Goal: Use online tool/utility: Utilize a website feature to perform a specific function

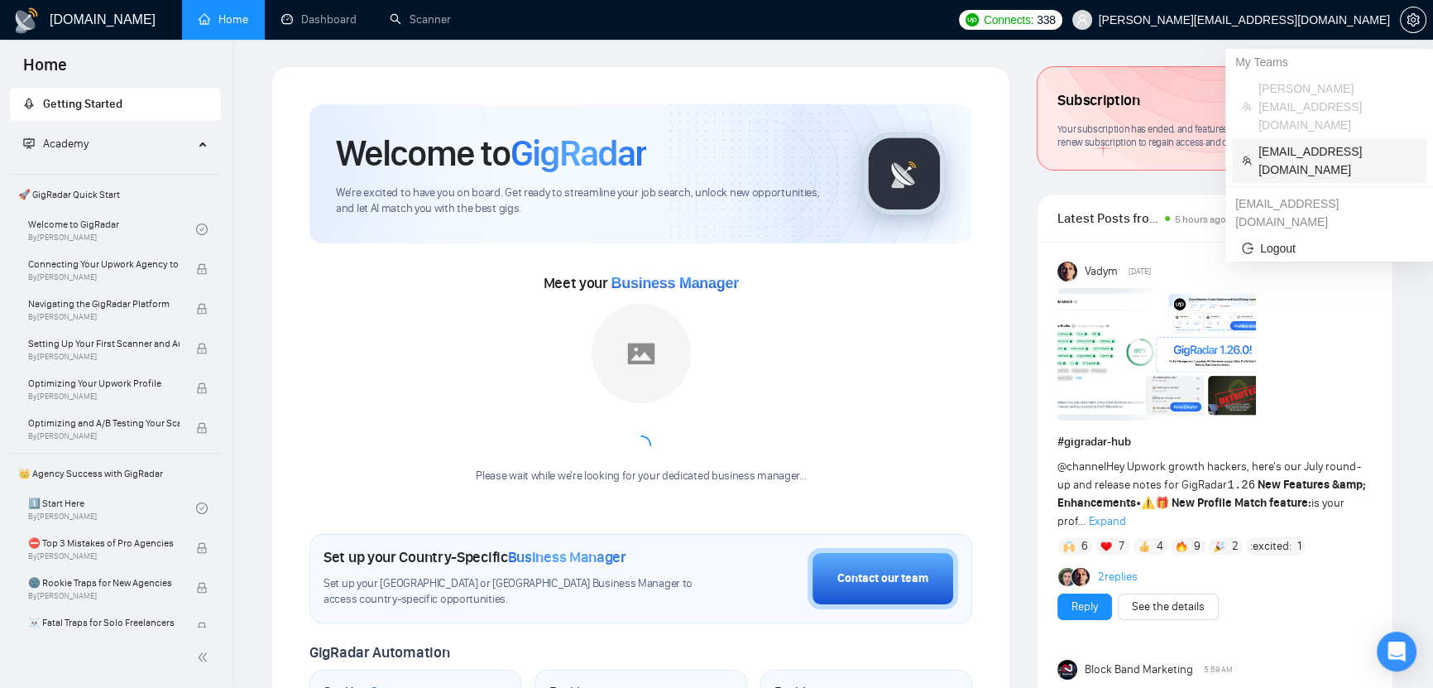
click at [1319, 142] on span "[EMAIL_ADDRESS][DOMAIN_NAME]" at bounding box center [1338, 160] width 158 height 36
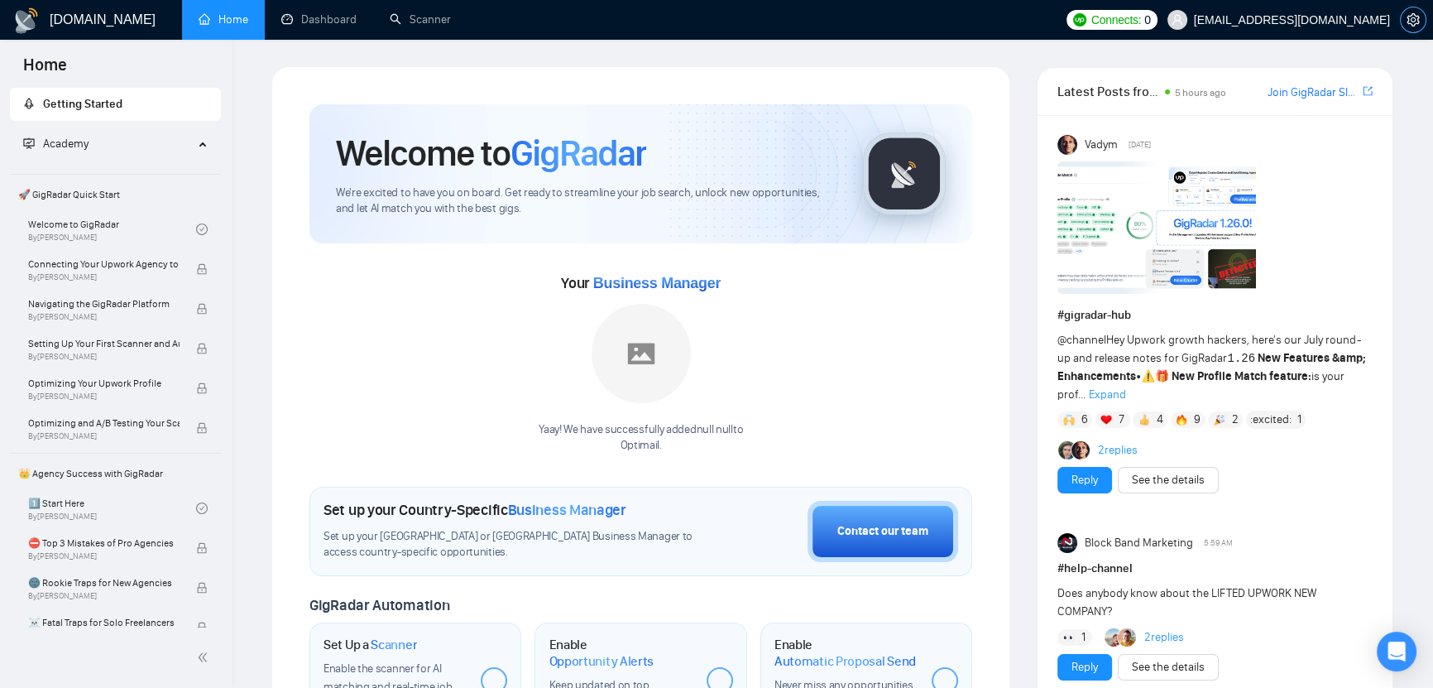
click at [1415, 17] on icon "setting" at bounding box center [1413, 19] width 13 height 13
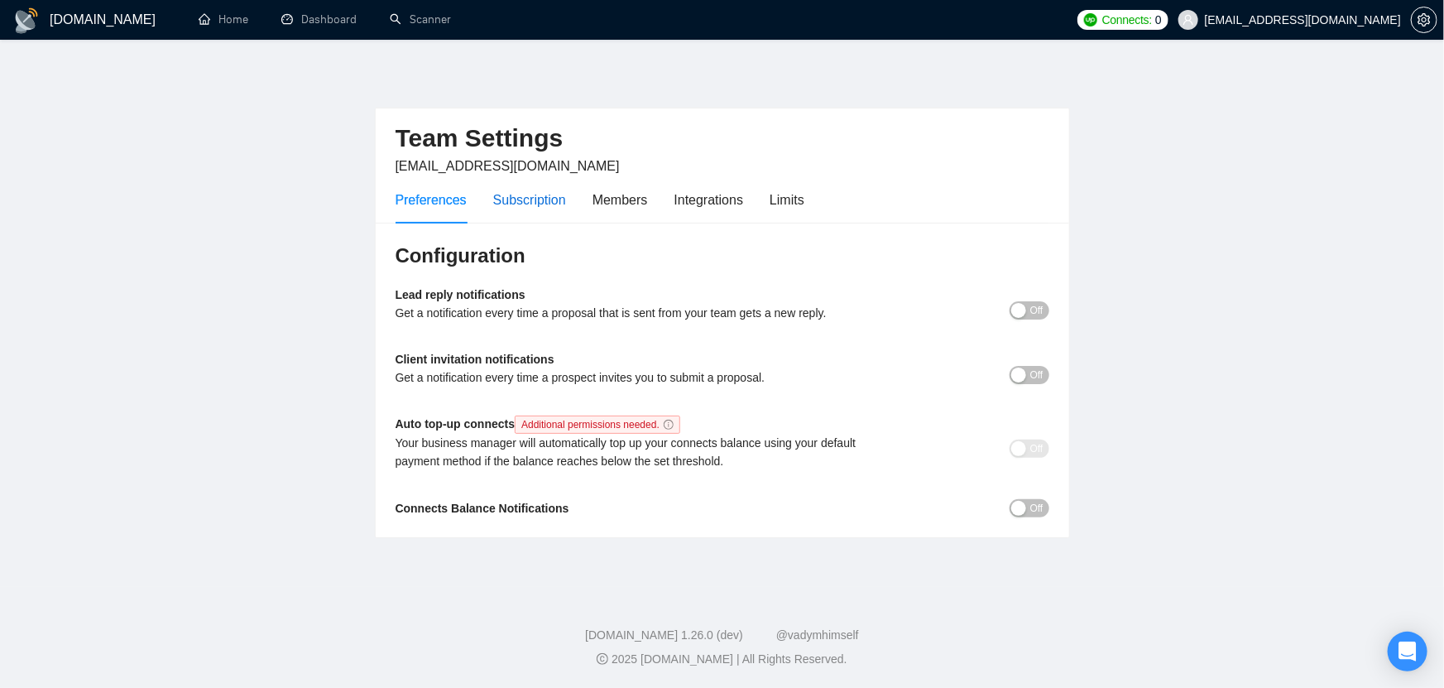
click at [562, 203] on div "Subscription" at bounding box center [529, 199] width 73 height 21
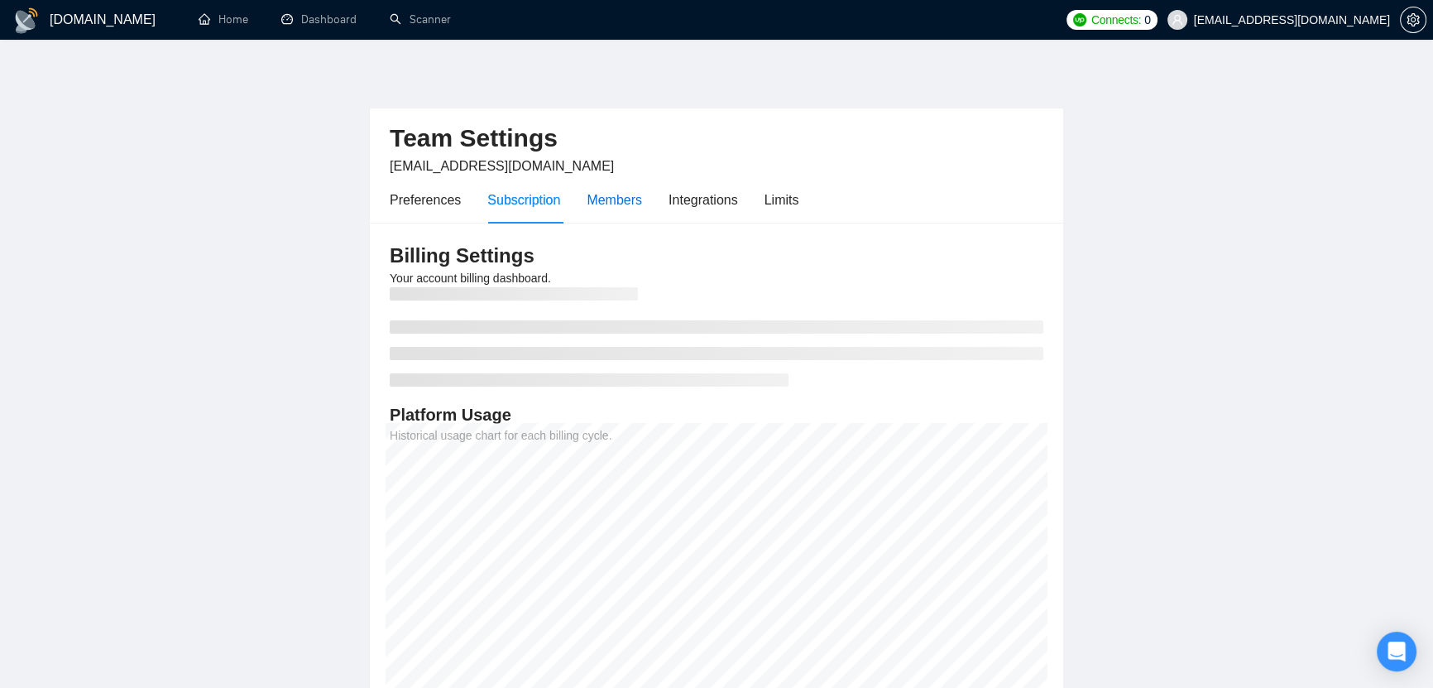
click at [626, 194] on div "Members" at bounding box center [614, 199] width 55 height 21
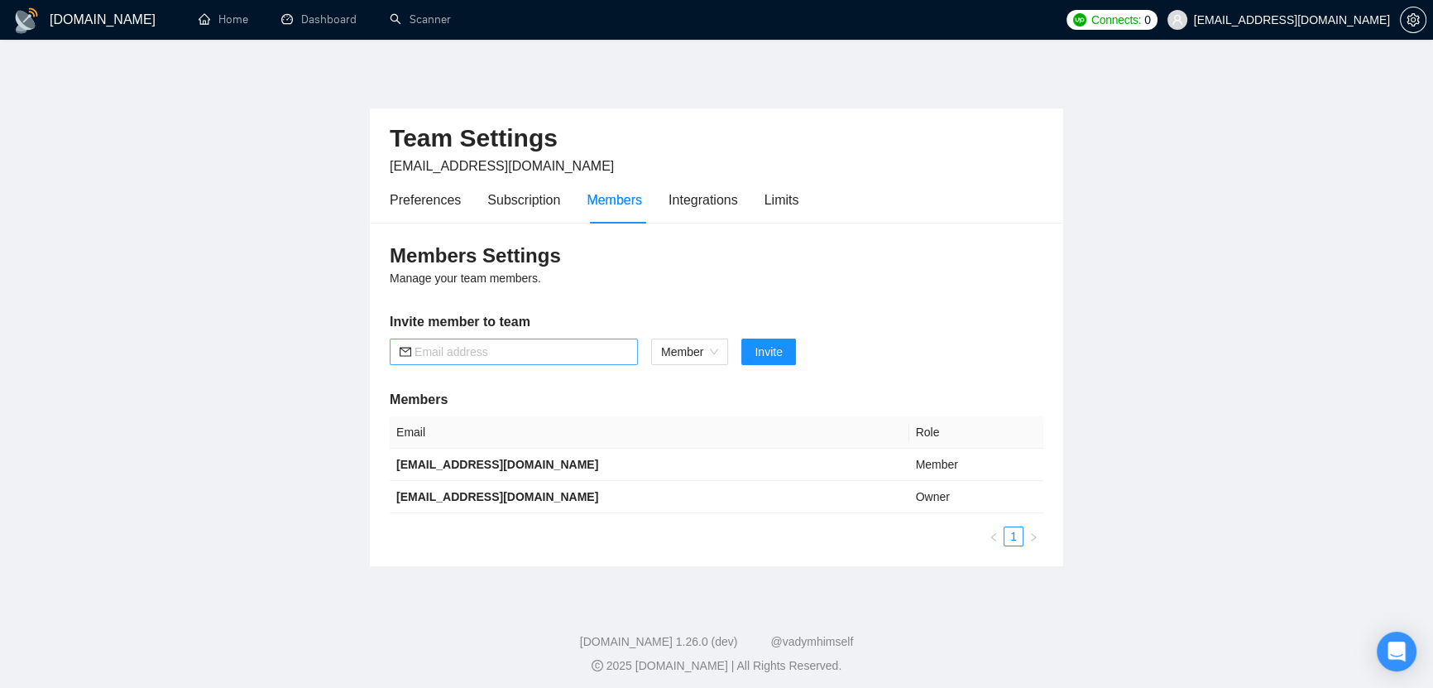
click at [545, 353] on input "text" at bounding box center [521, 352] width 213 height 18
type input "vlad@spacesales.agency"
click at [770, 353] on span "Invite" at bounding box center [768, 352] width 27 height 18
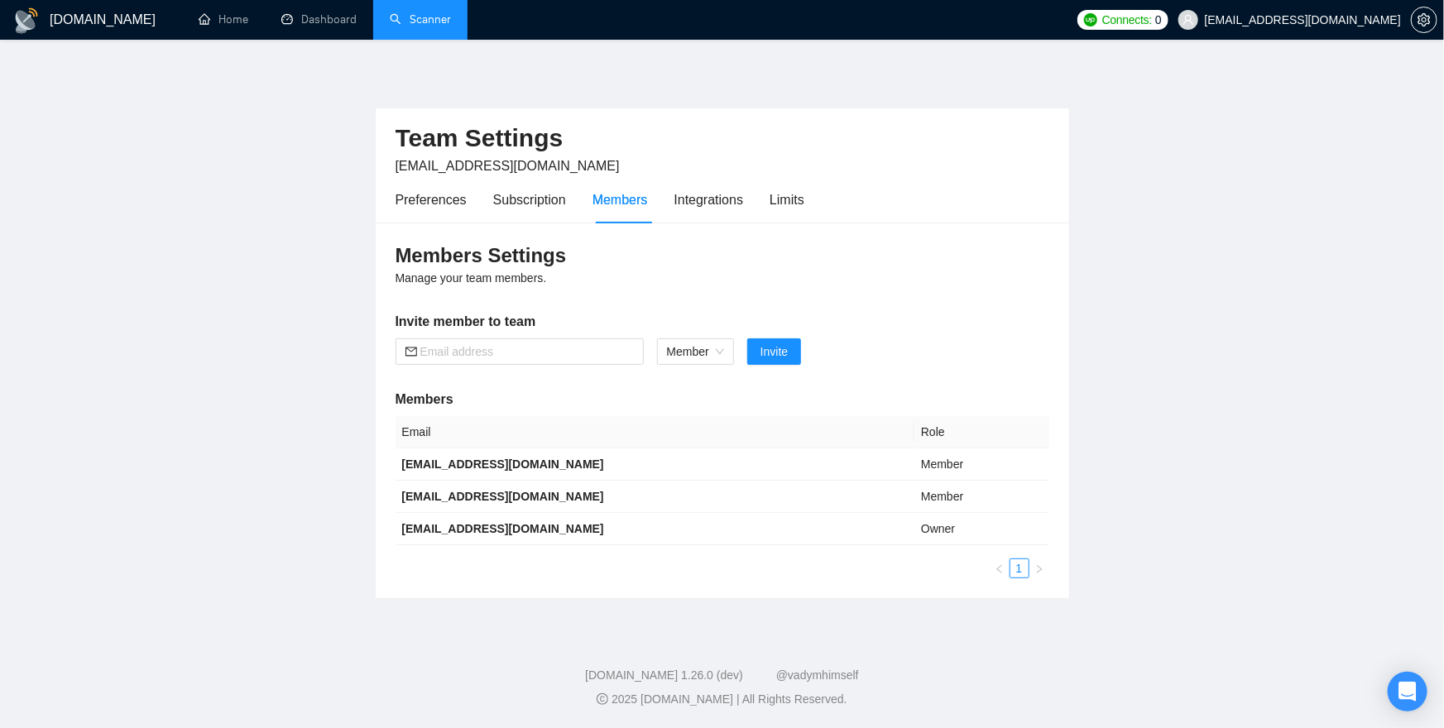
click at [406, 26] on link "Scanner" at bounding box center [420, 19] width 61 height 14
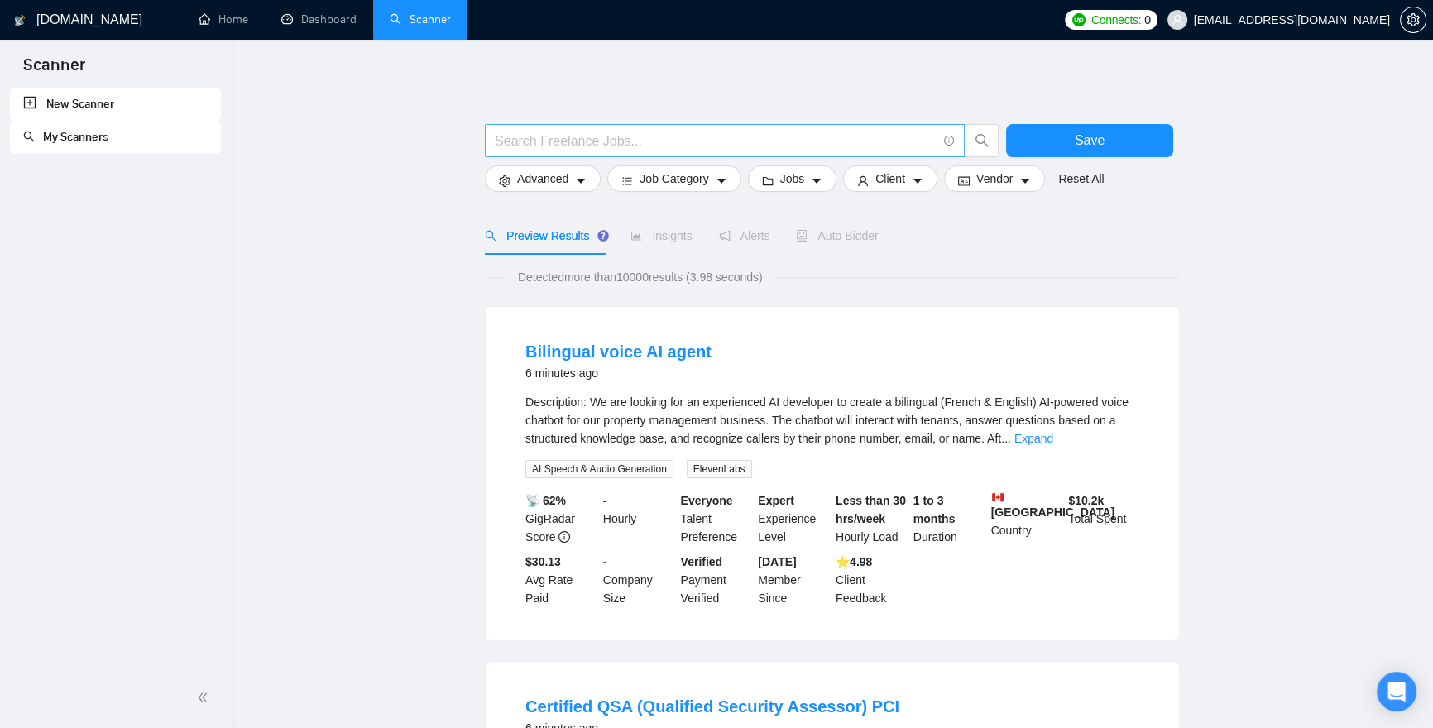
click at [538, 138] on input "text" at bounding box center [716, 141] width 442 height 21
paste input "Klaviyo"
type input "Klaviyo"
click at [548, 177] on span "Advanced" at bounding box center [542, 179] width 51 height 18
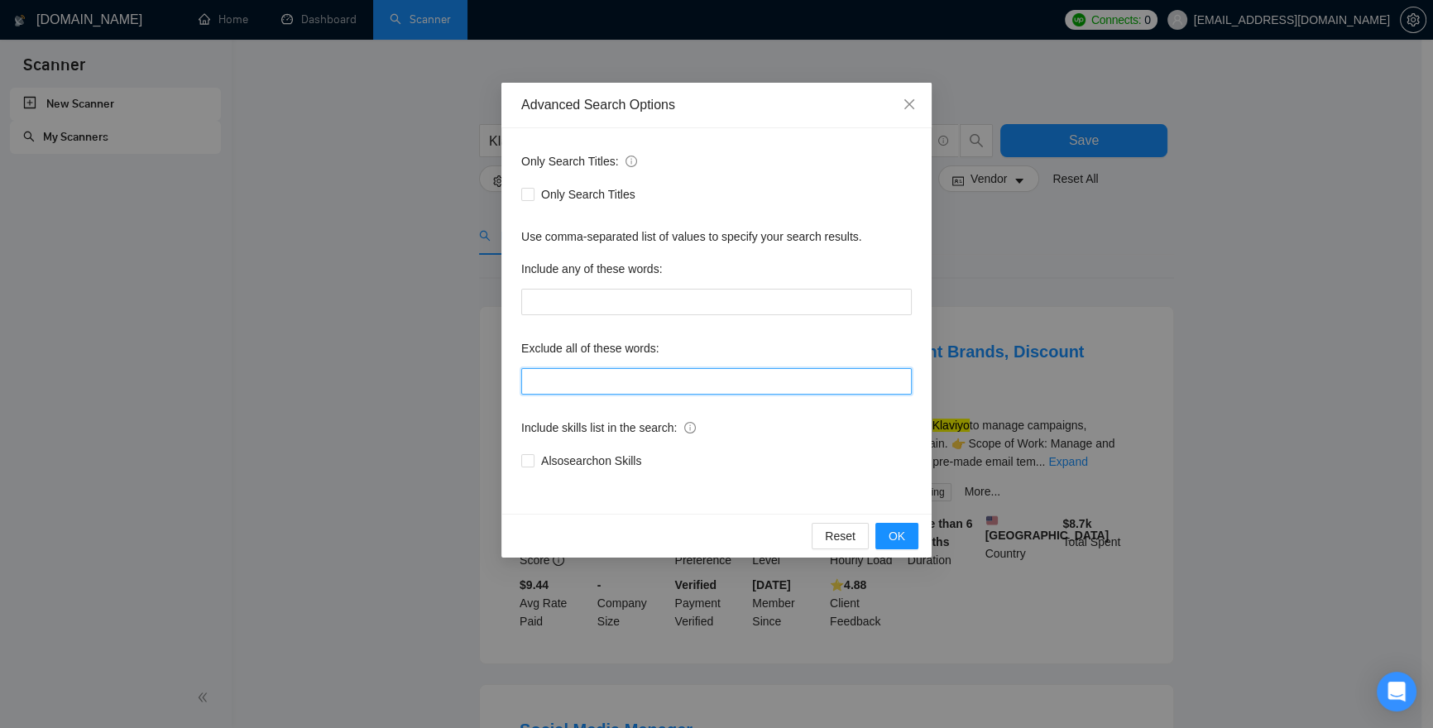
click at [617, 377] on input "text" at bounding box center [716, 381] width 391 height 26
paste input "DNS, ".svg", BIMI, email ("marketing agency"), "Go HighLevel", Substack, "Go hi…"
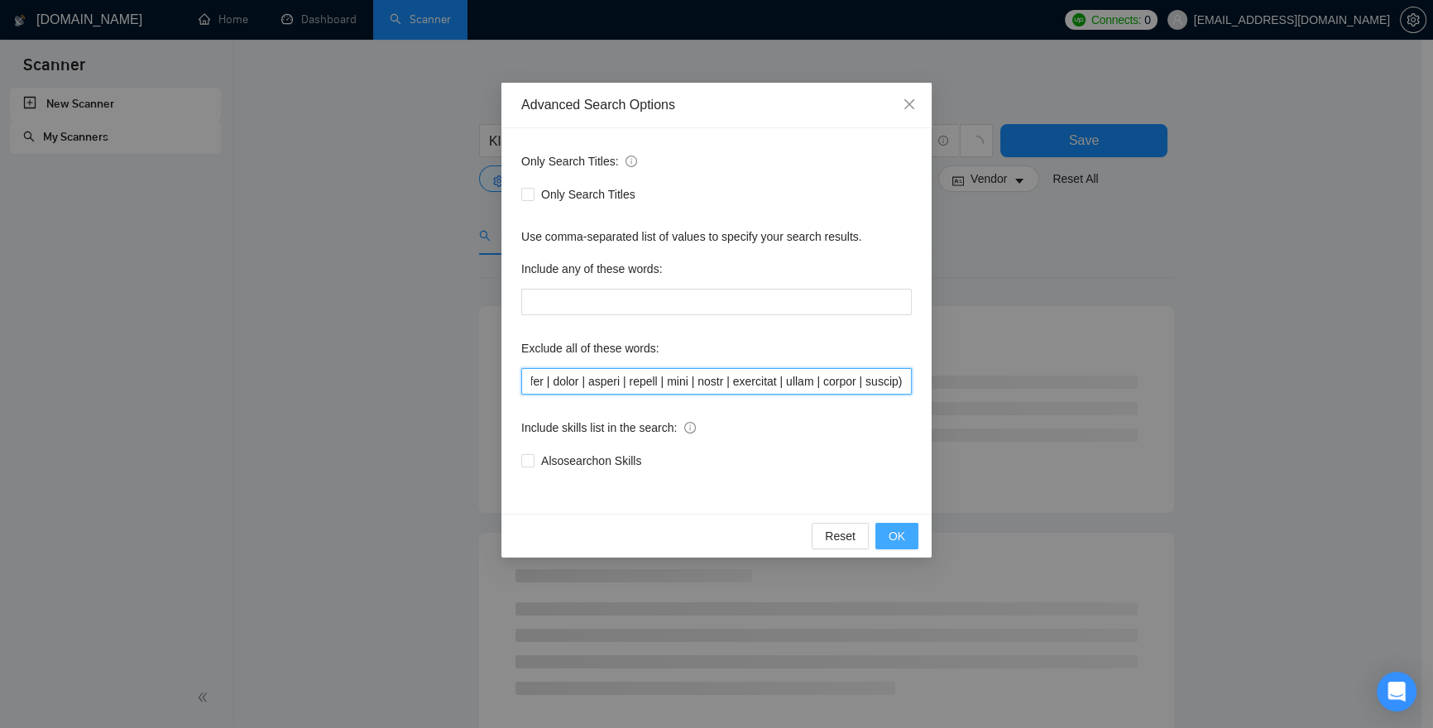
type input "DNS, ".svg", BIMI, email ("marketing agency"), "Go HighLevel", Substack, "Go hi…"
click at [890, 538] on span "OK" at bounding box center [897, 536] width 17 height 18
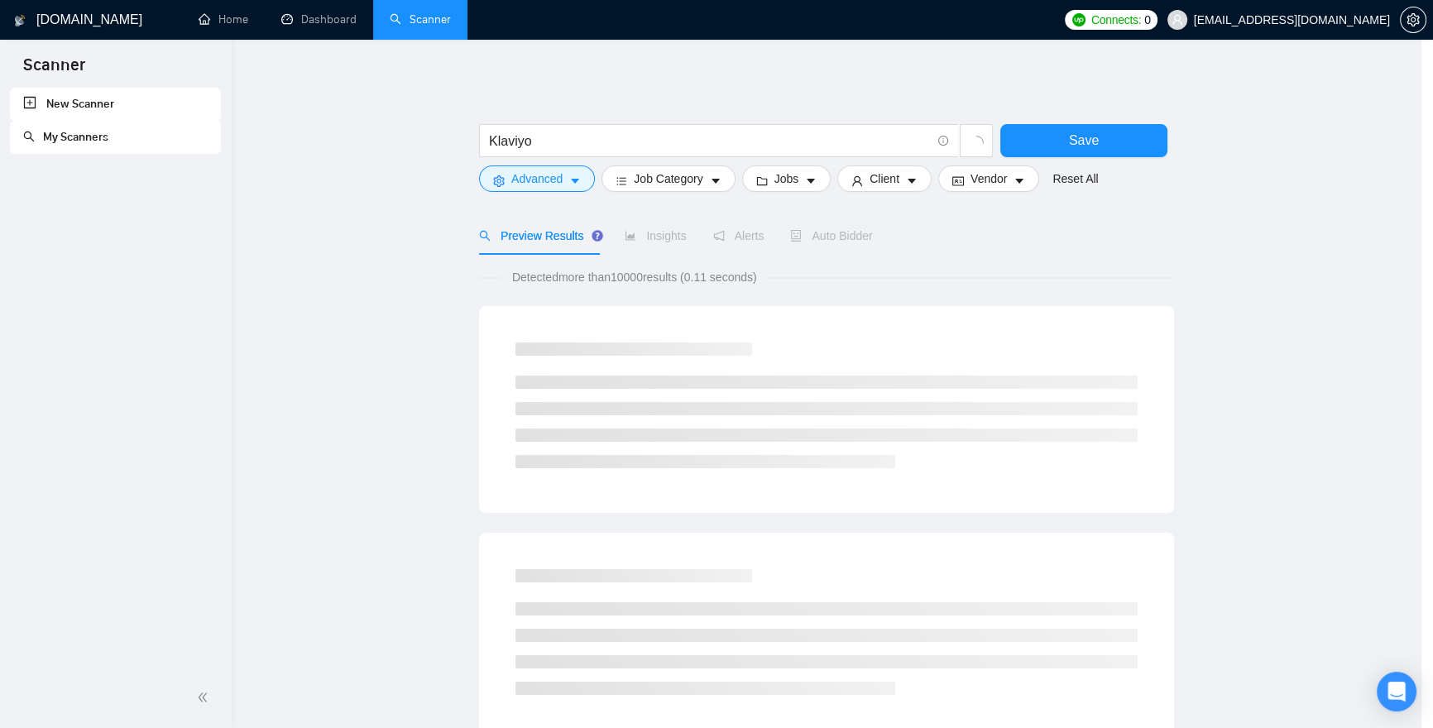
scroll to position [0, 0]
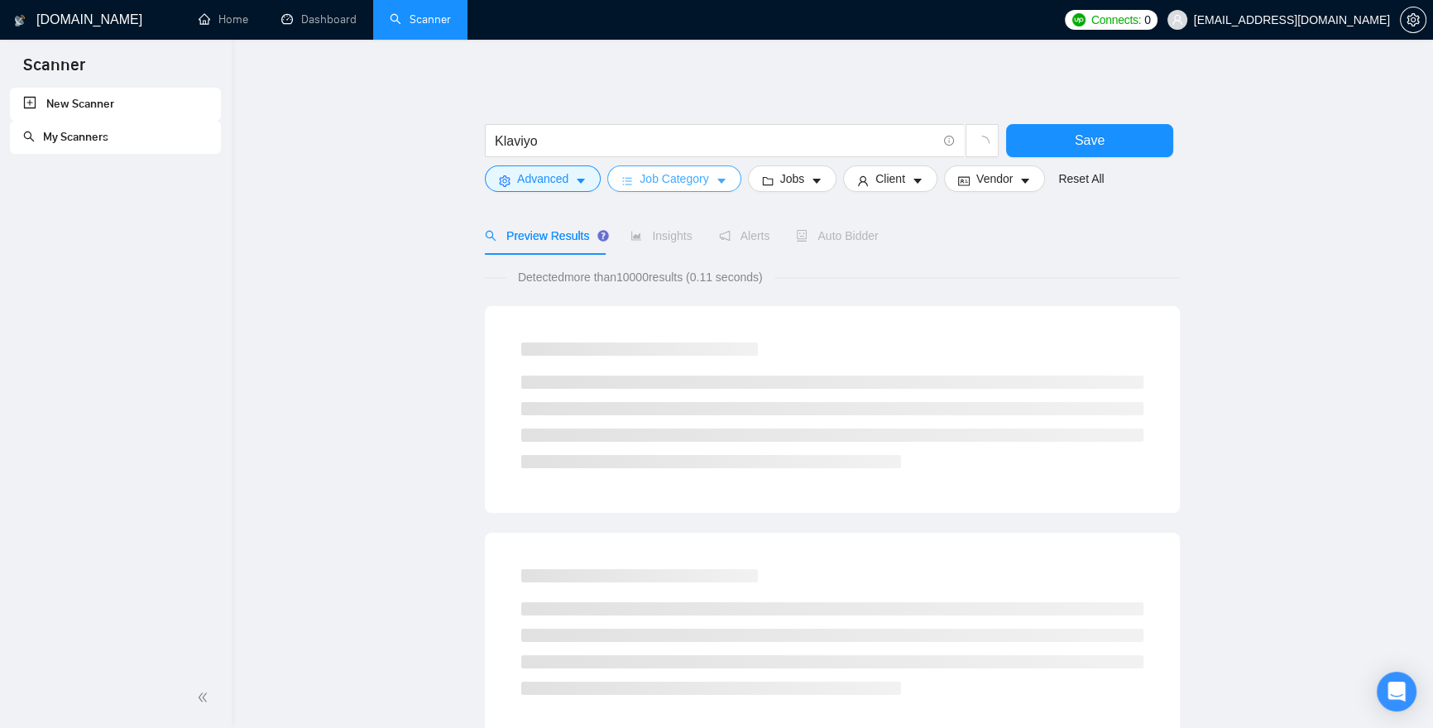
click at [665, 185] on span "Job Category" at bounding box center [674, 179] width 69 height 18
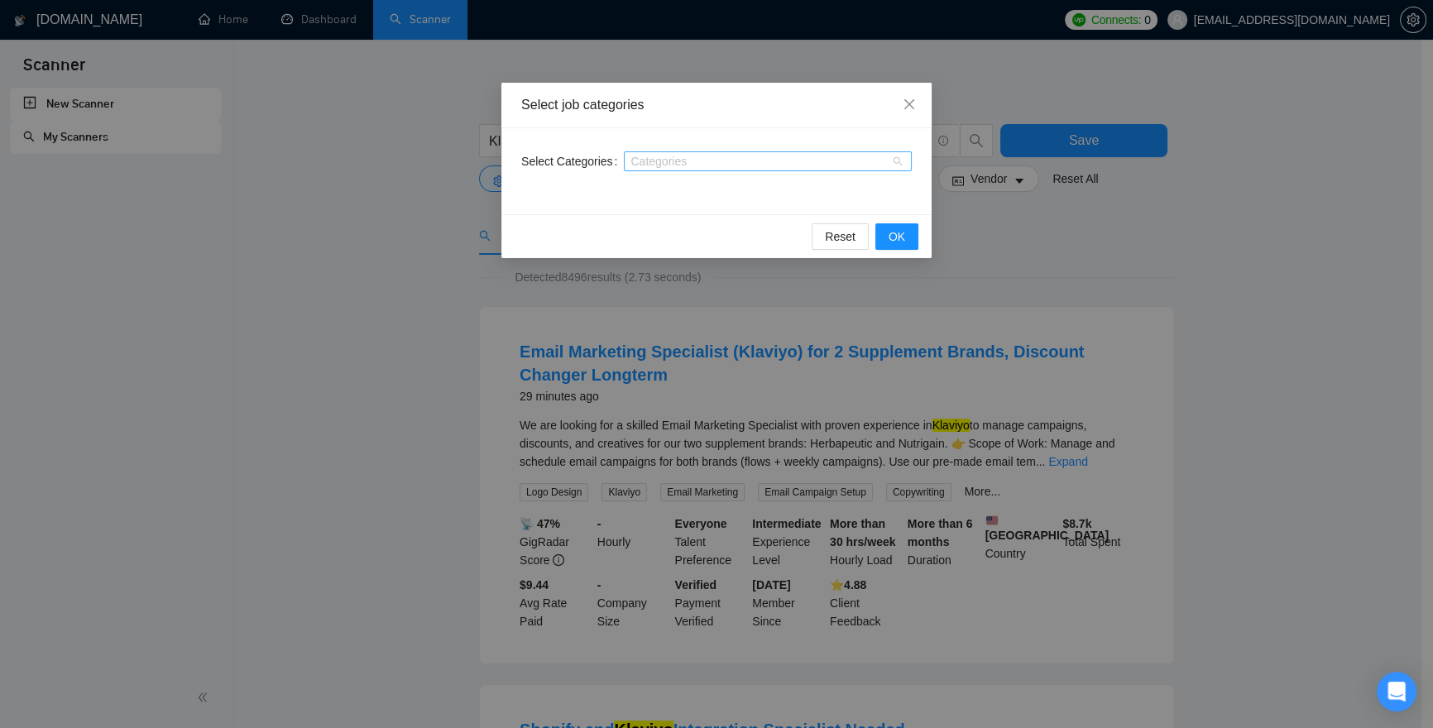
click at [659, 161] on div at bounding box center [759, 161] width 263 height 13
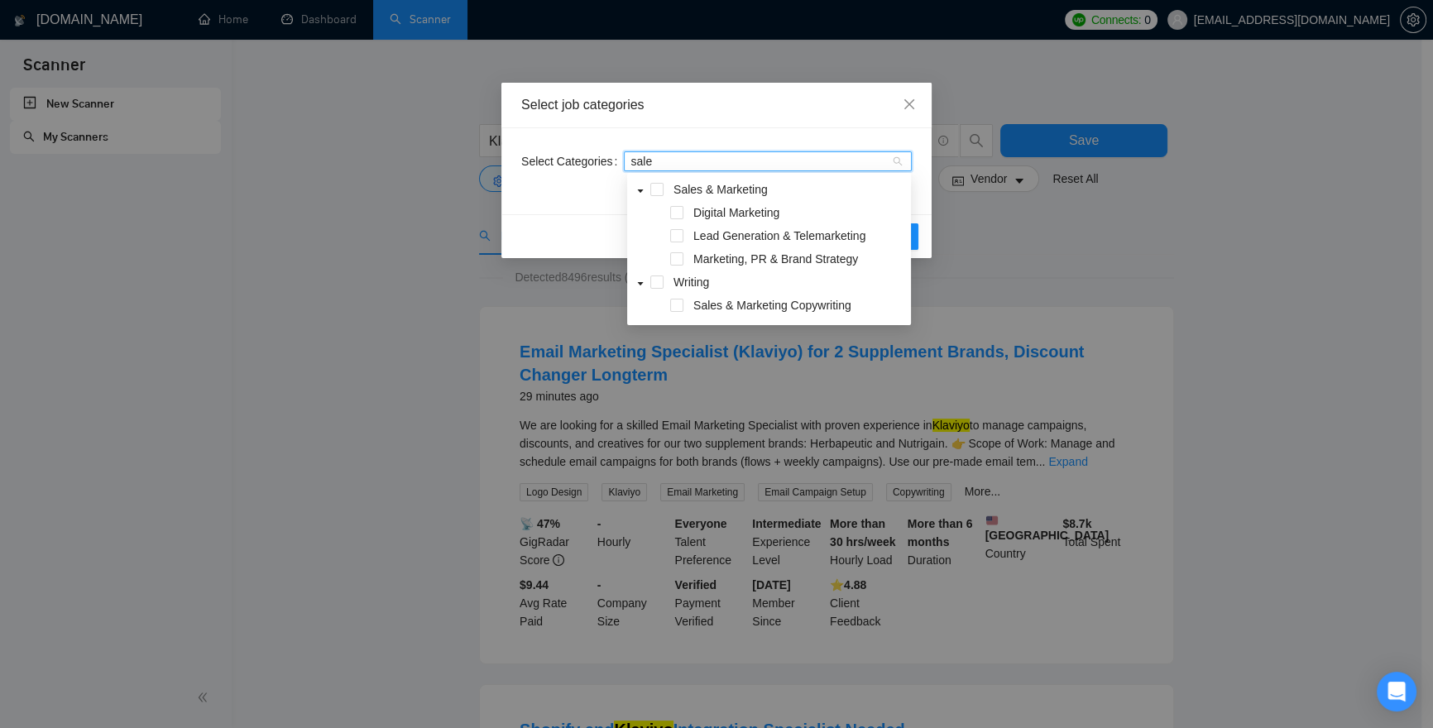
type input "sales"
click at [658, 186] on span at bounding box center [656, 189] width 13 height 13
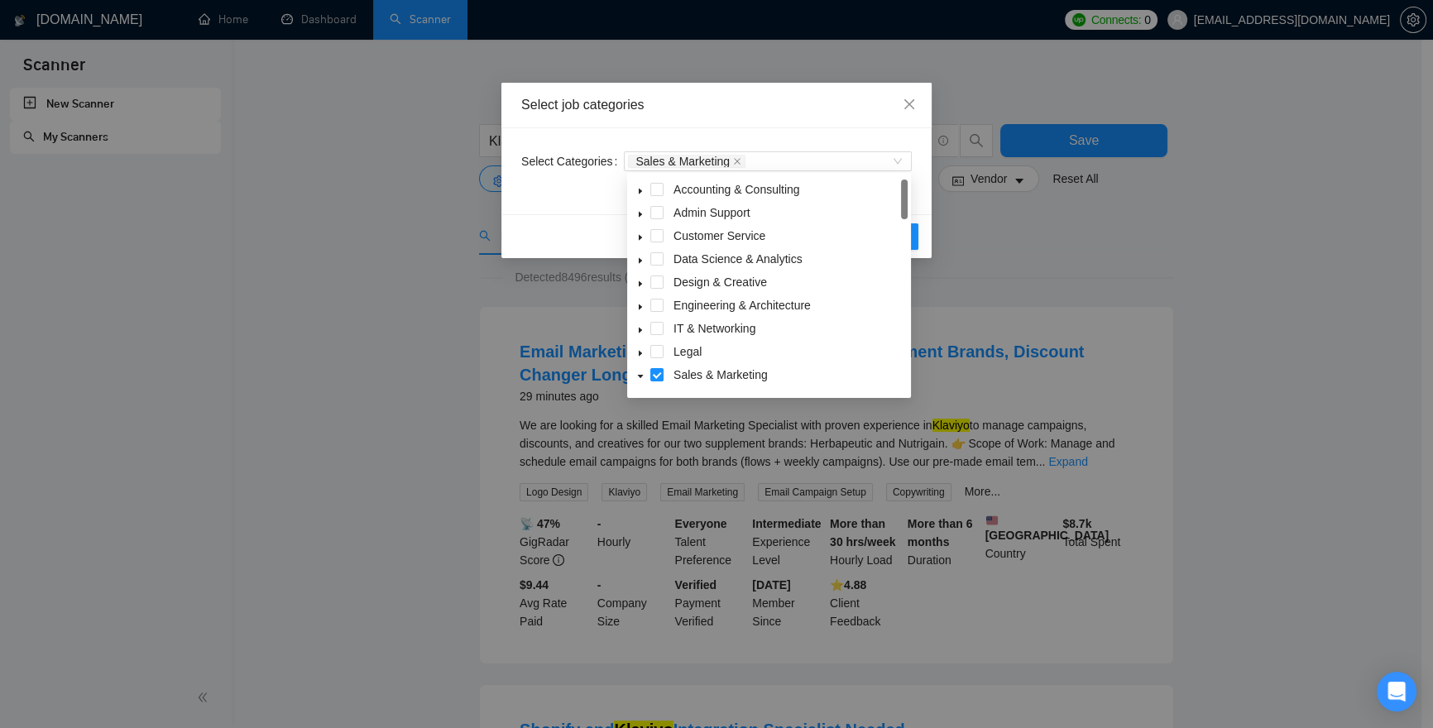
click at [668, 127] on div "Select job categories" at bounding box center [716, 106] width 430 height 46
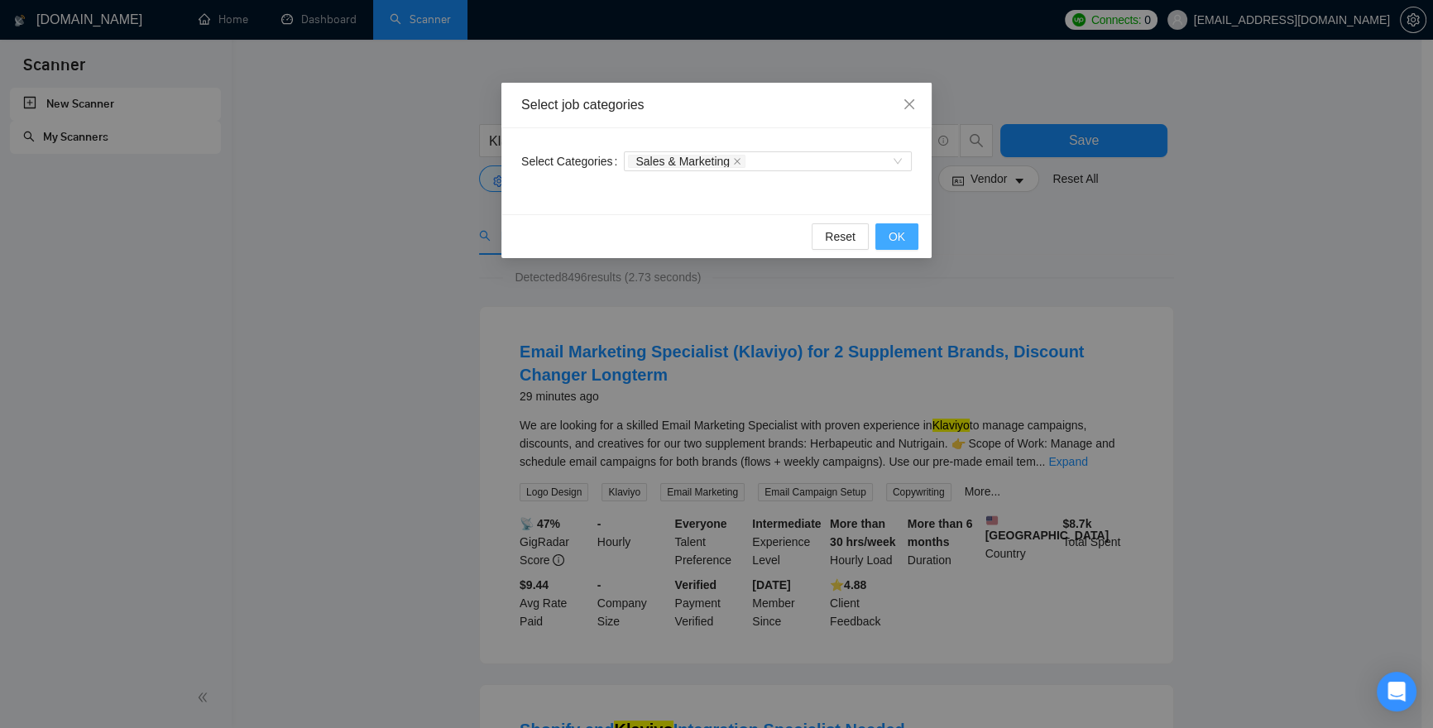
click at [904, 228] on span "OK" at bounding box center [897, 237] width 17 height 18
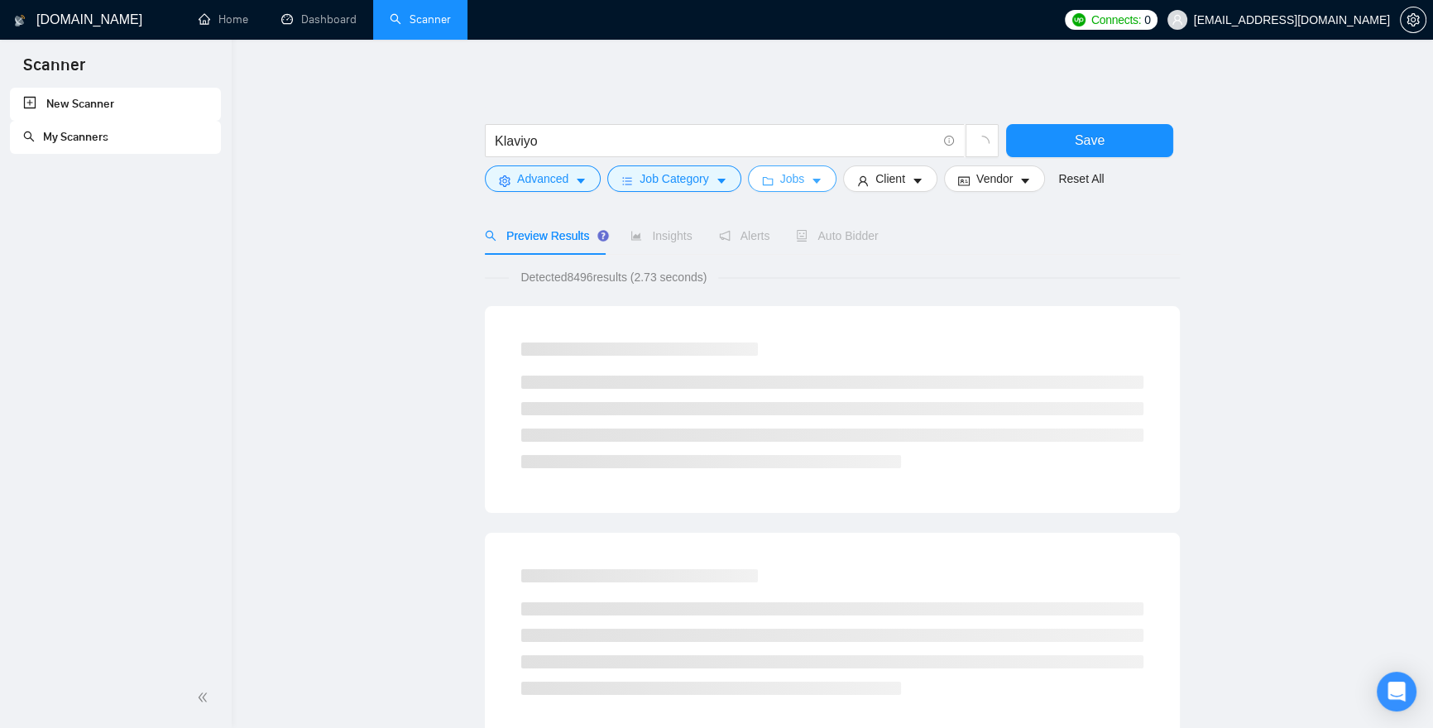
click at [821, 182] on icon "caret-down" at bounding box center [817, 181] width 8 height 5
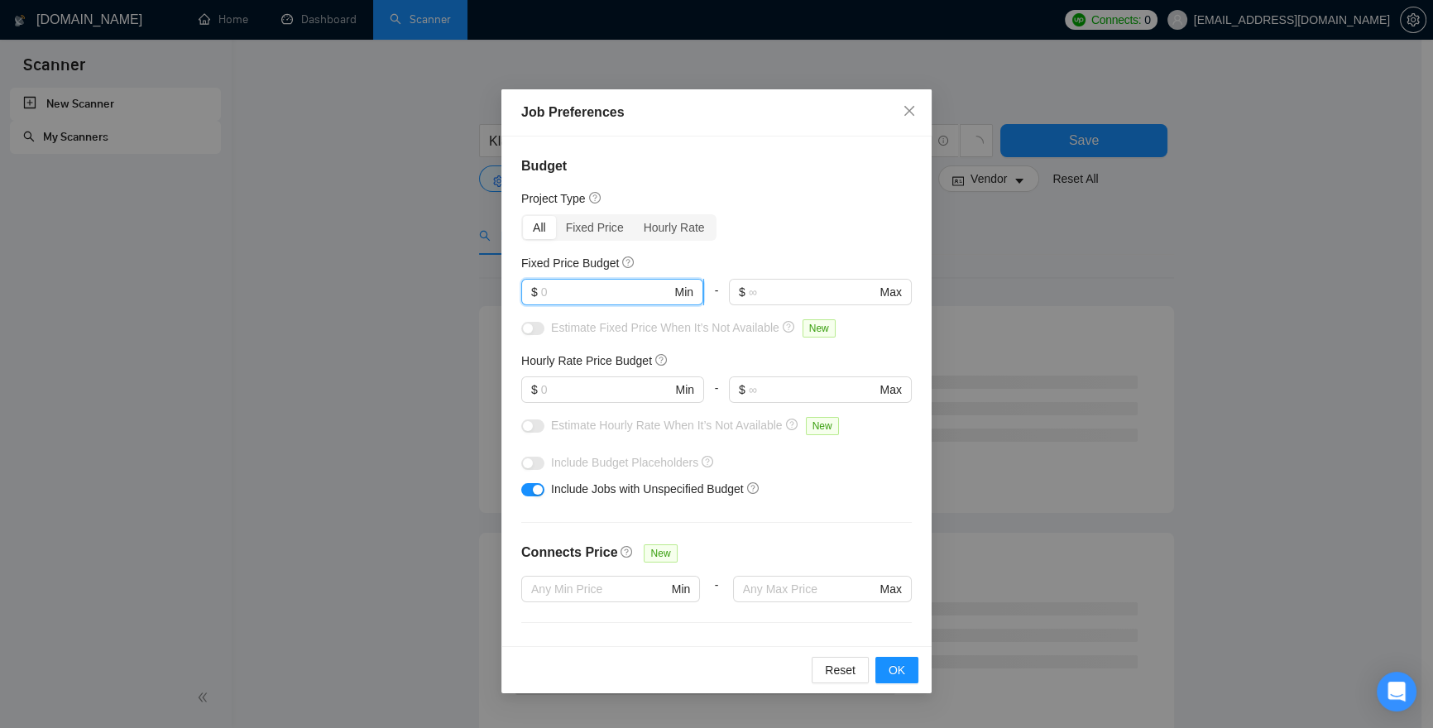
click at [574, 288] on input "text" at bounding box center [606, 292] width 131 height 18
click at [568, 388] on input "text" at bounding box center [606, 390] width 131 height 18
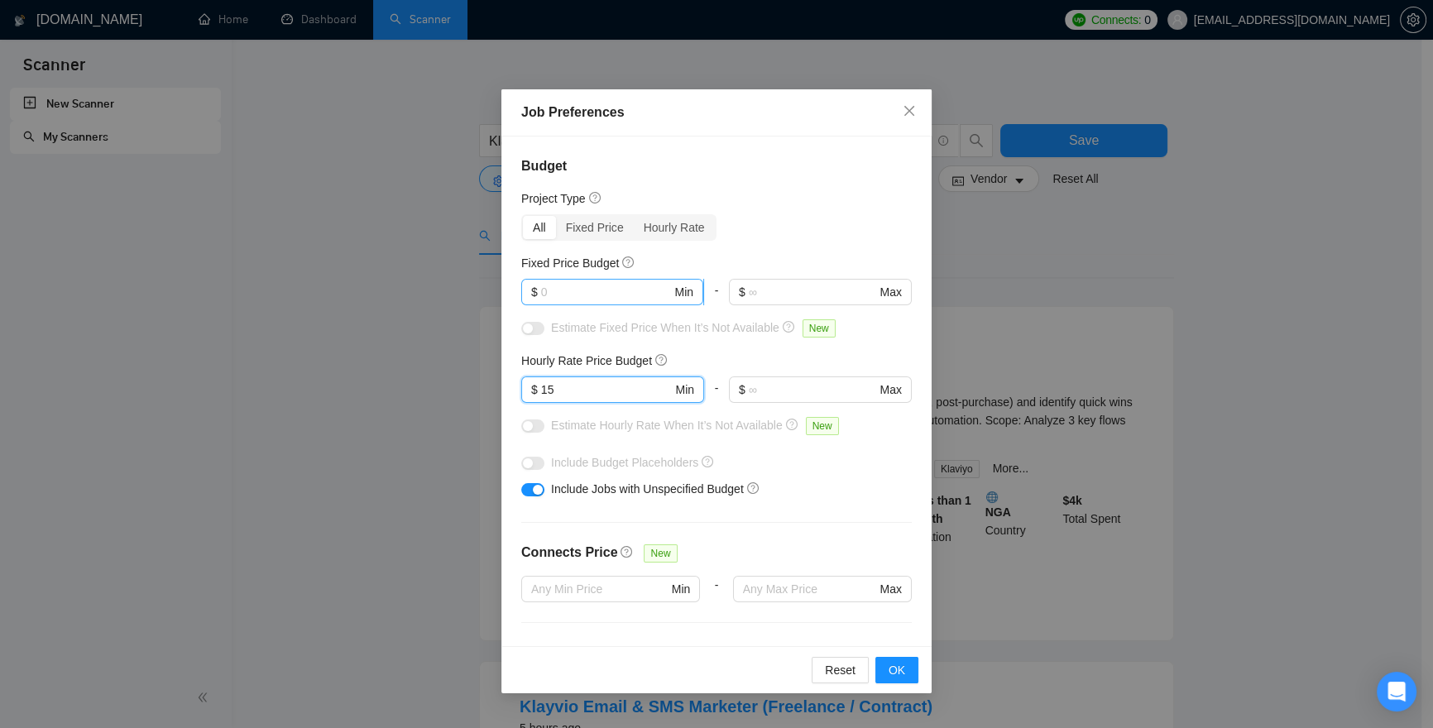
type input "15"
click at [574, 294] on input "text" at bounding box center [606, 292] width 131 height 18
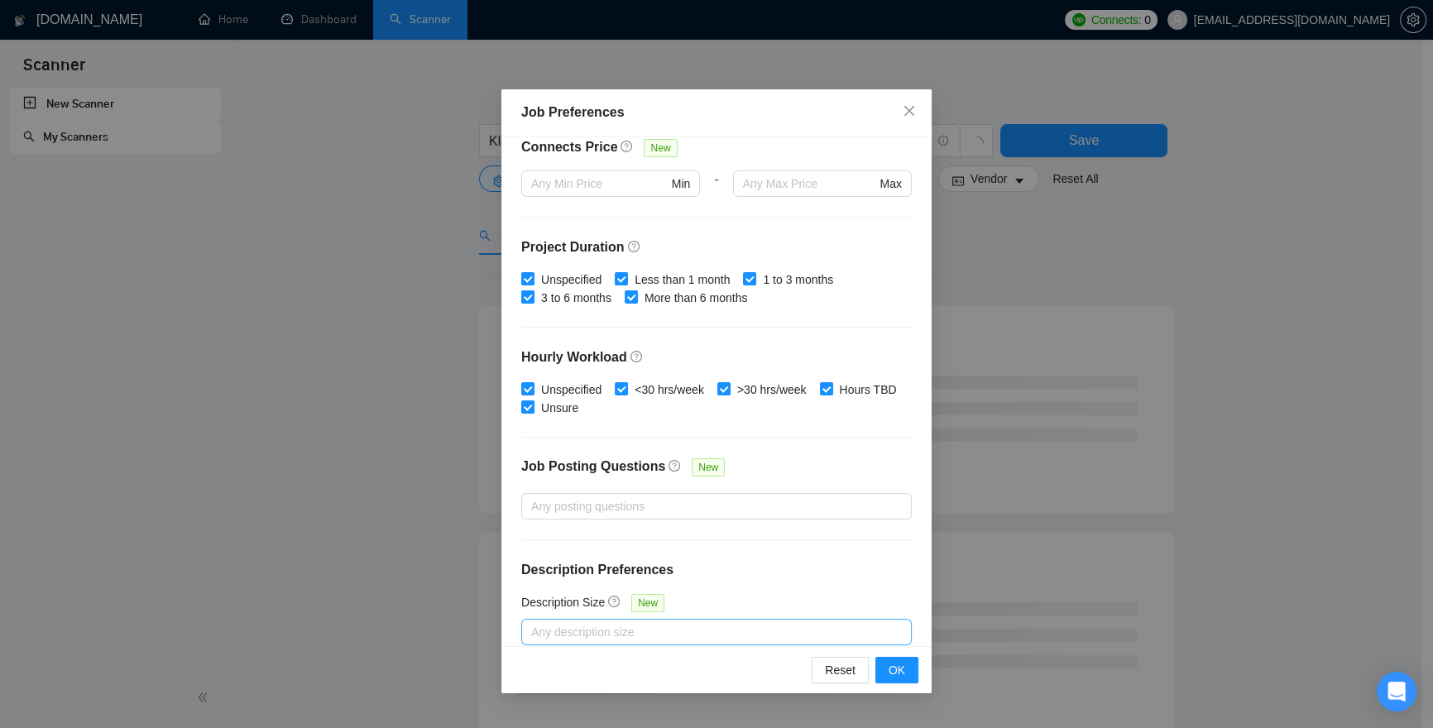
scroll to position [423, 0]
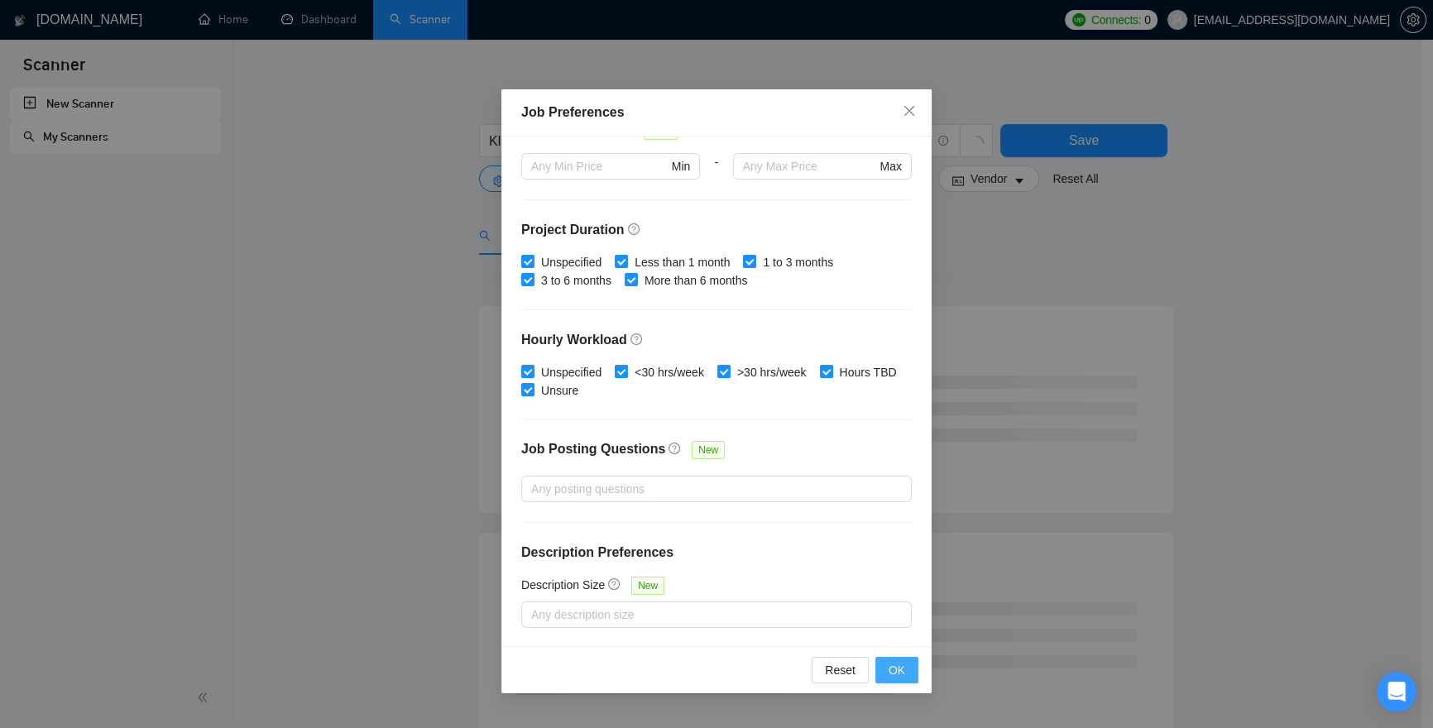
type input "1000"
click at [904, 667] on span "OK" at bounding box center [897, 670] width 17 height 18
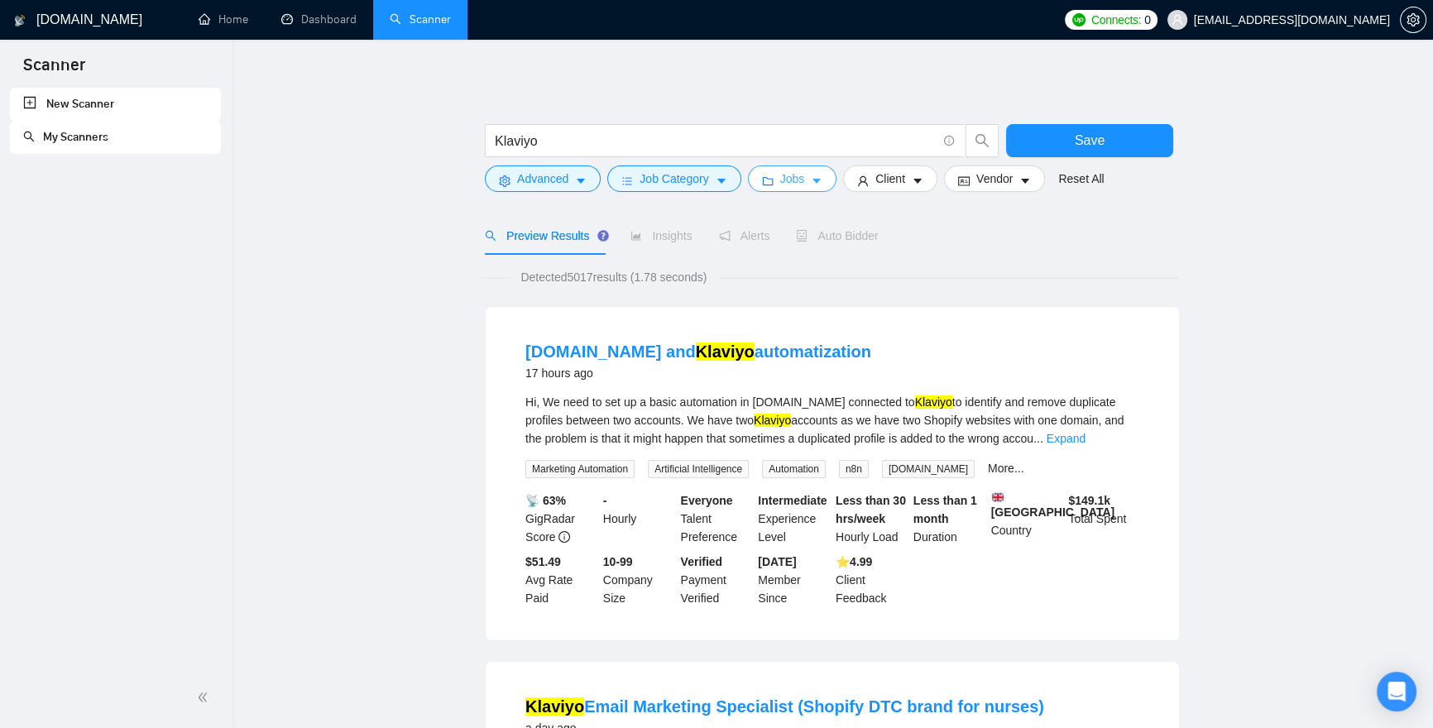
click at [801, 176] on span "Jobs" at bounding box center [792, 179] width 25 height 18
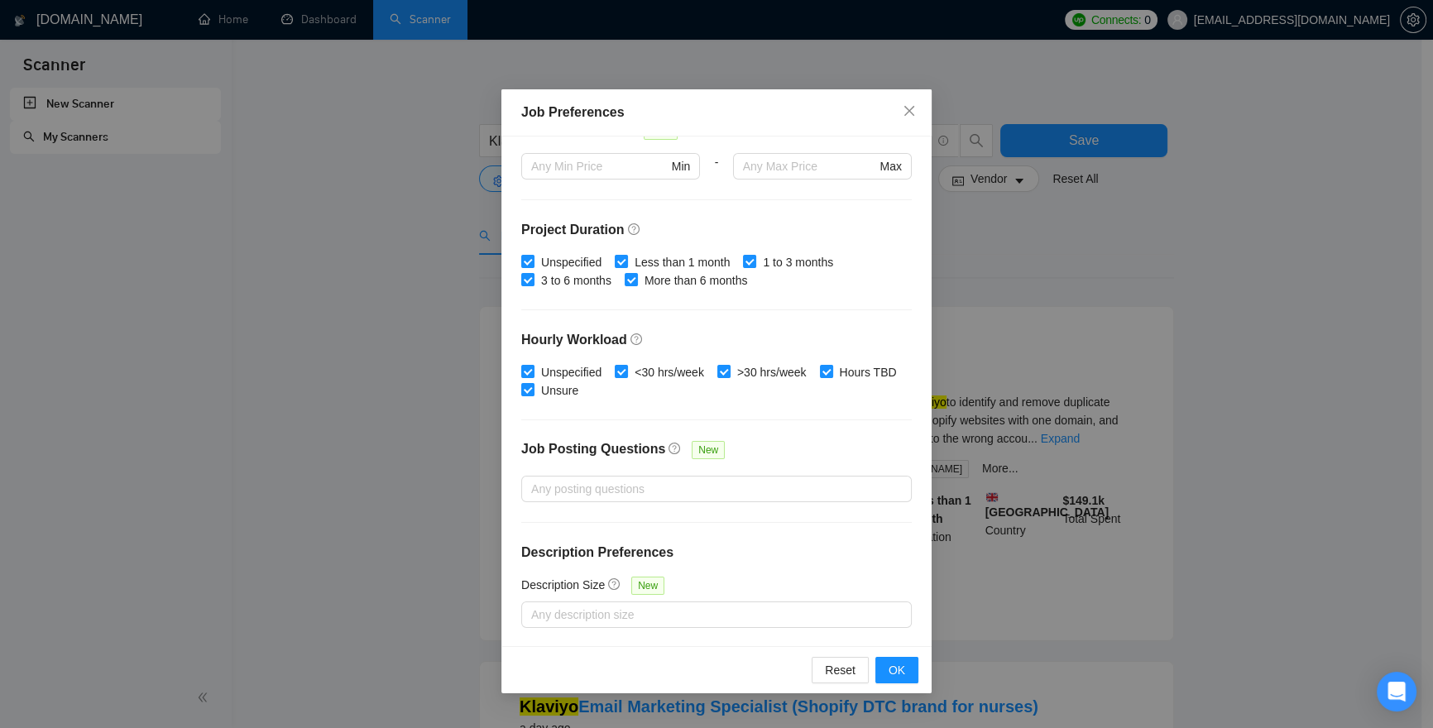
click at [1111, 318] on div "Job Preferences Budget Project Type All Fixed Price Hourly Rate Fixed Price Bud…" at bounding box center [716, 364] width 1433 height 728
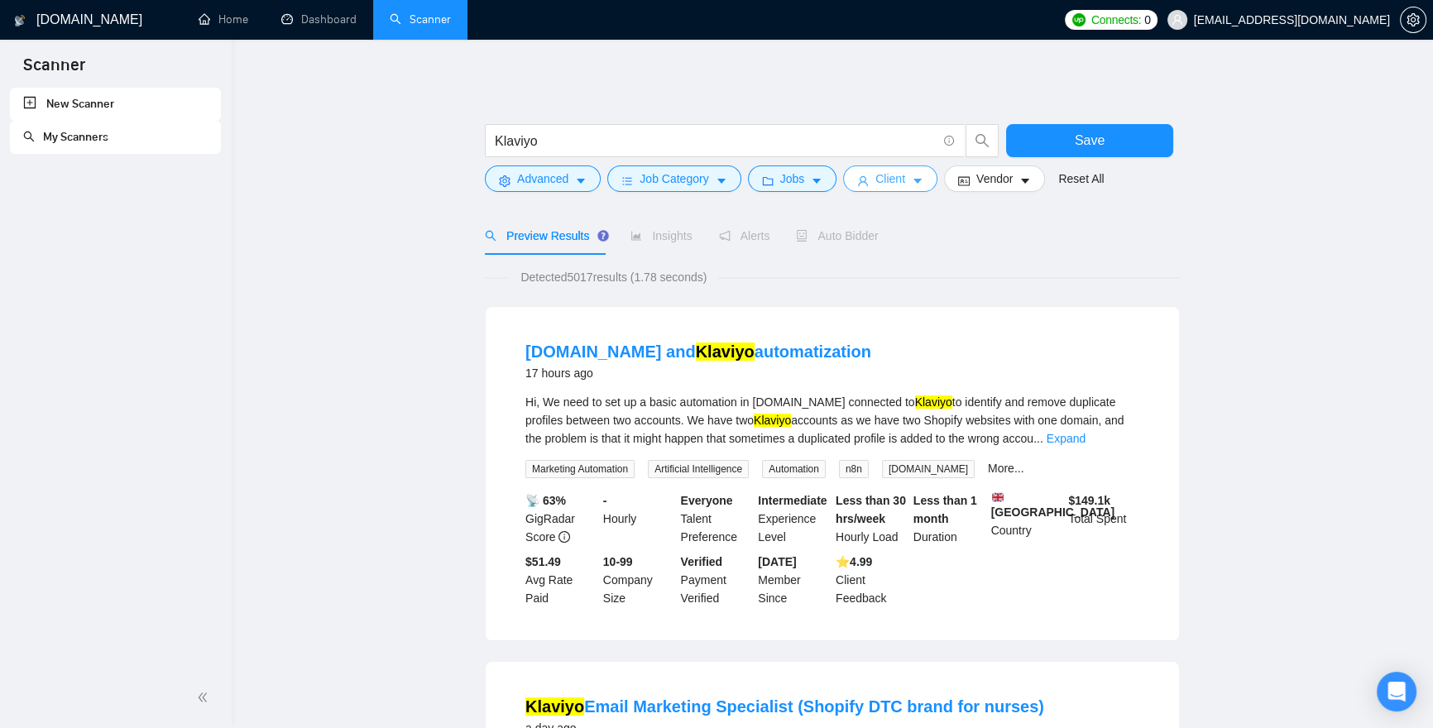
click at [899, 186] on span "Client" at bounding box center [890, 179] width 30 height 18
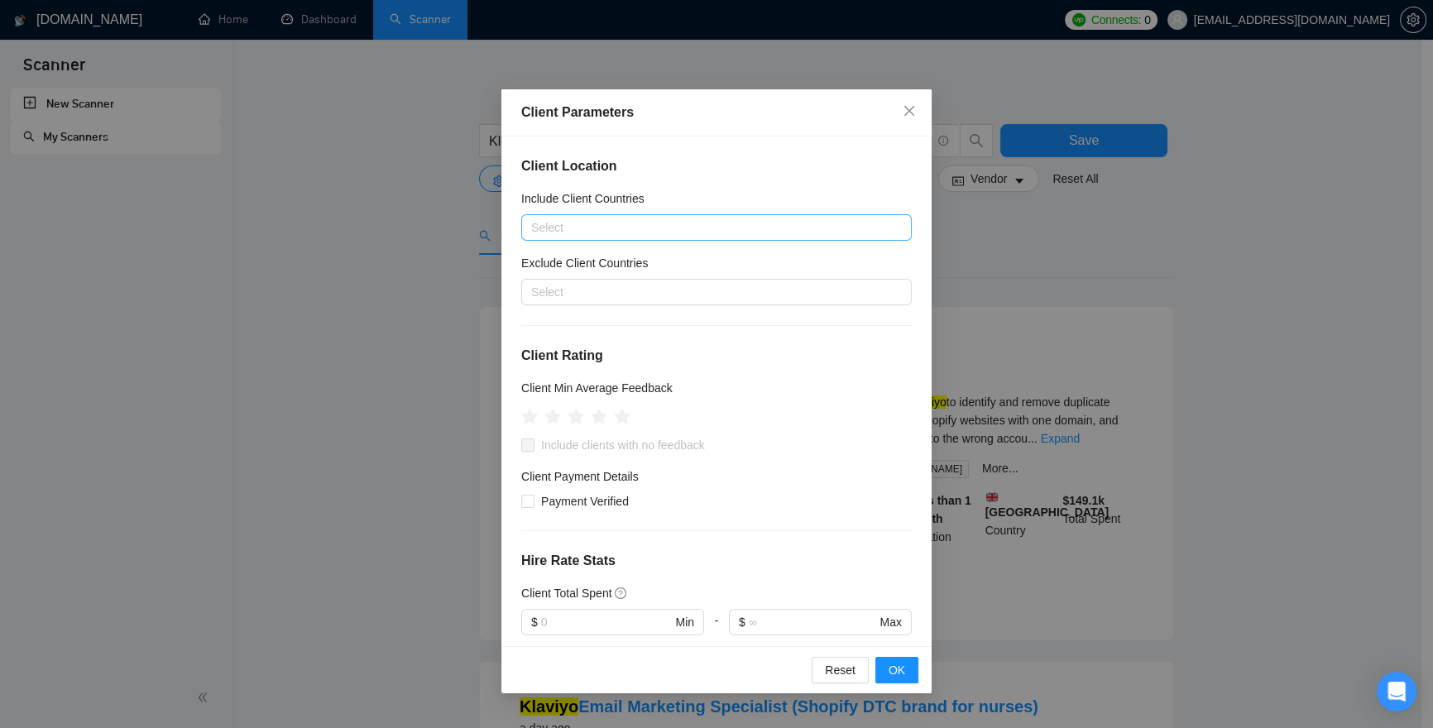
click at [600, 221] on div at bounding box center [708, 228] width 366 height 20
type input "eur"
click at [591, 279] on div "Europe" at bounding box center [716, 285] width 353 height 18
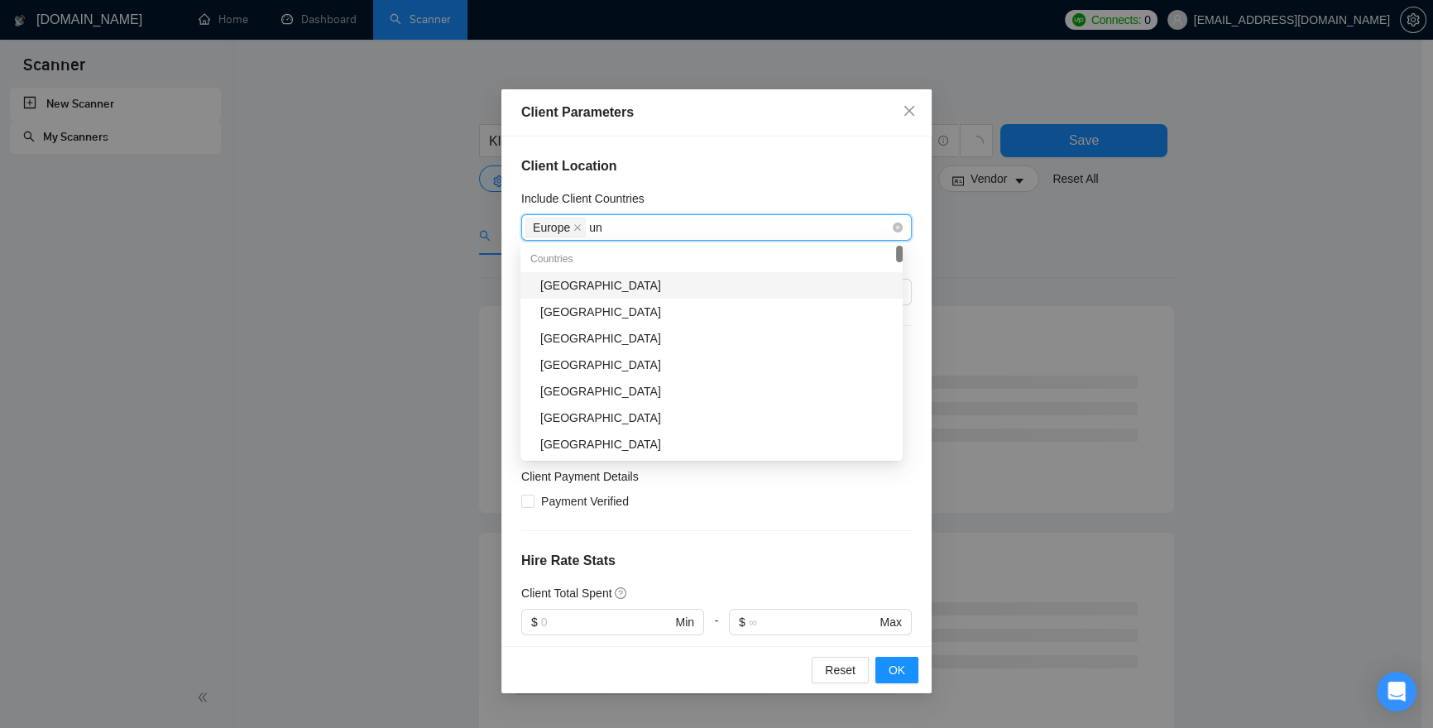
type input "uni"
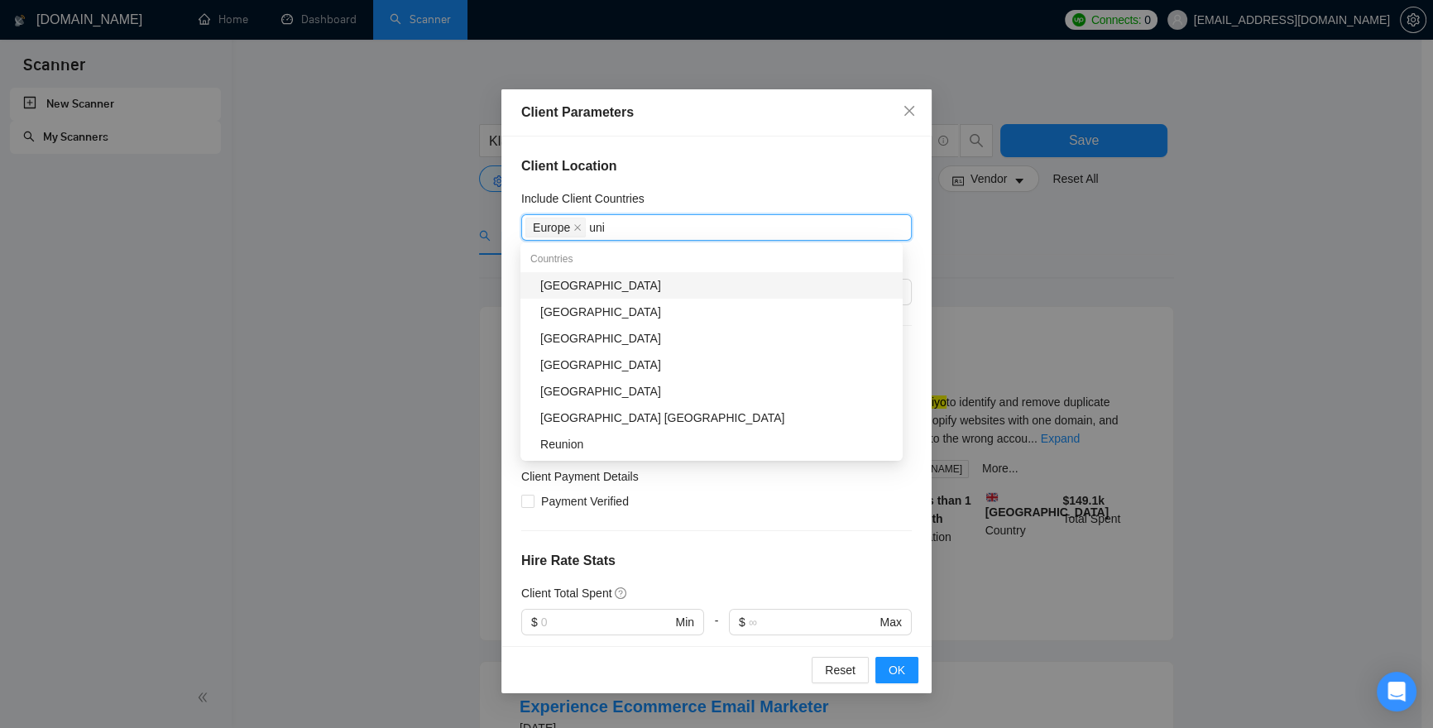
click at [546, 287] on div "[GEOGRAPHIC_DATA]" at bounding box center [716, 285] width 353 height 18
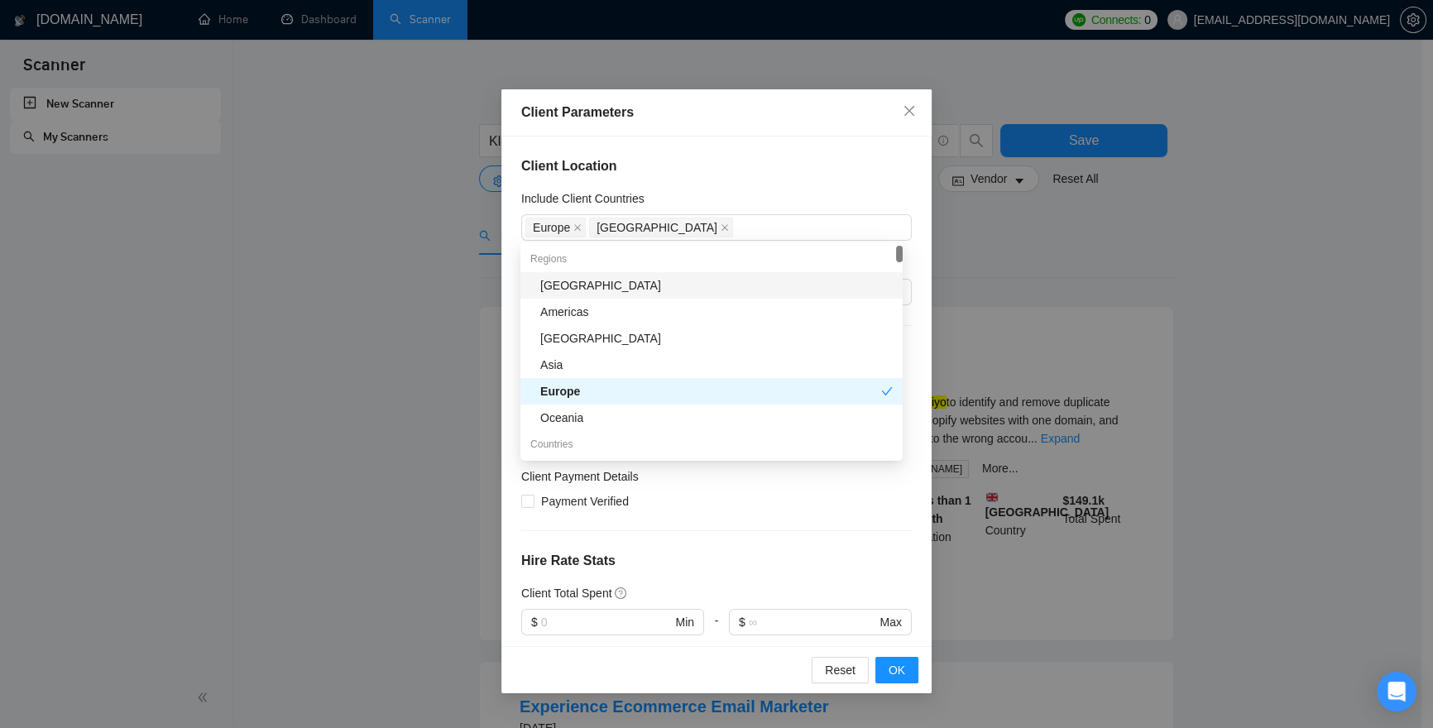
click at [715, 174] on h4 "Client Location" at bounding box center [716, 166] width 391 height 20
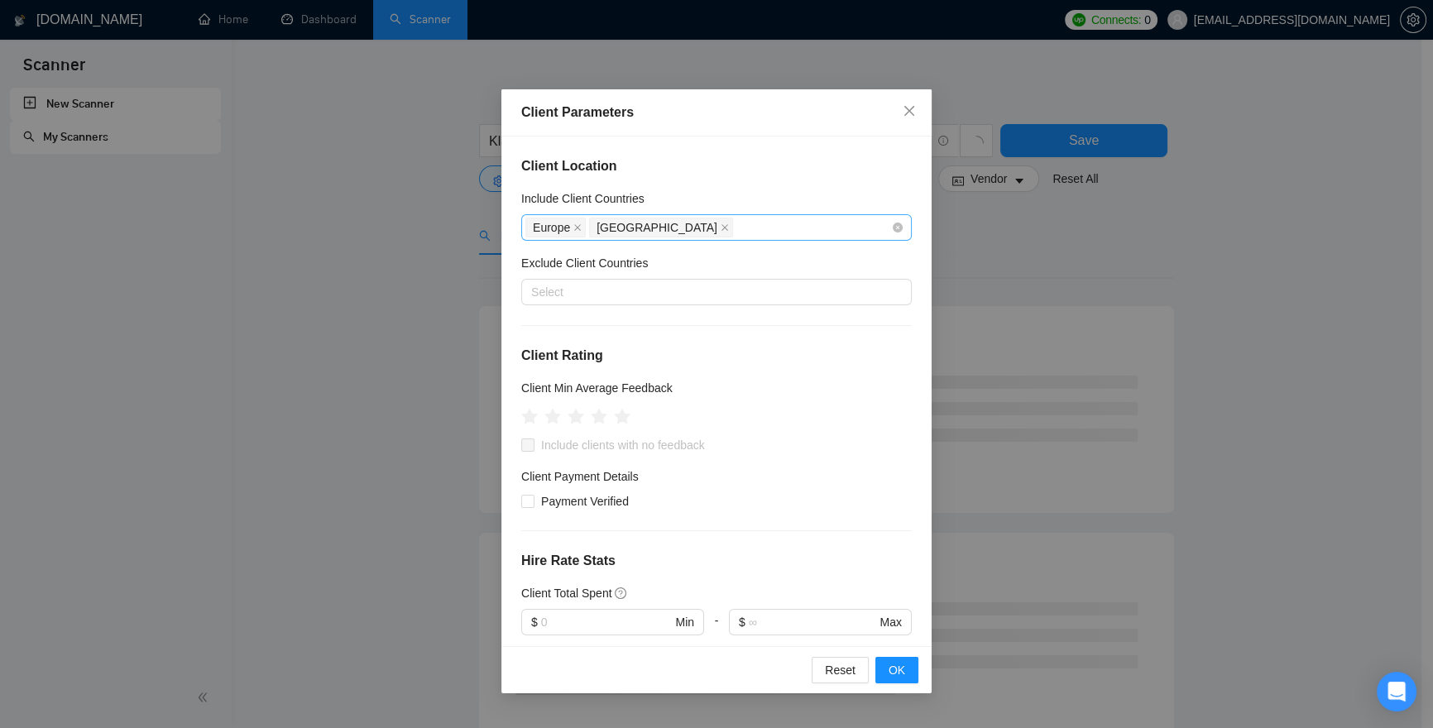
click at [720, 231] on div "Europe United States" at bounding box center [708, 227] width 366 height 23
type input "cana"
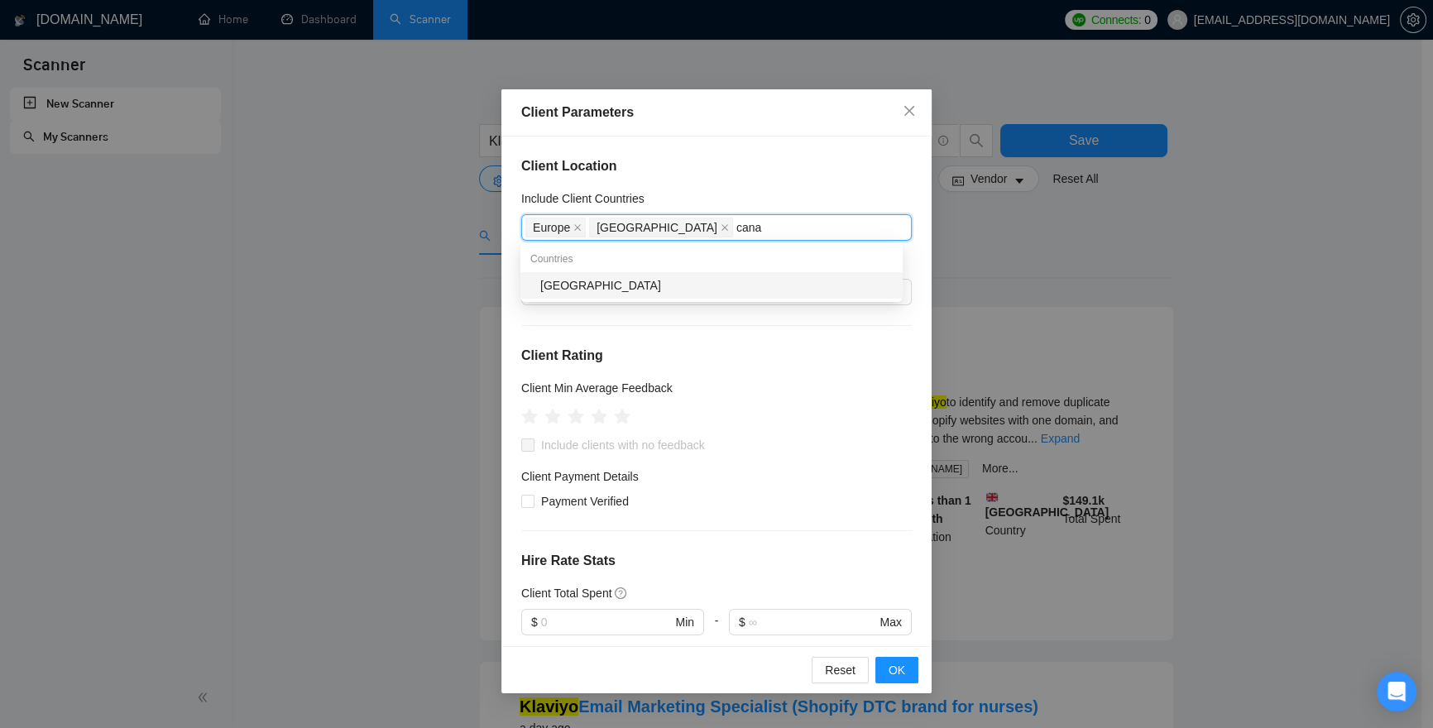
click at [612, 294] on div "[GEOGRAPHIC_DATA]" at bounding box center [716, 285] width 353 height 18
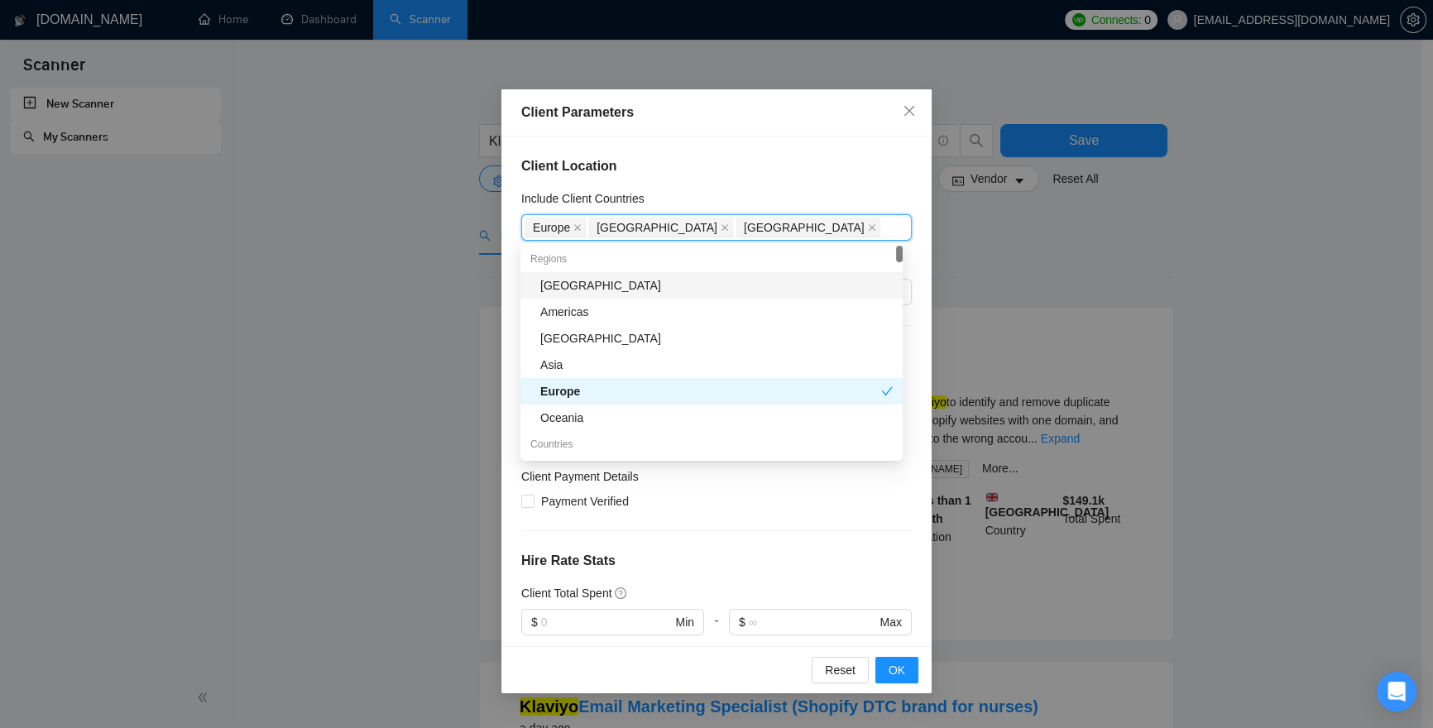
click at [692, 156] on h4 "Client Location" at bounding box center [716, 166] width 391 height 20
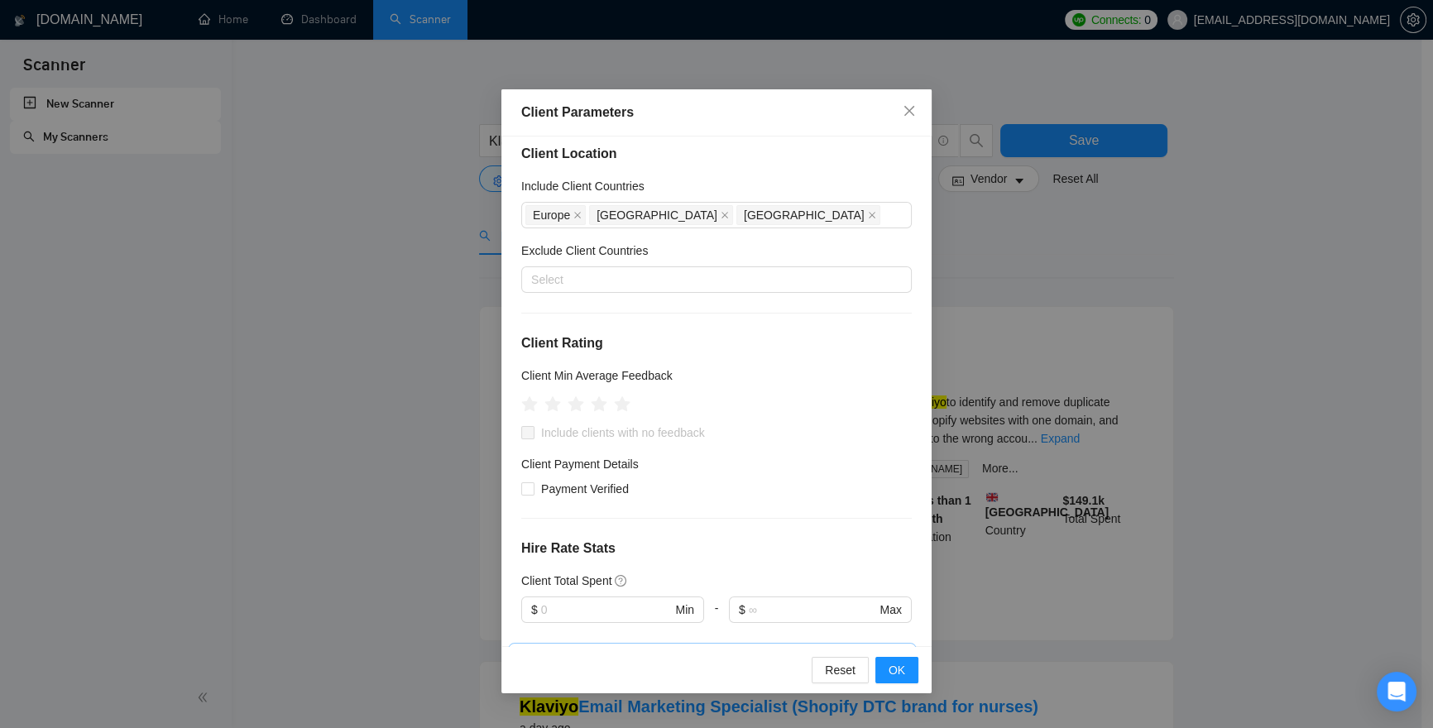
scroll to position [31, 0]
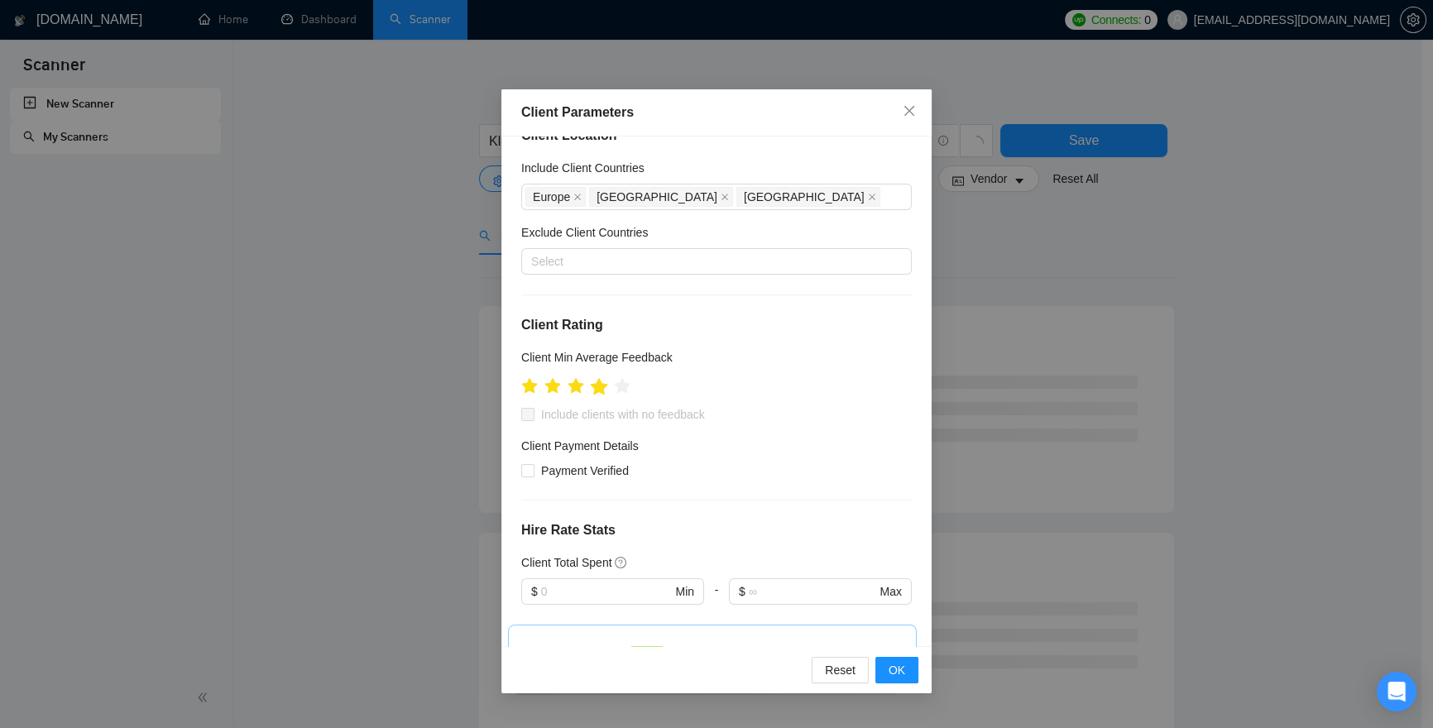
click at [602, 388] on icon "star" at bounding box center [599, 385] width 17 height 17
drag, startPoint x: 592, startPoint y: 411, endPoint x: 582, endPoint y: 468, distance: 58.1
click at [592, 411] on span "Include clients with no feedback" at bounding box center [623, 414] width 177 height 18
click at [533, 411] on input "Include clients with no feedback" at bounding box center [527, 414] width 12 height 12
checkbox input "true"
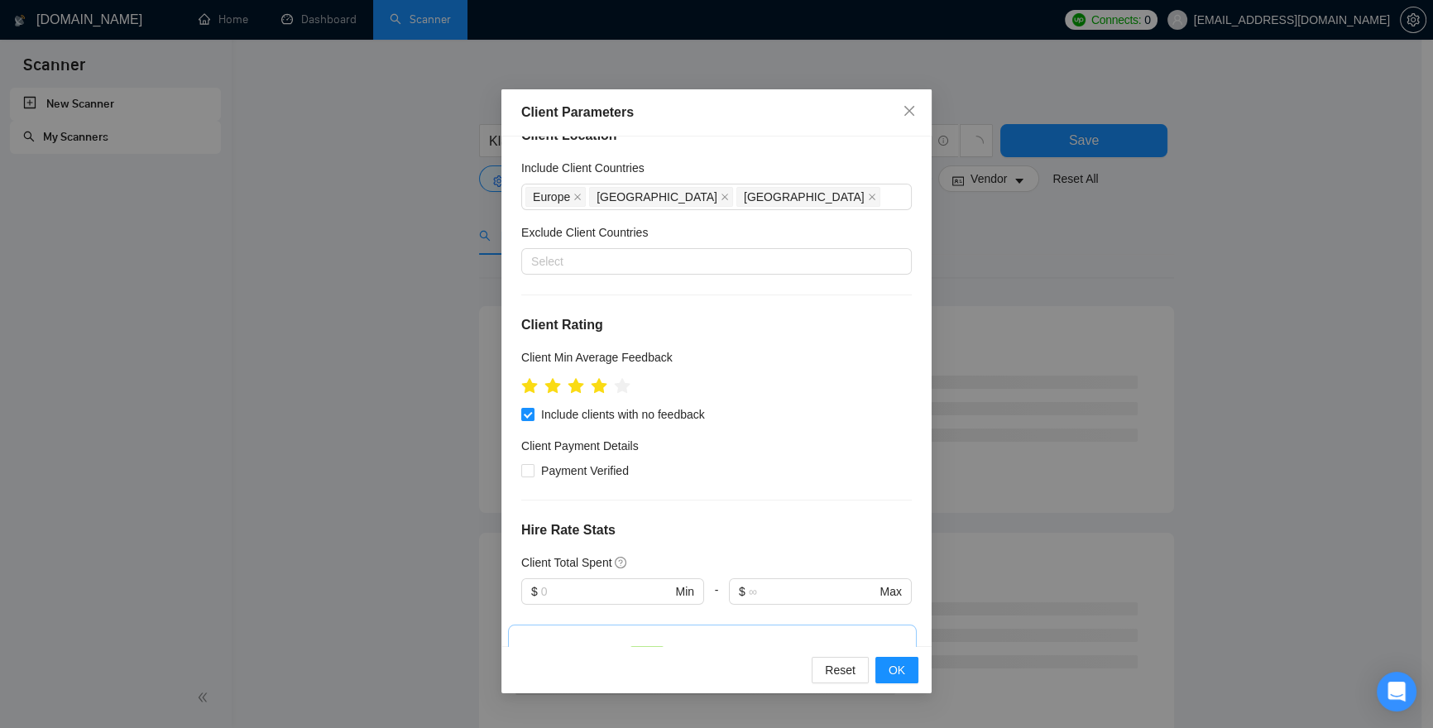
click at [578, 480] on div "Client Location Include Client Countries Europe United States Canada Exclude Cl…" at bounding box center [716, 392] width 430 height 510
click at [578, 473] on span "Payment Verified" at bounding box center [585, 471] width 101 height 18
click at [533, 473] on input "Payment Verified" at bounding box center [527, 470] width 12 height 12
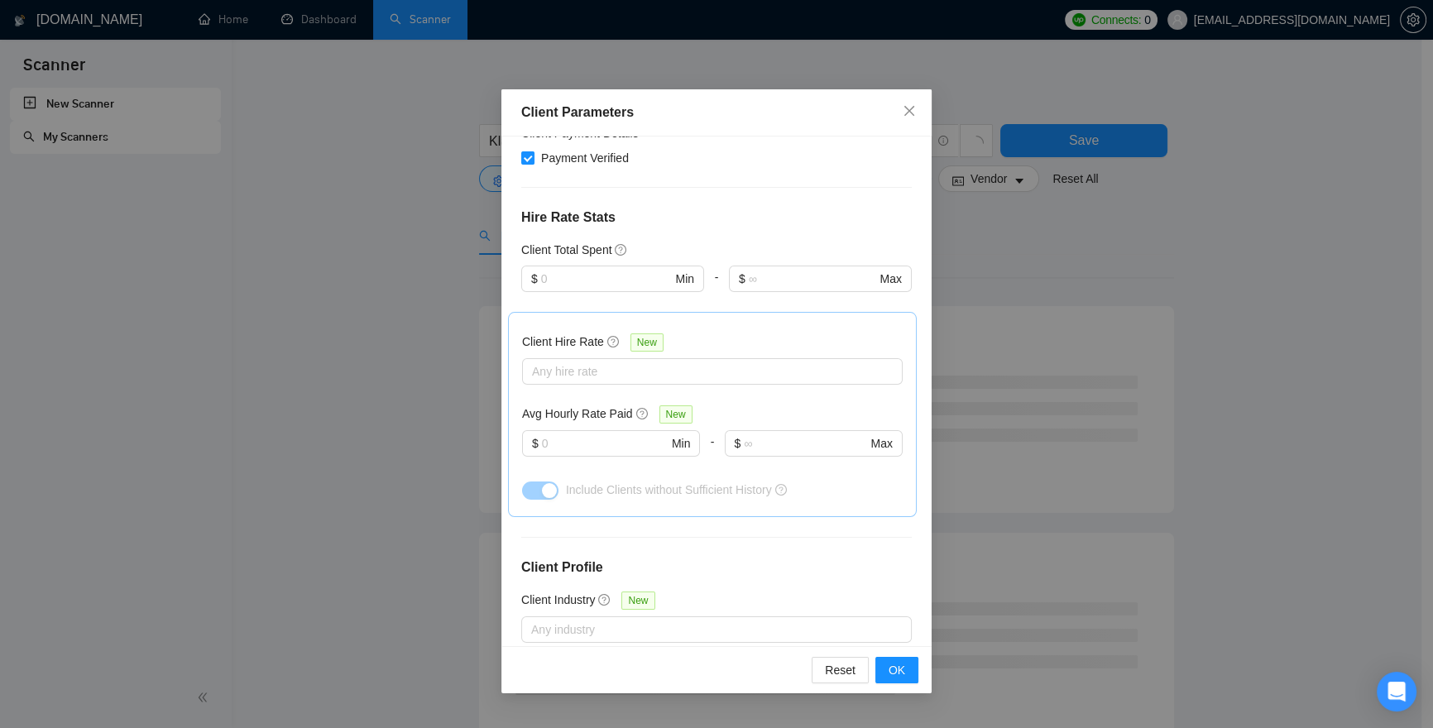
scroll to position [254, 0]
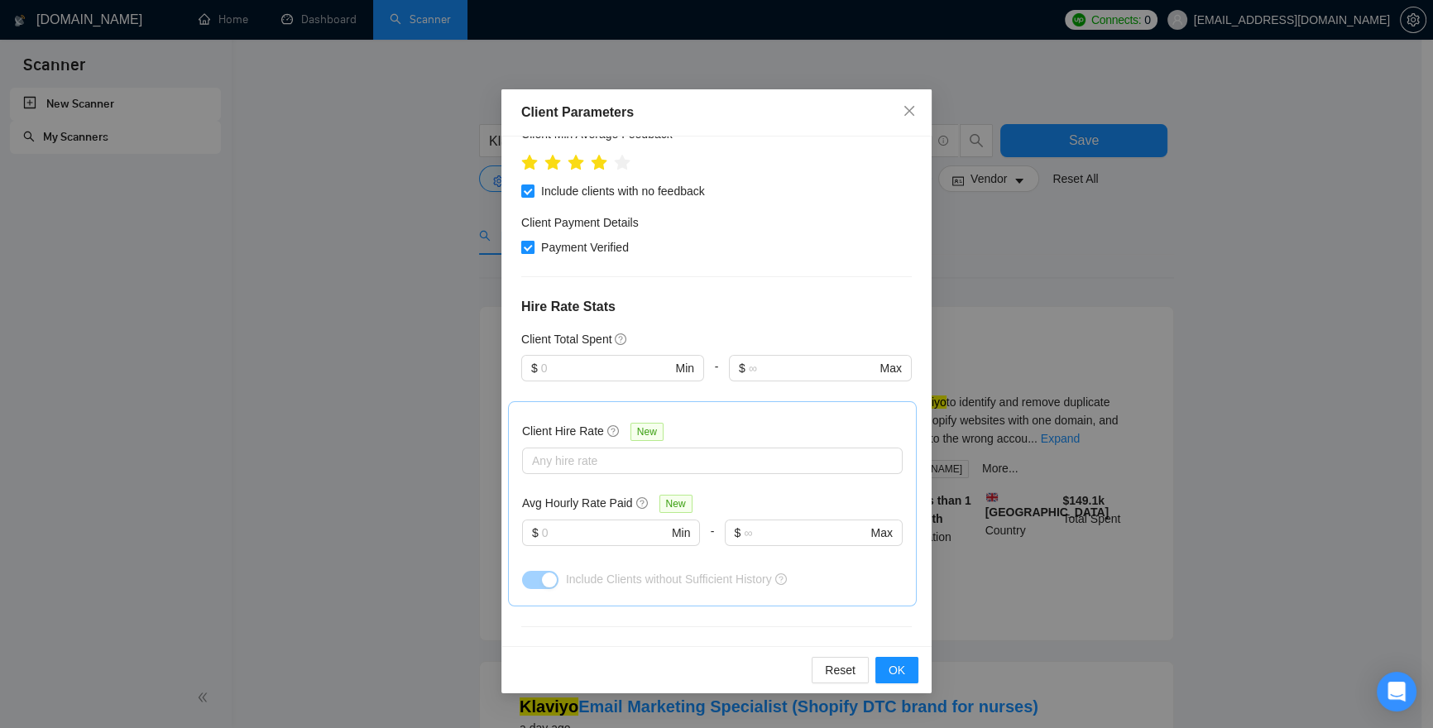
click at [582, 248] on span "Payment Verified" at bounding box center [585, 247] width 101 height 18
click at [533, 248] on input "Payment Verified" at bounding box center [527, 247] width 12 height 12
checkbox input "false"
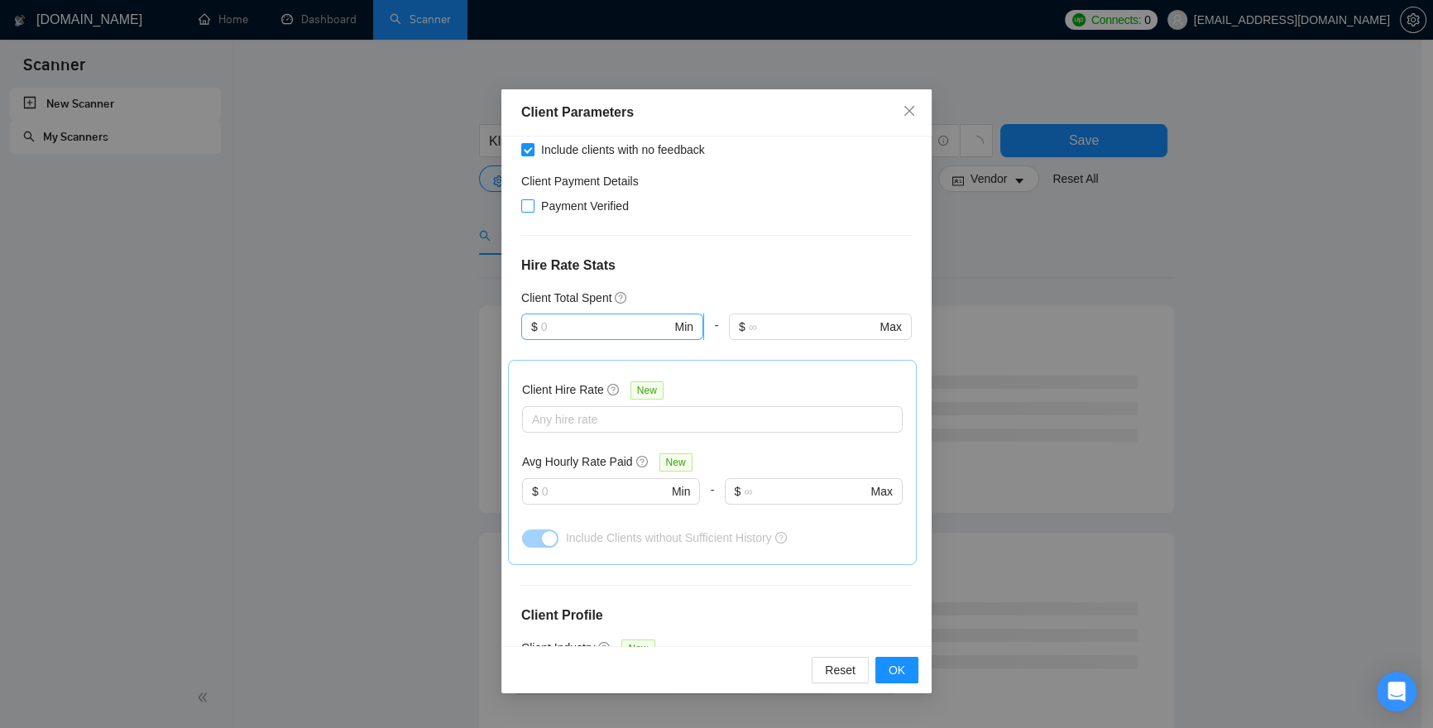
scroll to position [309, 0]
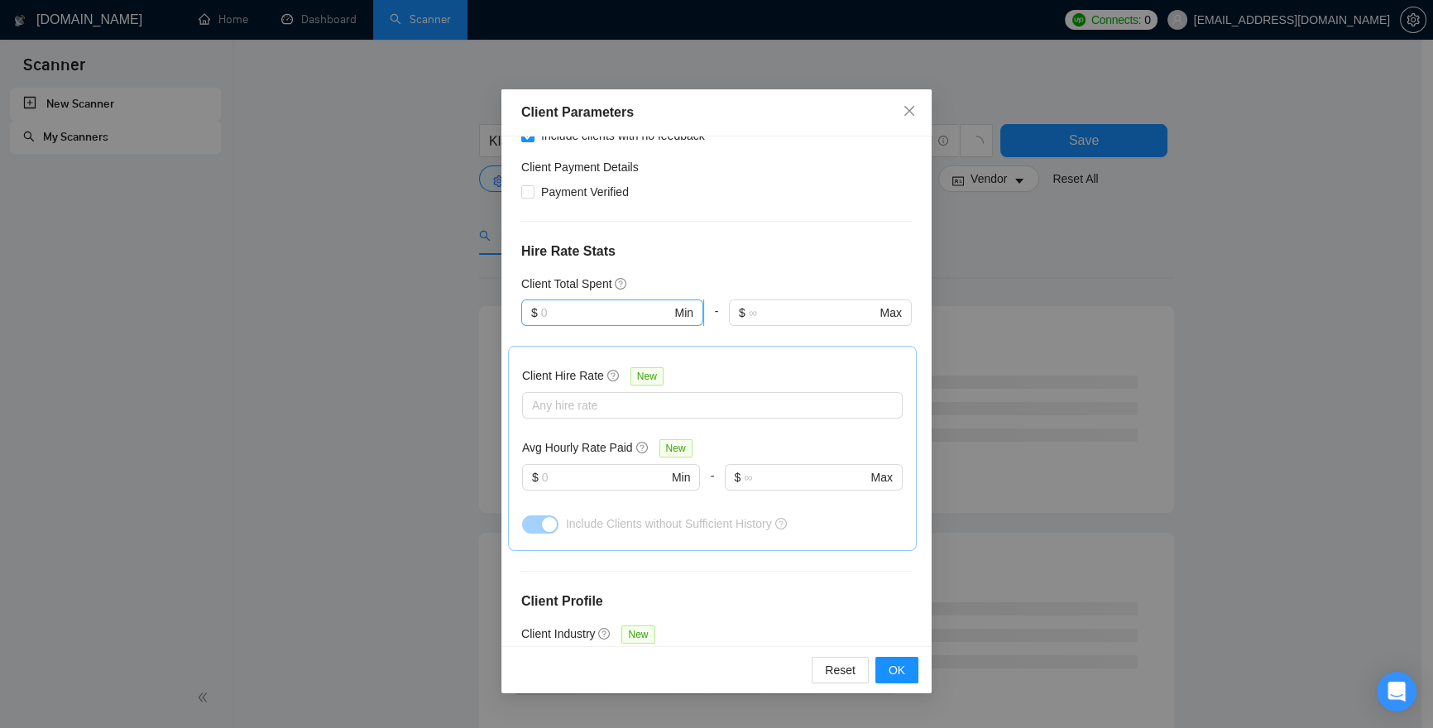
click at [573, 304] on input "text" at bounding box center [606, 313] width 131 height 18
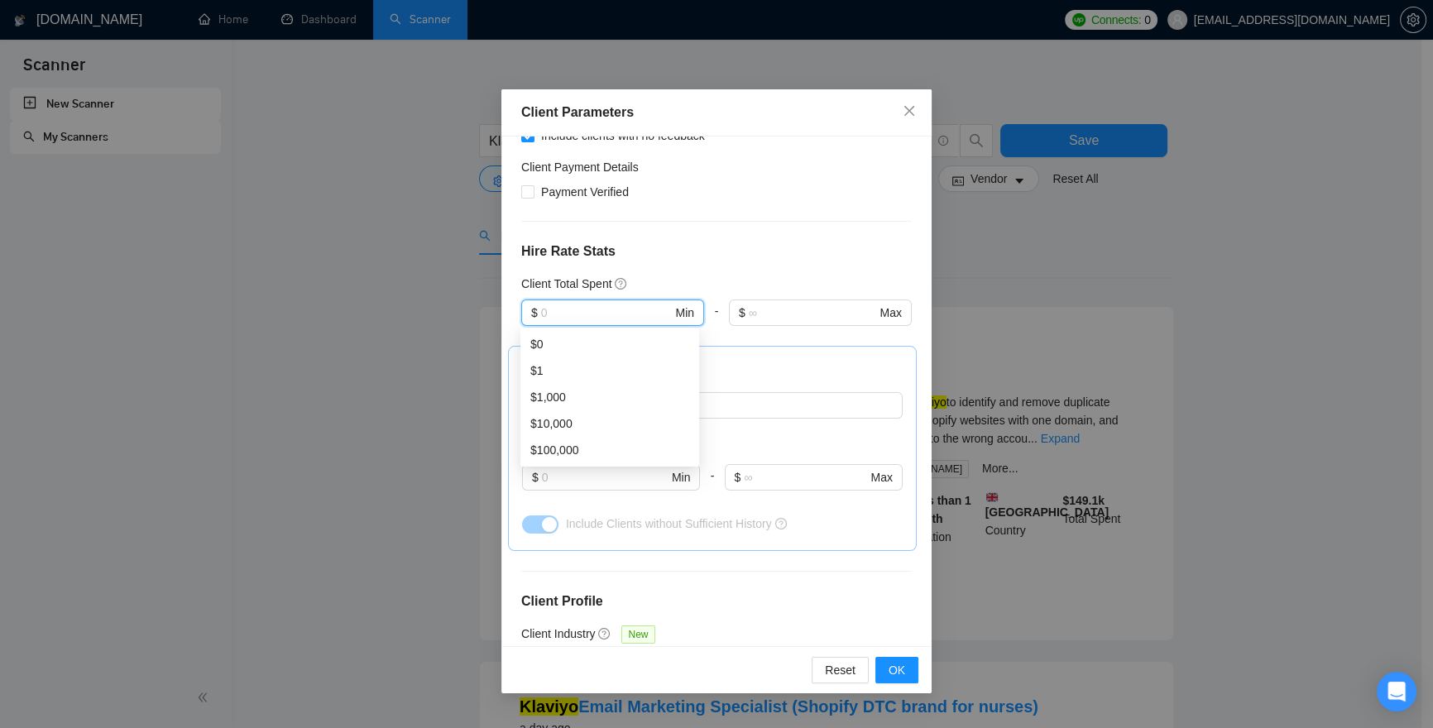
click at [701, 230] on div "Client Location Include Client Countries Europe United States Canada Exclude Cl…" at bounding box center [716, 392] width 430 height 510
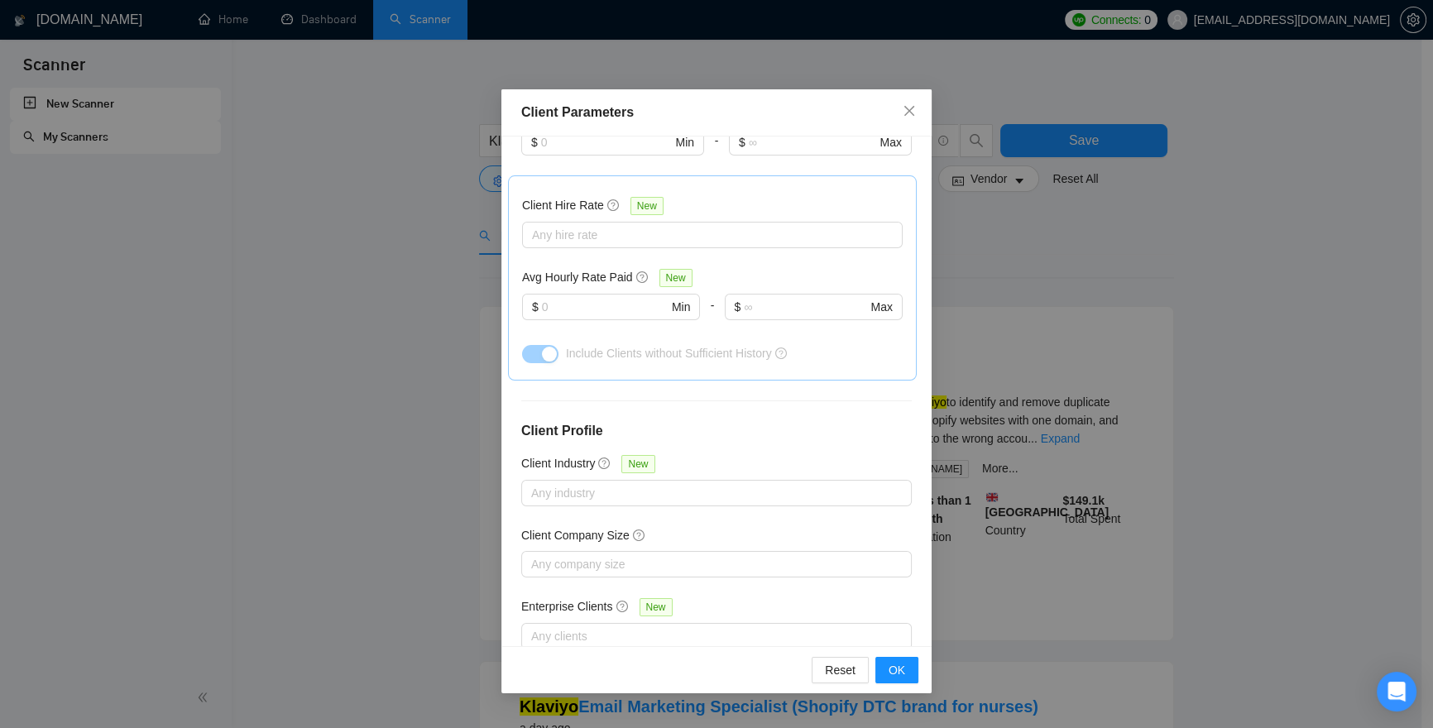
scroll to position [372, 0]
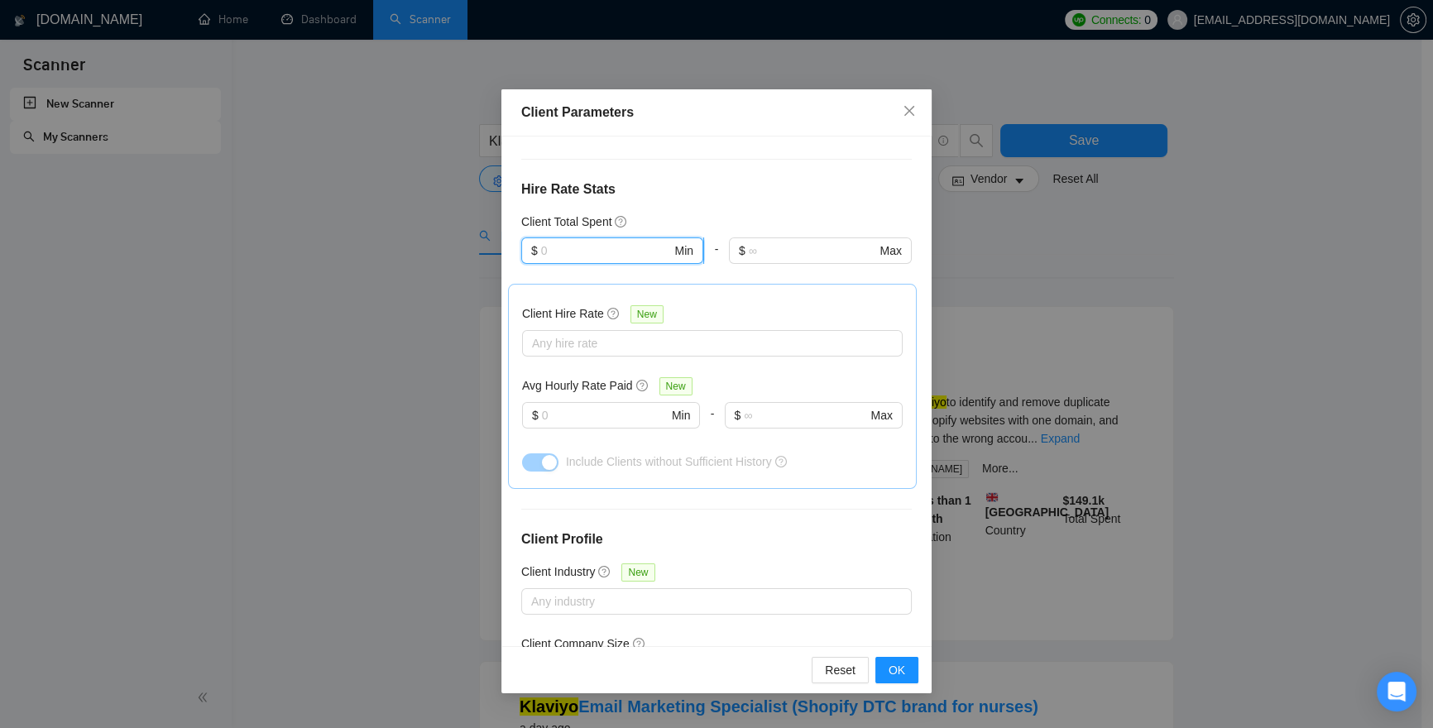
click at [582, 247] on input "text" at bounding box center [606, 251] width 131 height 18
type input "1"
click at [791, 180] on h4 "Hire Rate Stats" at bounding box center [716, 190] width 391 height 20
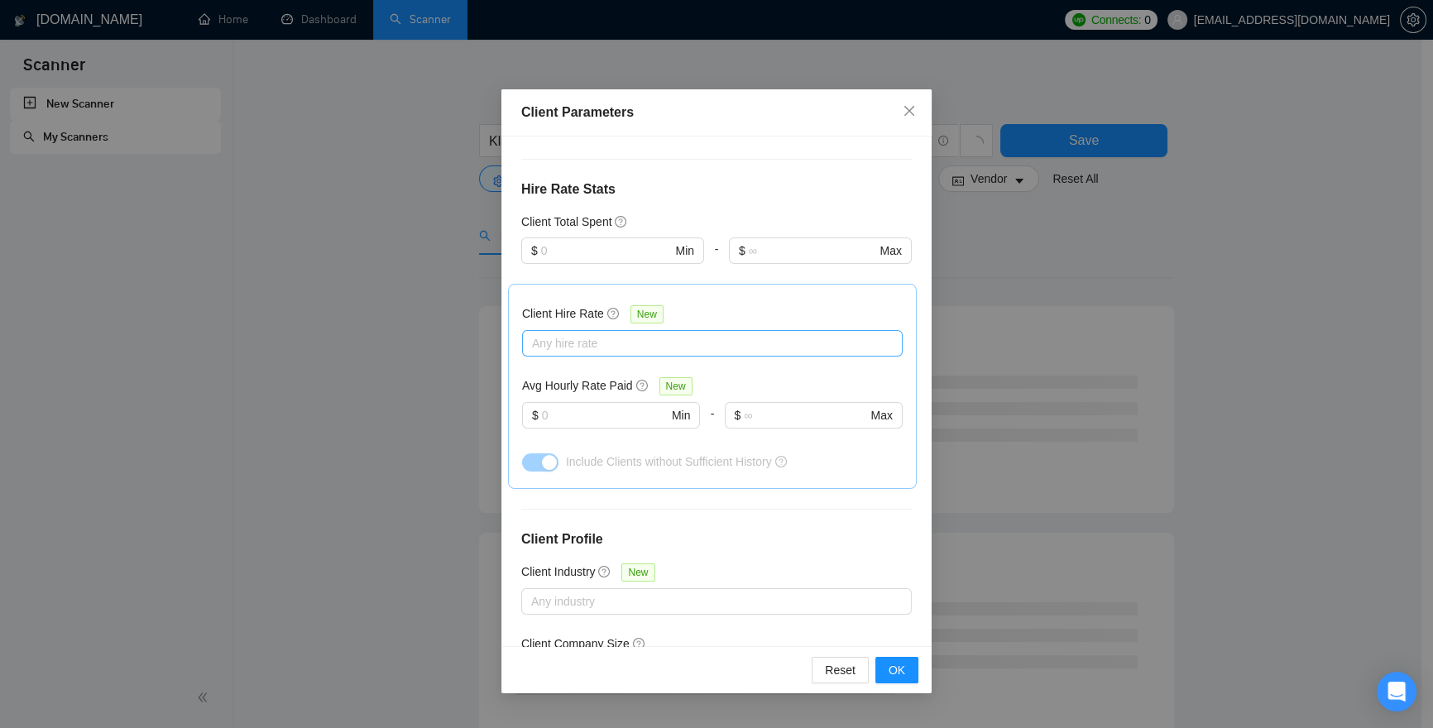
click at [653, 337] on div at bounding box center [704, 343] width 356 height 20
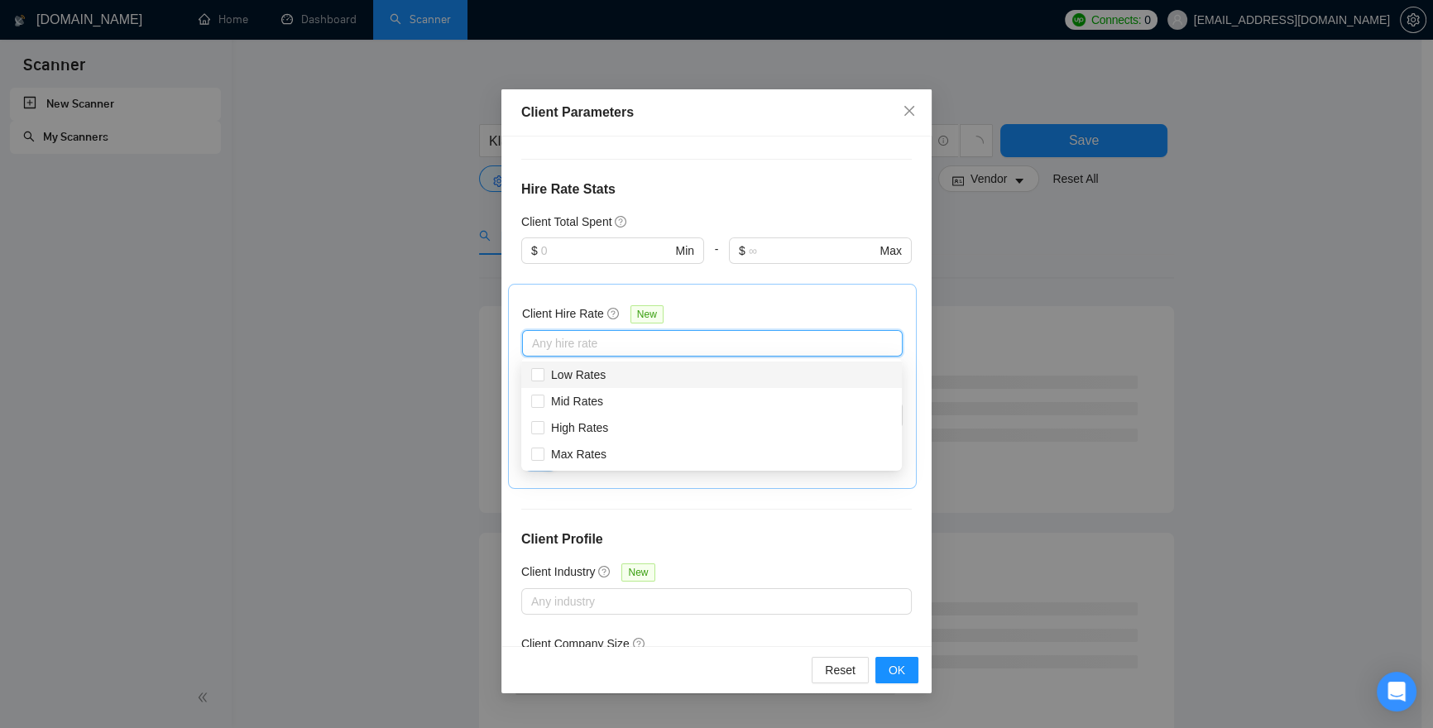
click at [711, 295] on div "Client Hire Rate New Any hire rate Avg Hourly Rate Paid New $ Min - $ Max Inclu…" at bounding box center [712, 386] width 409 height 205
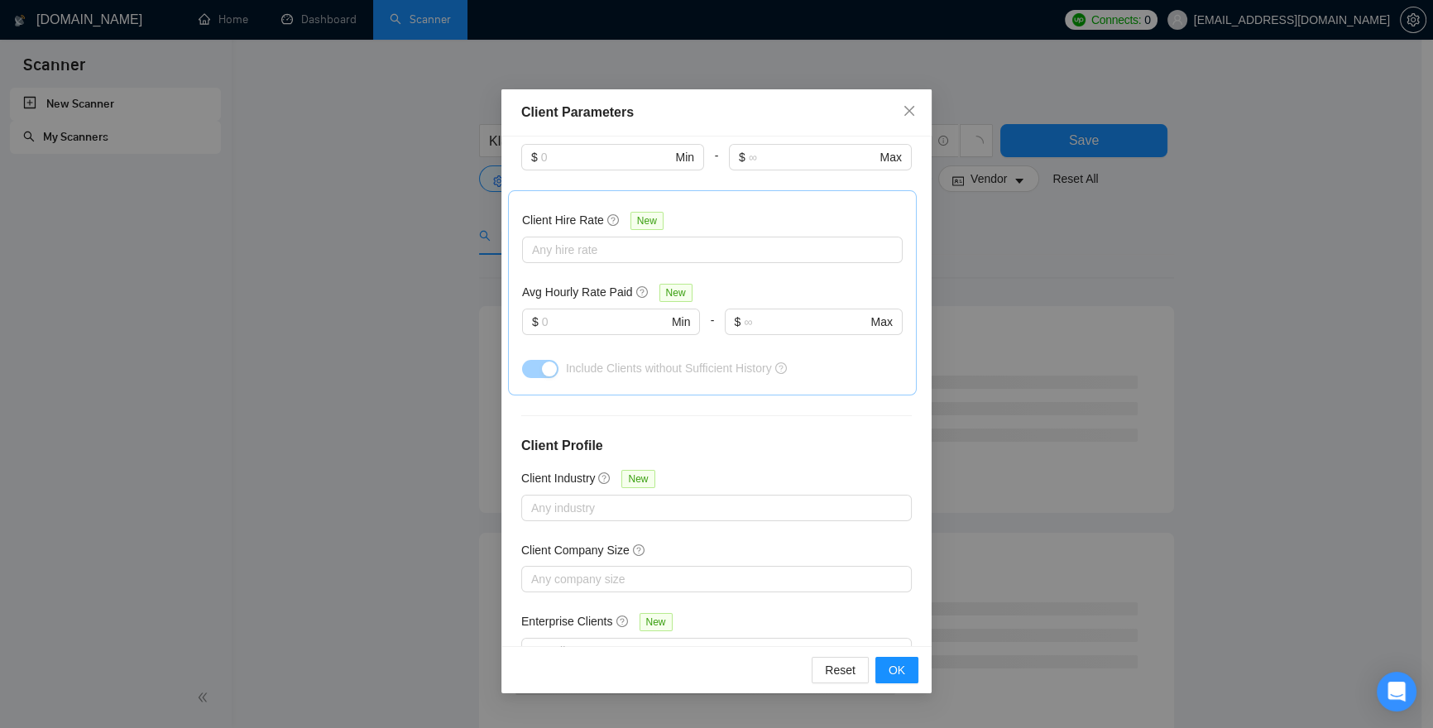
scroll to position [521, 0]
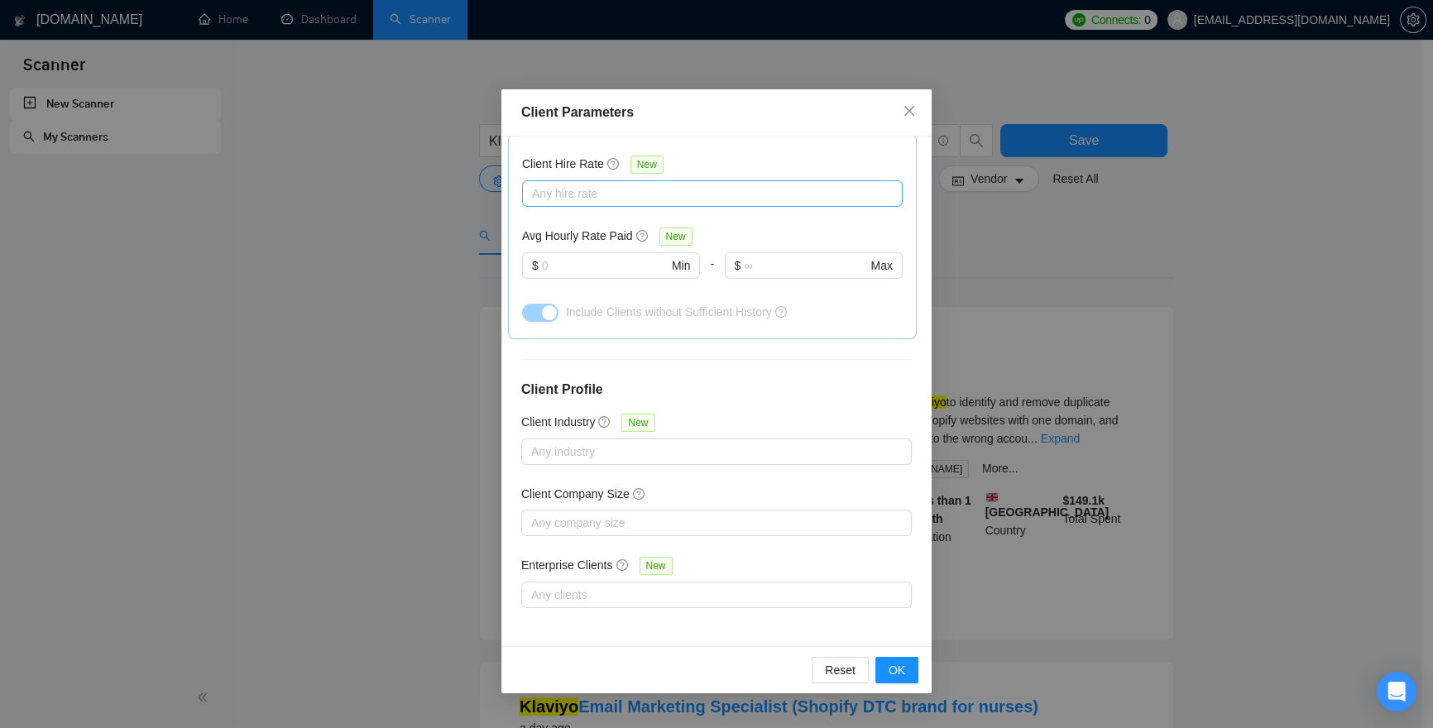
click at [579, 185] on div at bounding box center [704, 194] width 356 height 20
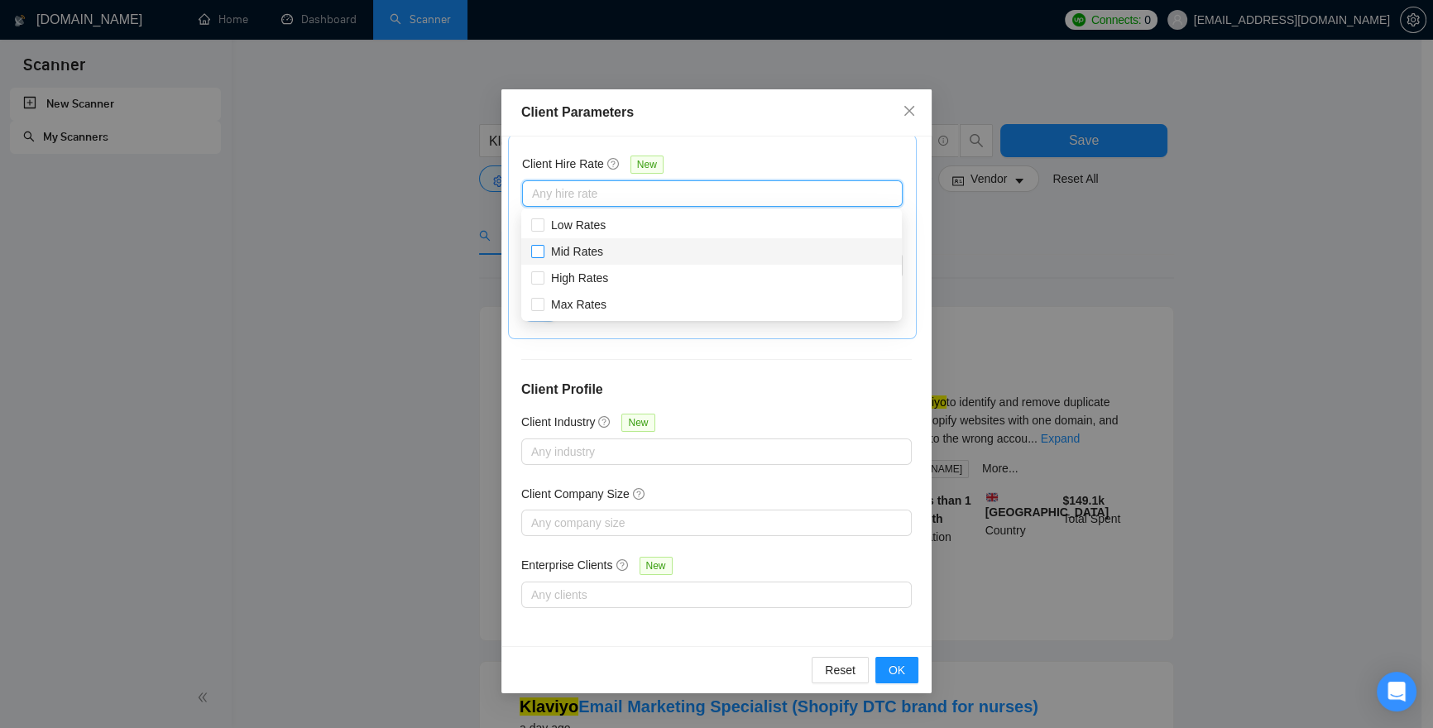
click at [562, 252] on span "Mid Rates" at bounding box center [577, 251] width 52 height 13
click at [543, 252] on input "Mid Rates" at bounding box center [537, 251] width 12 height 12
checkbox input "true"
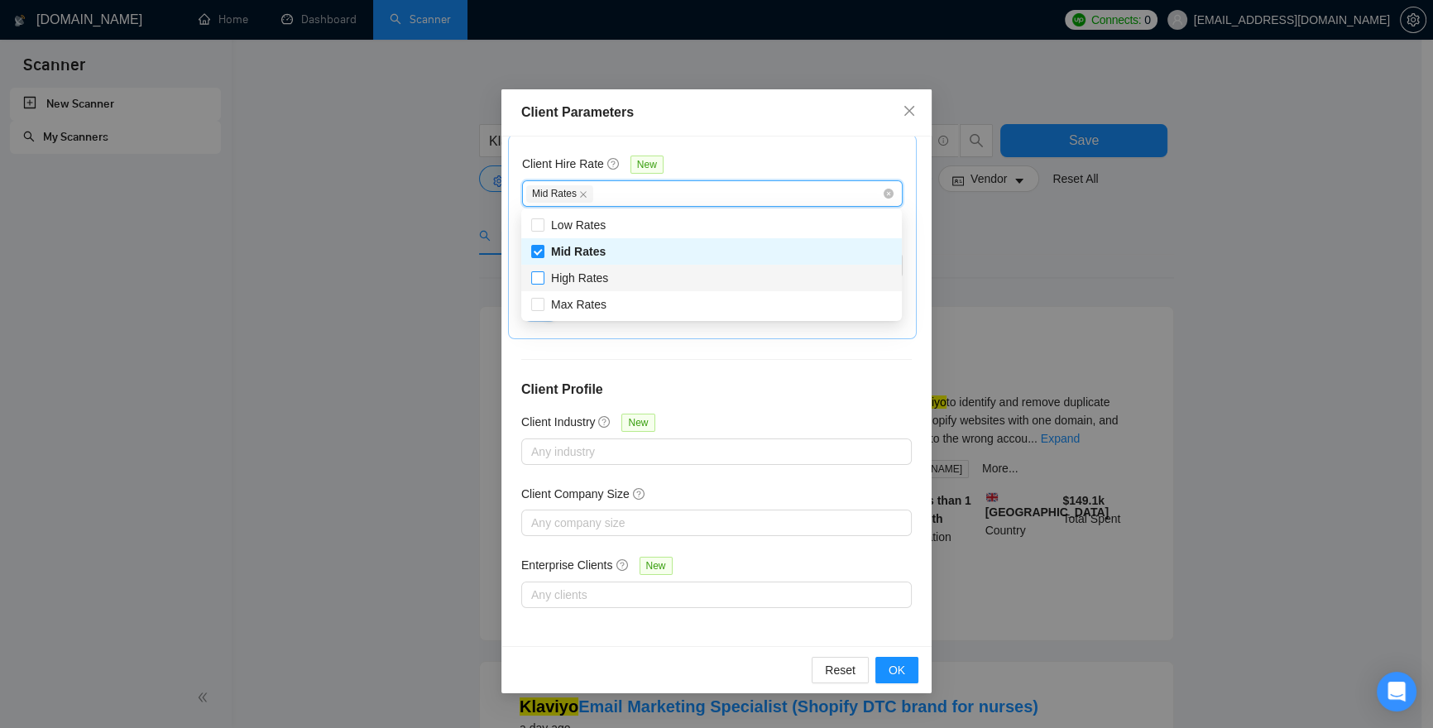
click at [558, 285] on span "High Rates" at bounding box center [579, 278] width 70 height 18
click at [543, 283] on input "High Rates" at bounding box center [537, 277] width 12 height 12
checkbox input "false"
click at [562, 305] on span "Max Rates" at bounding box center [578, 304] width 55 height 13
click at [543, 305] on input "Max Rates" at bounding box center [537, 304] width 12 height 12
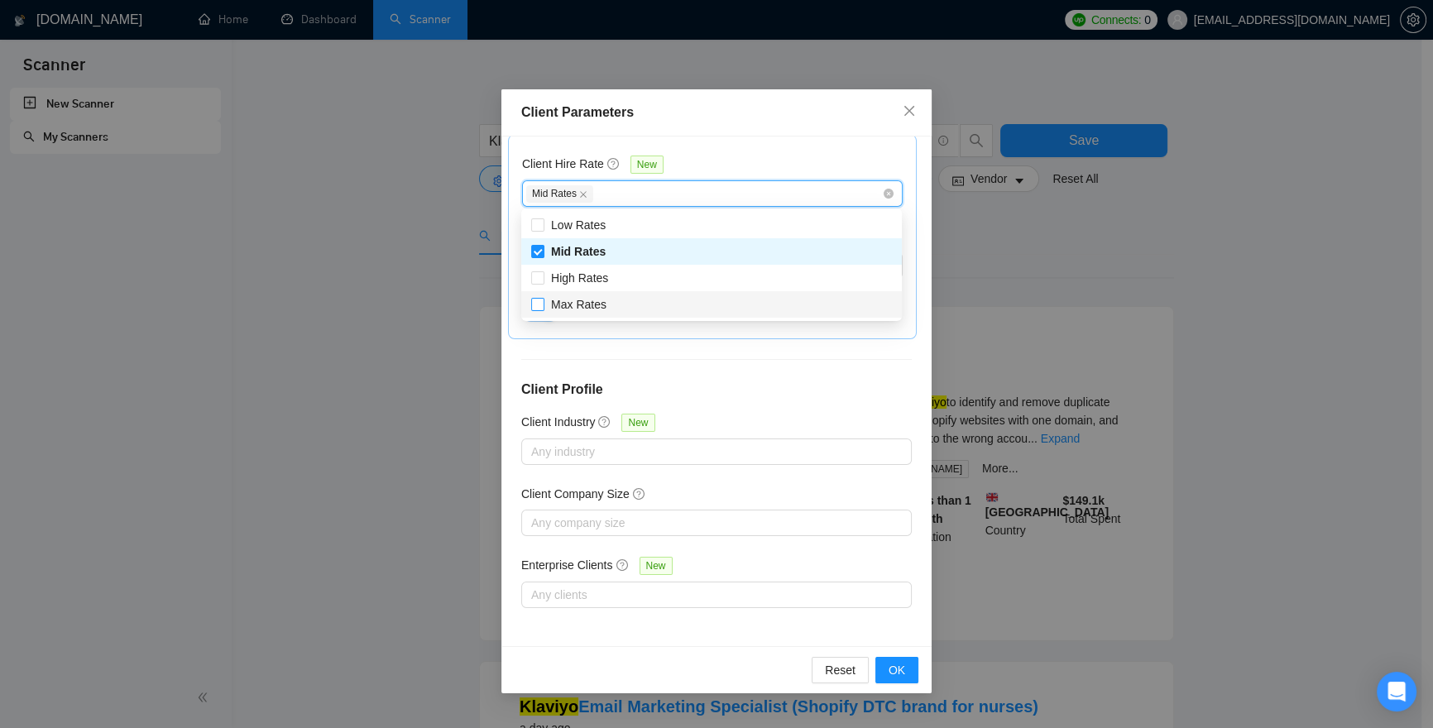
checkbox input "true"
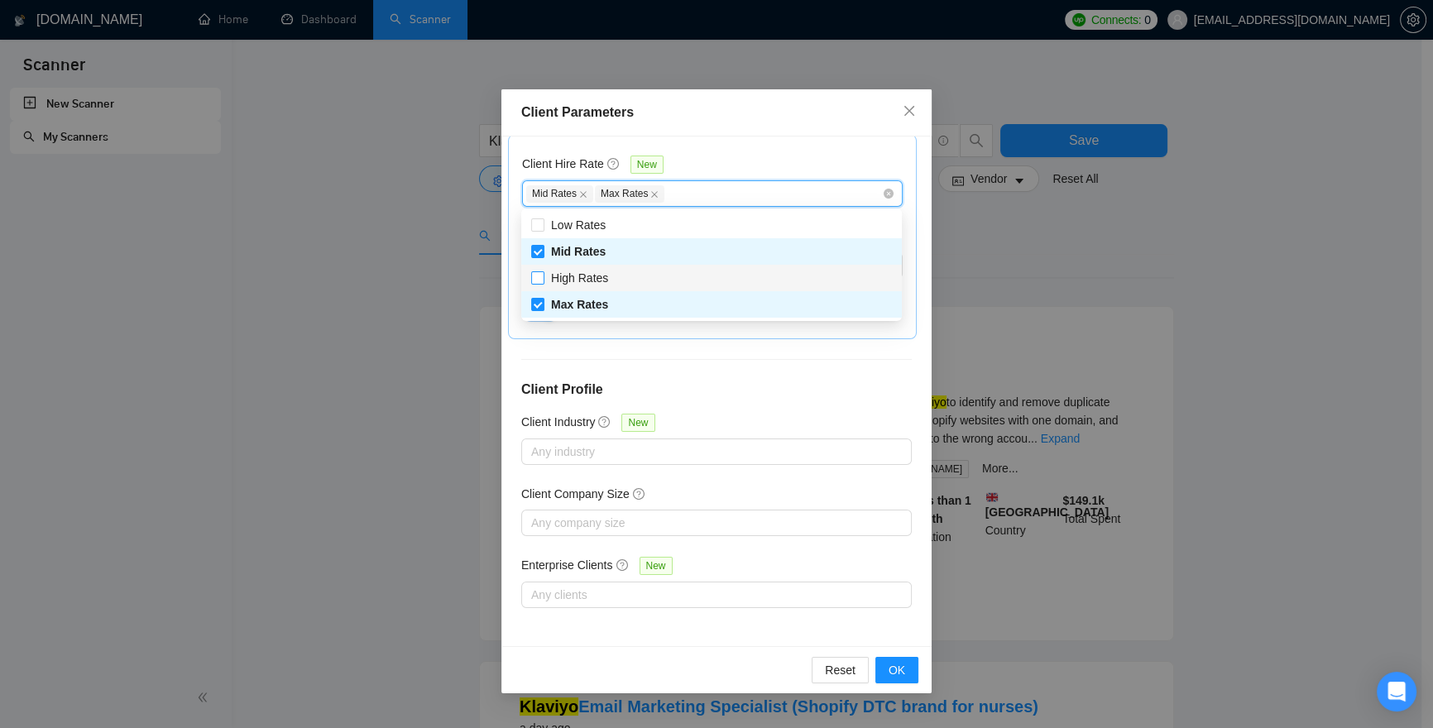
click at [562, 274] on span "High Rates" at bounding box center [579, 277] width 57 height 13
click at [543, 274] on input "High Rates" at bounding box center [537, 277] width 12 height 12
checkbox input "true"
click at [722, 383] on h4 "Client Profile" at bounding box center [716, 390] width 391 height 20
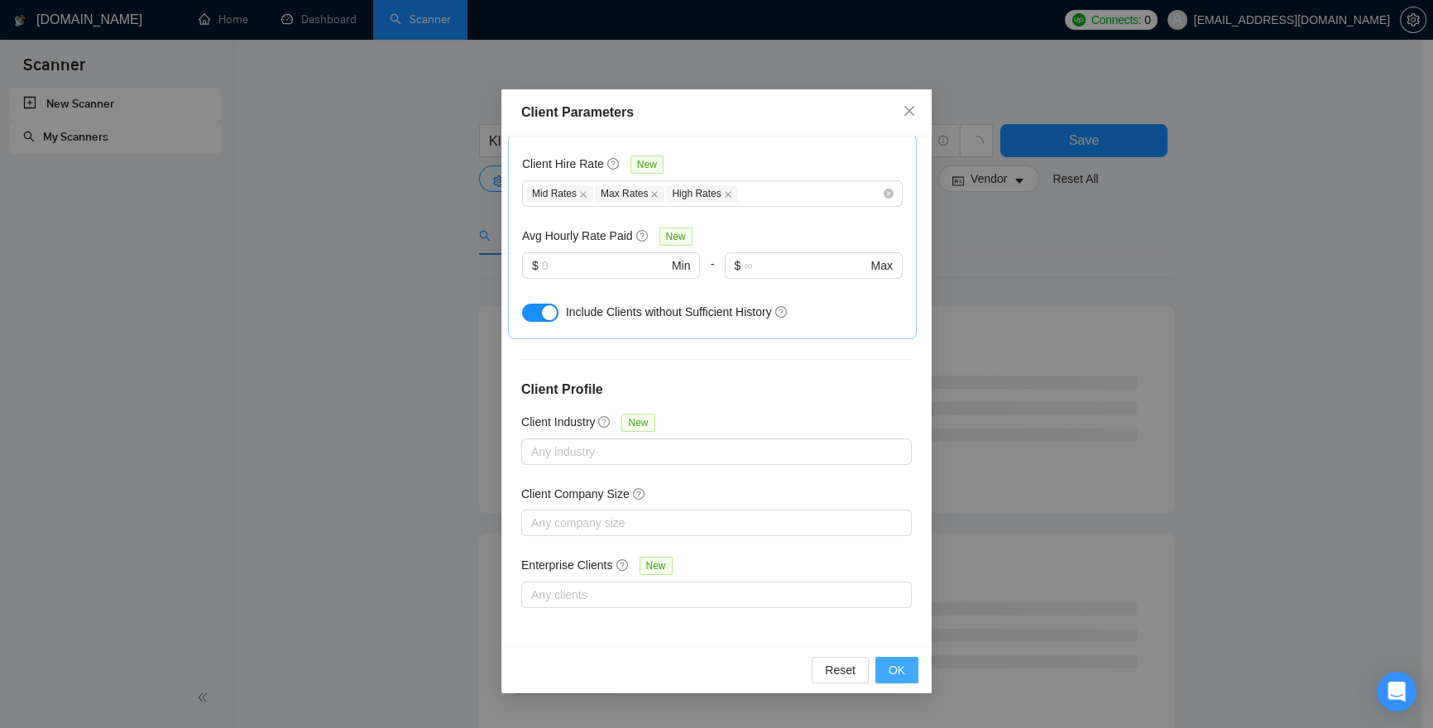
click at [899, 674] on span "OK" at bounding box center [897, 670] width 17 height 18
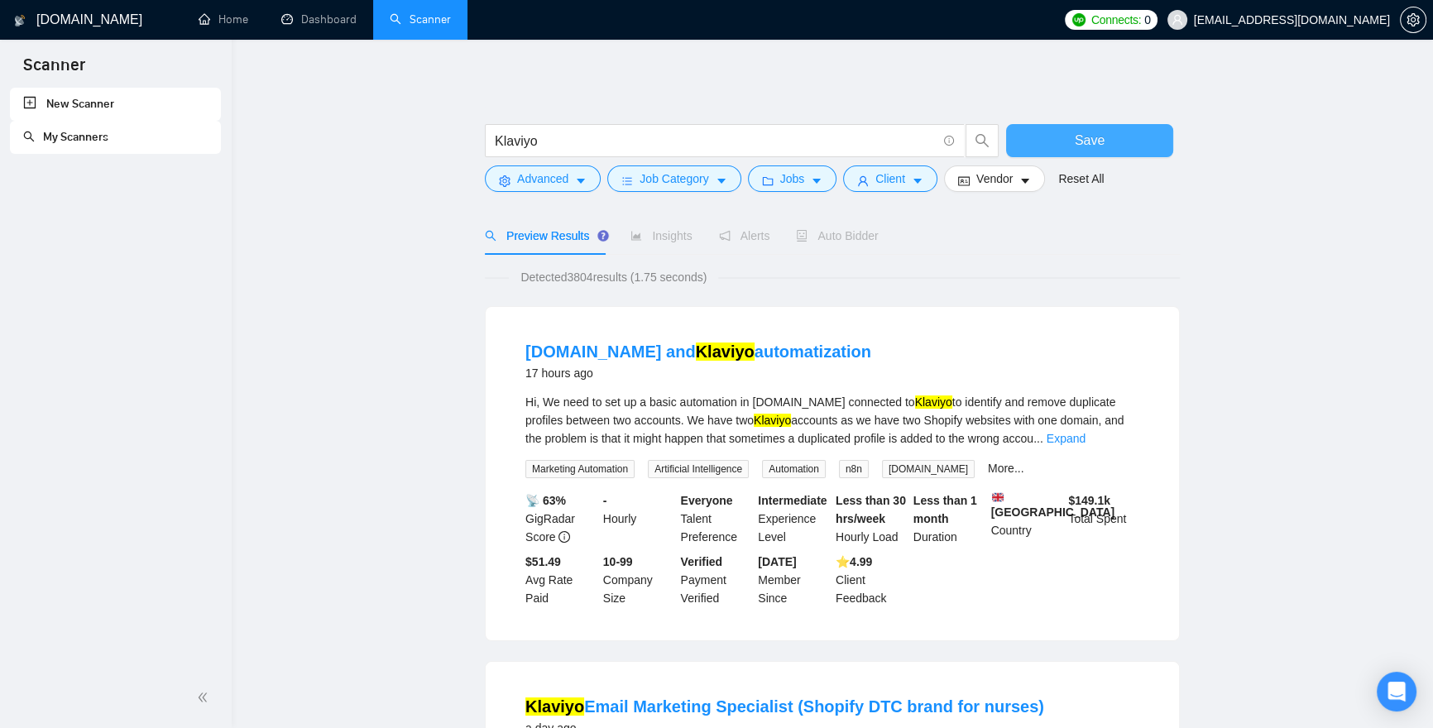
click at [1082, 133] on span "Save" at bounding box center [1090, 140] width 30 height 21
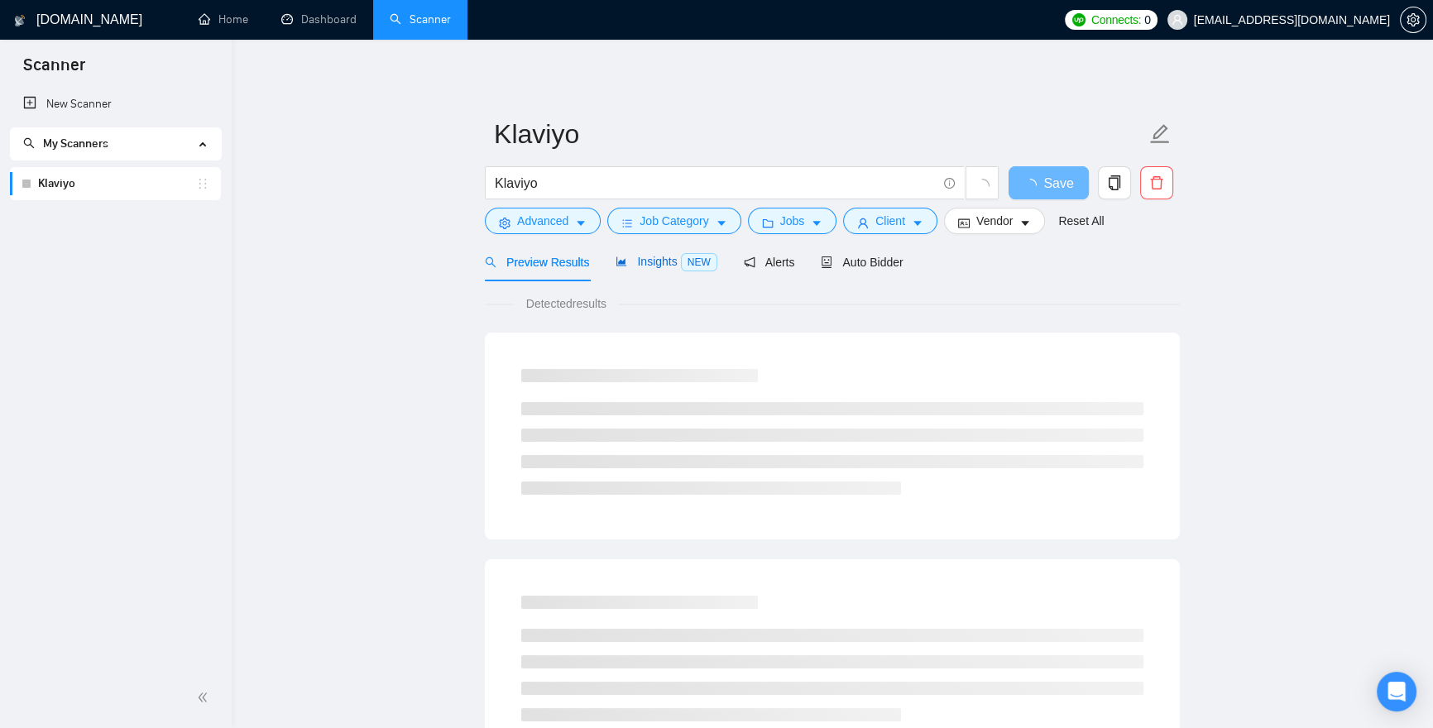
click at [650, 255] on span "Insights NEW" at bounding box center [666, 261] width 101 height 13
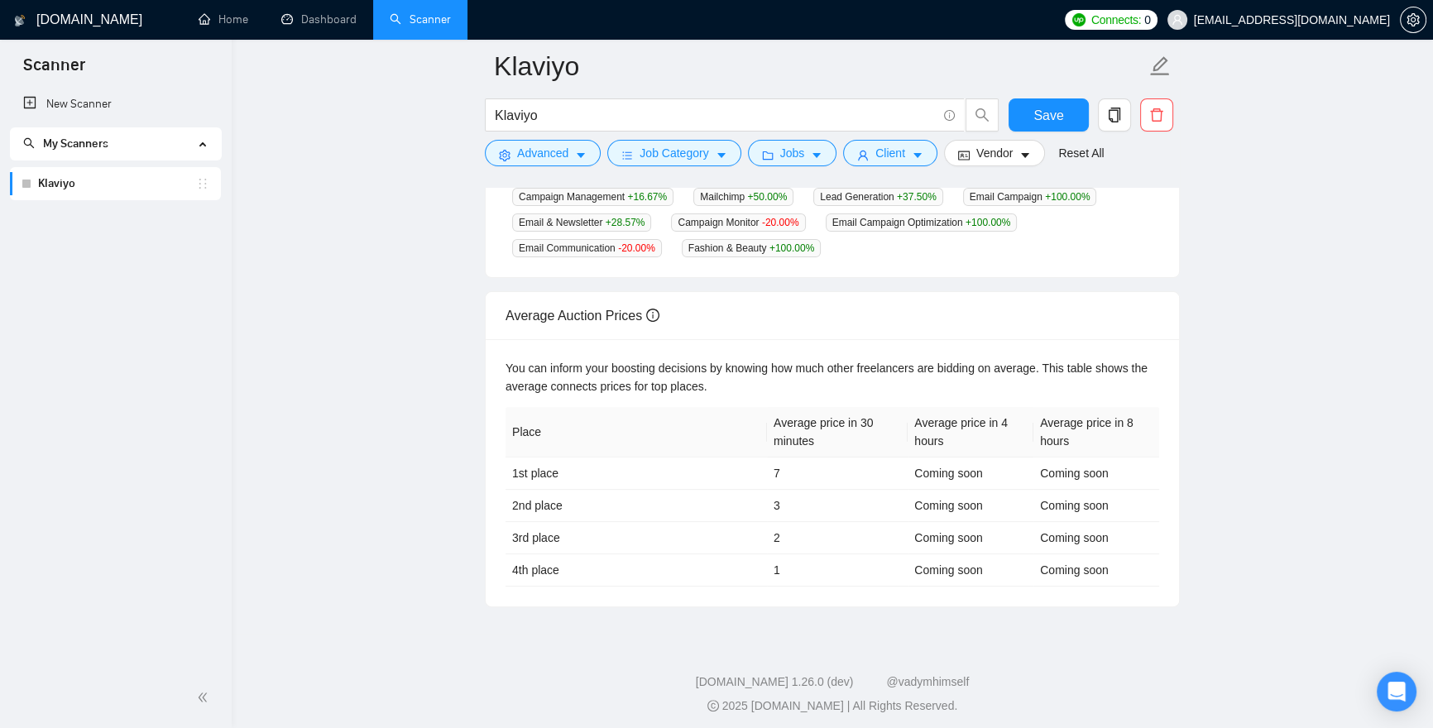
scroll to position [612, 0]
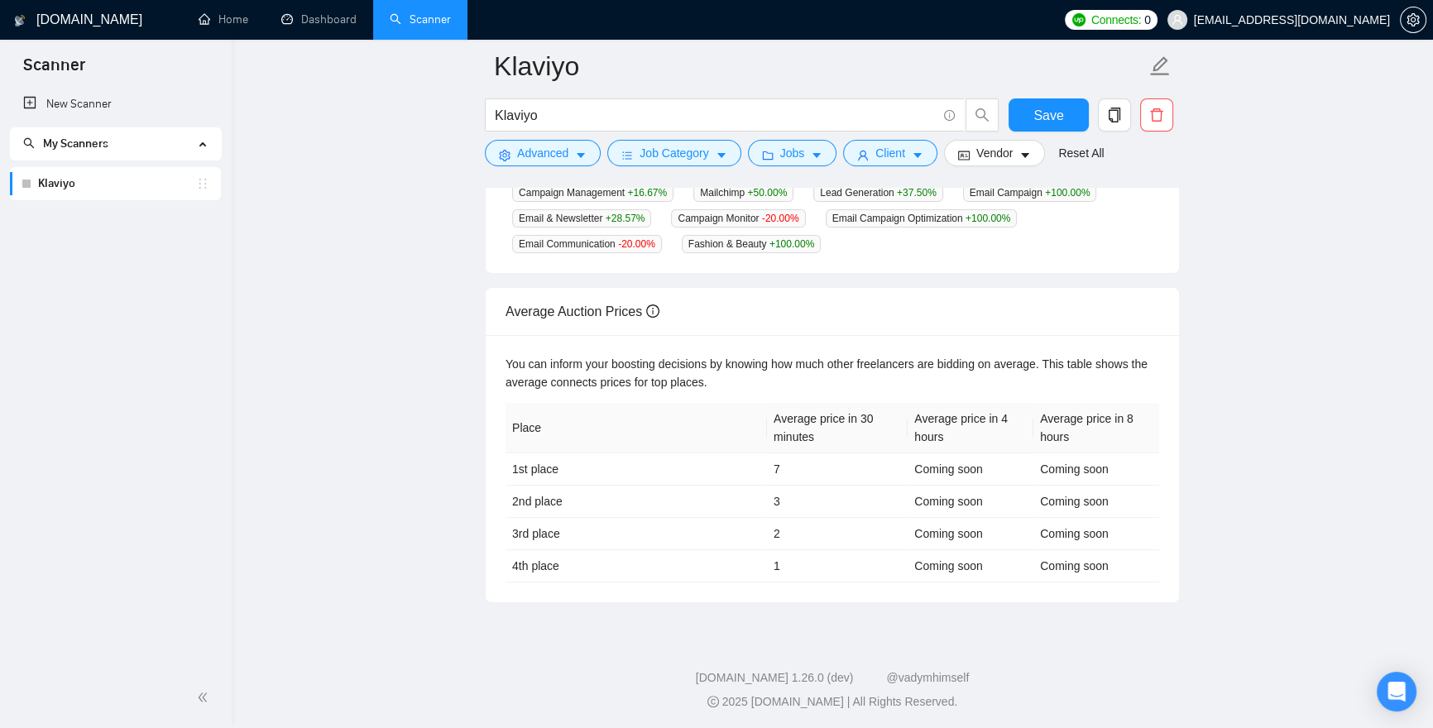
click at [1316, 413] on main "Klaviyo Klaviyo Save Advanced Job Category Jobs Client Vendor Reset All Preview…" at bounding box center [832, 29] width 1149 height 1149
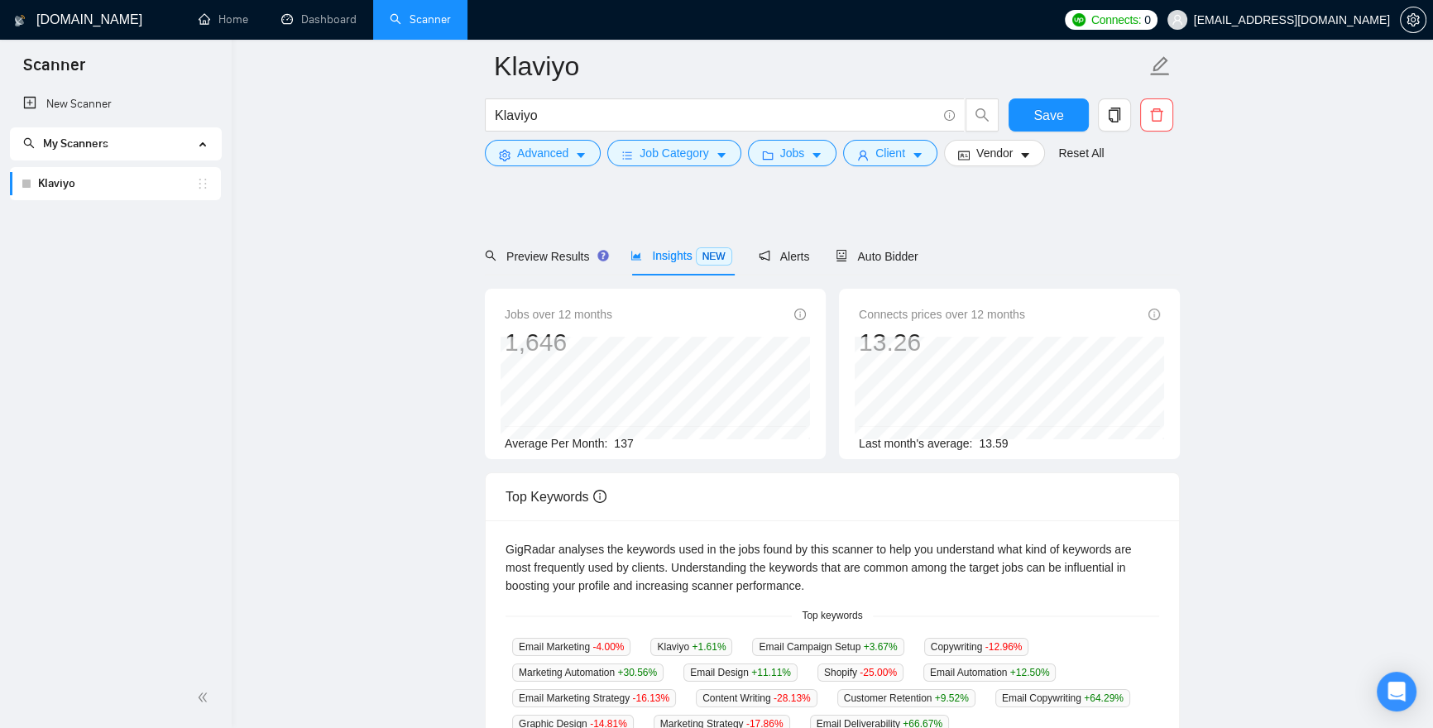
scroll to position [0, 0]
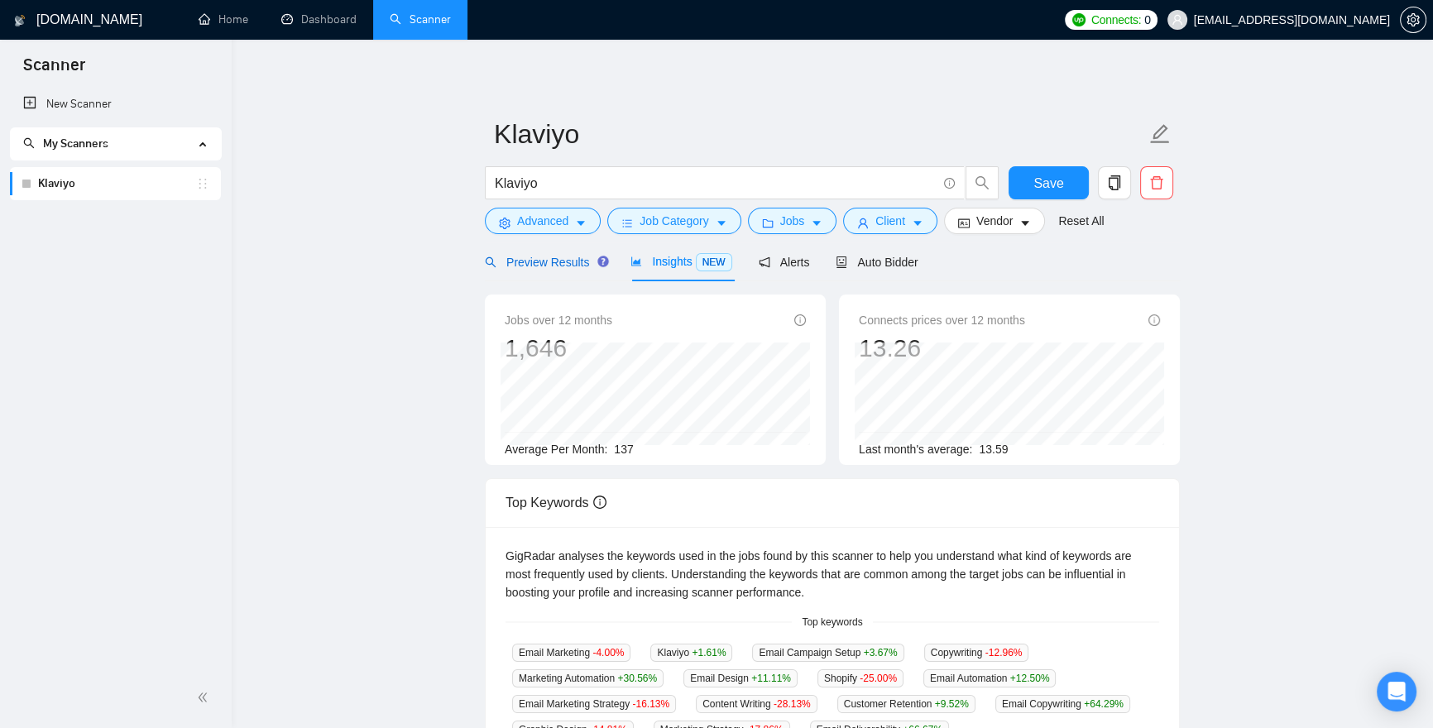
click at [553, 261] on span "Preview Results" at bounding box center [544, 262] width 119 height 13
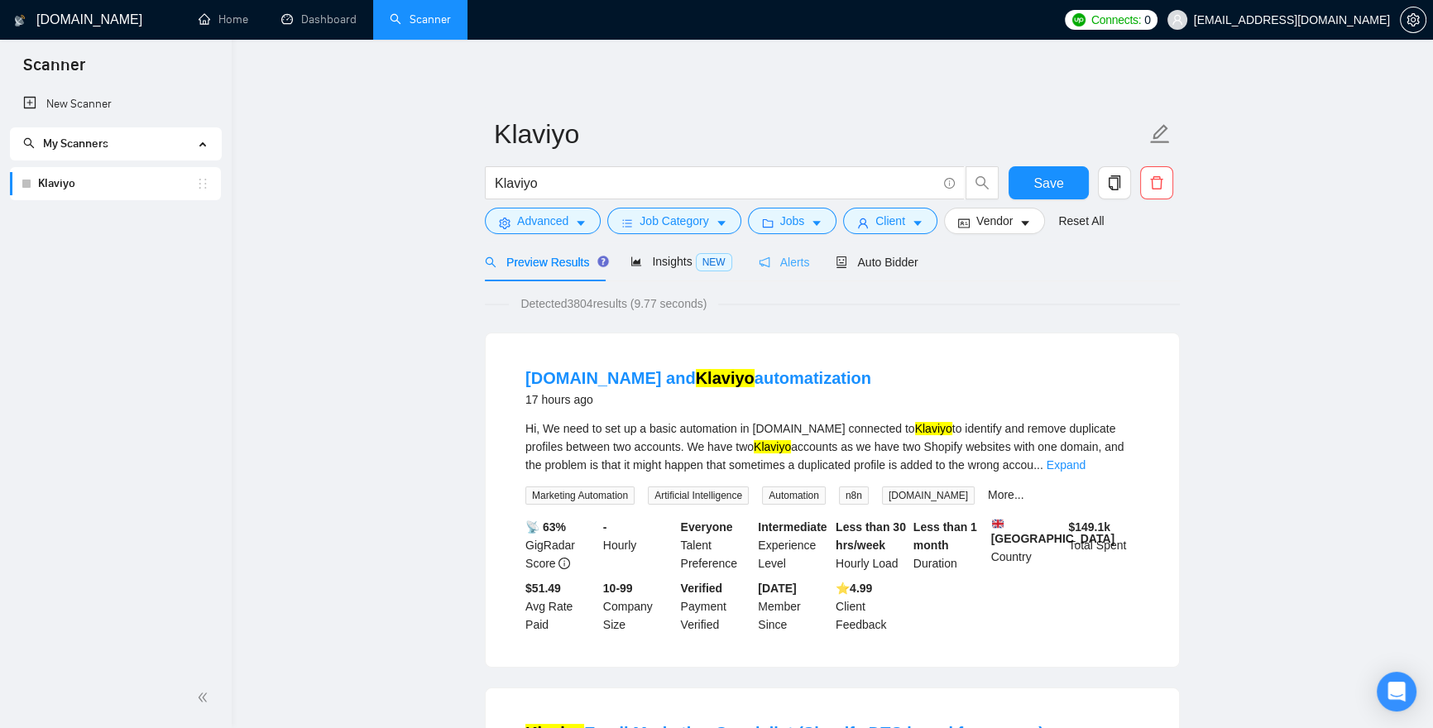
scroll to position [30, 0]
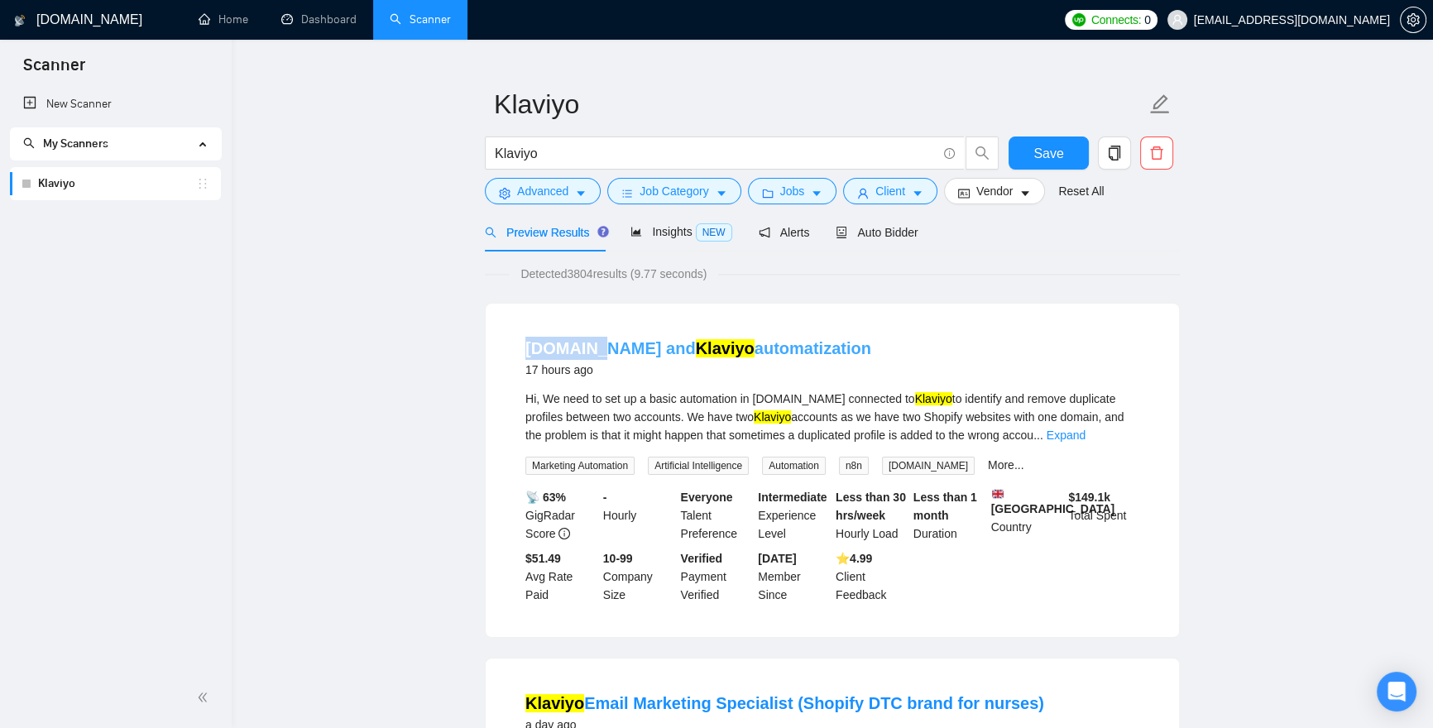
drag, startPoint x: 512, startPoint y: 340, endPoint x: 604, endPoint y: 347, distance: 92.1
click at [604, 347] on li "Make.com and Klaviyo automatization 17 hours ago Hi, We need to set up a basic …" at bounding box center [833, 471] width 654 height 294
copy link "Make.com"
click at [1086, 433] on link "Expand" at bounding box center [1066, 435] width 39 height 13
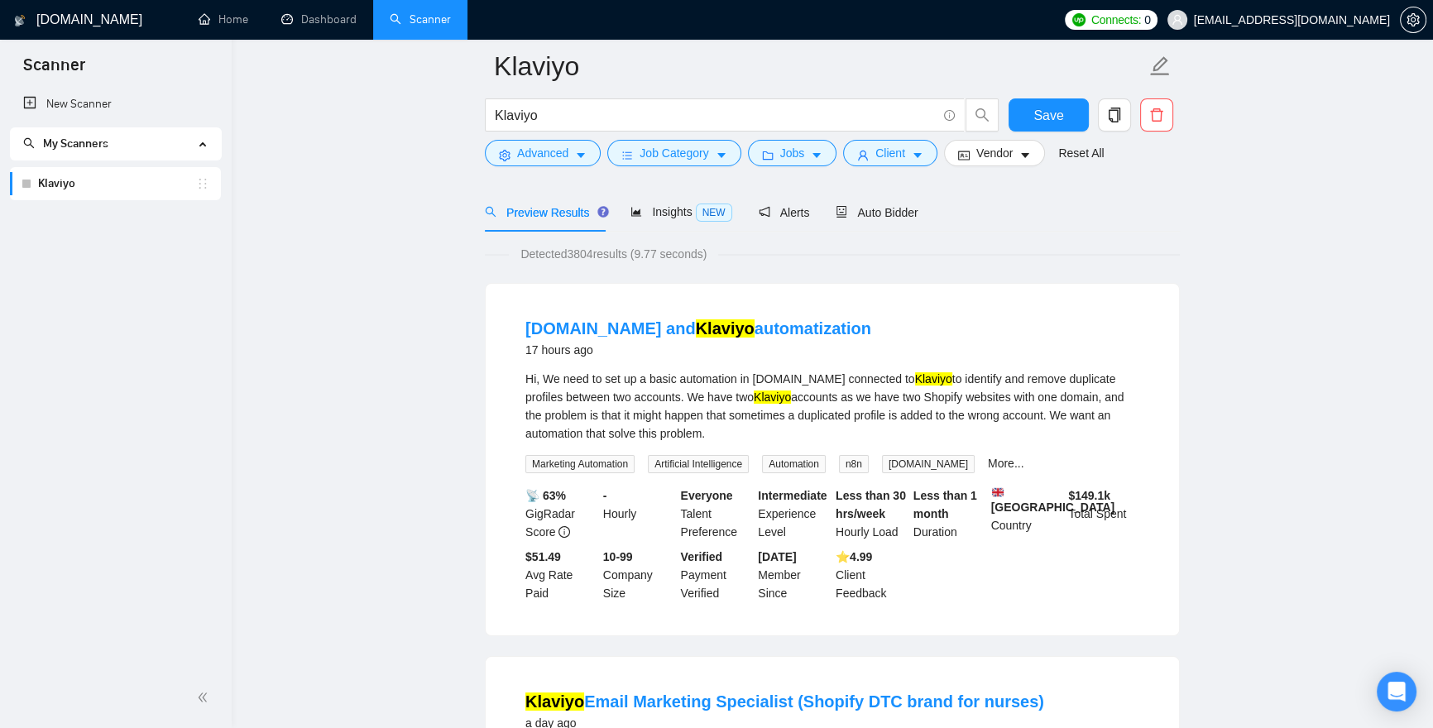
scroll to position [469, 0]
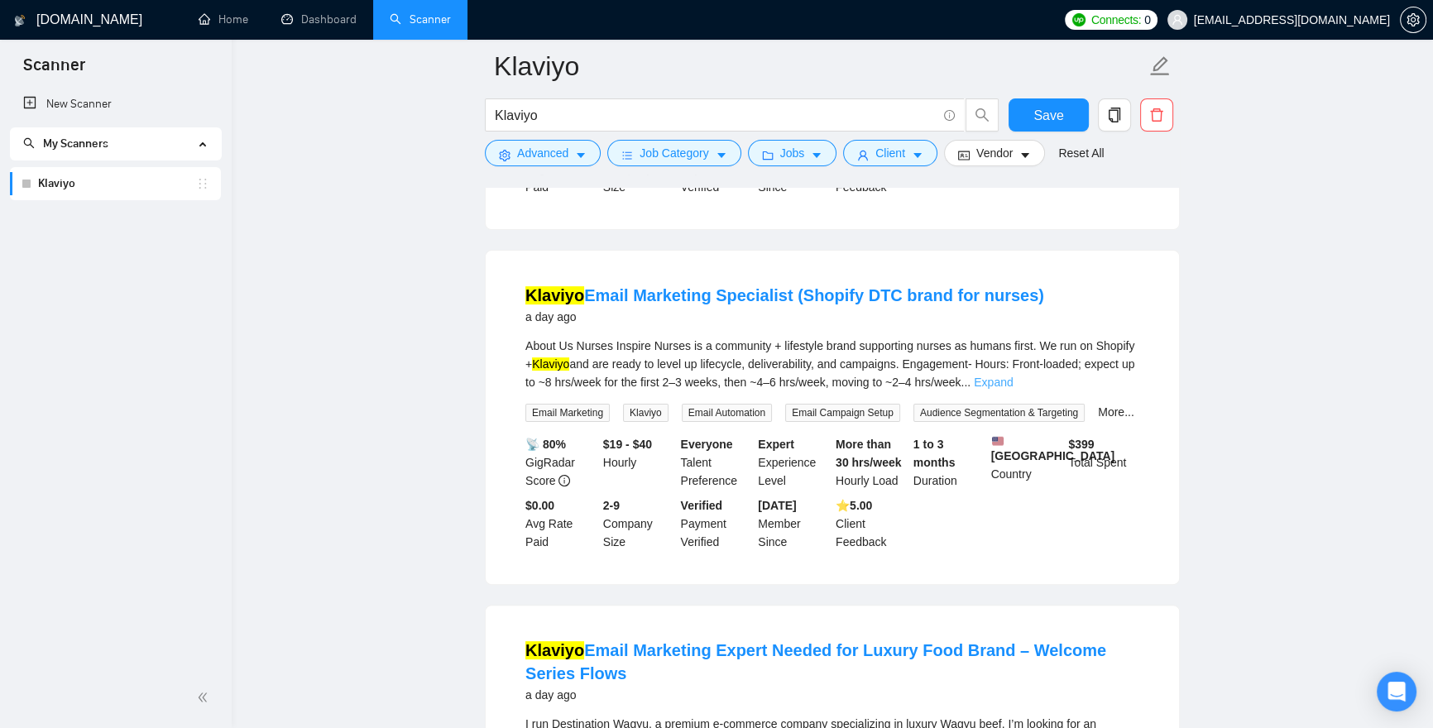
click at [1013, 389] on link "Expand" at bounding box center [993, 382] width 39 height 13
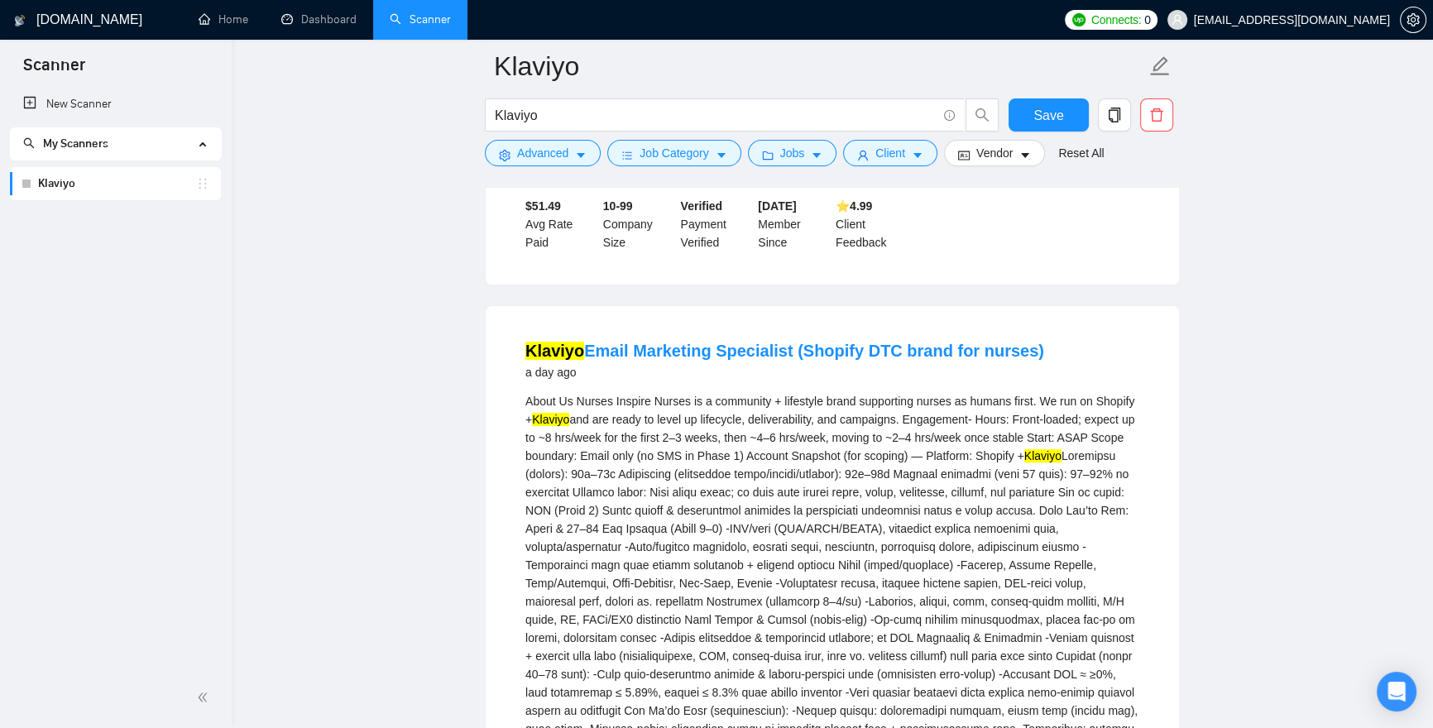
scroll to position [0, 0]
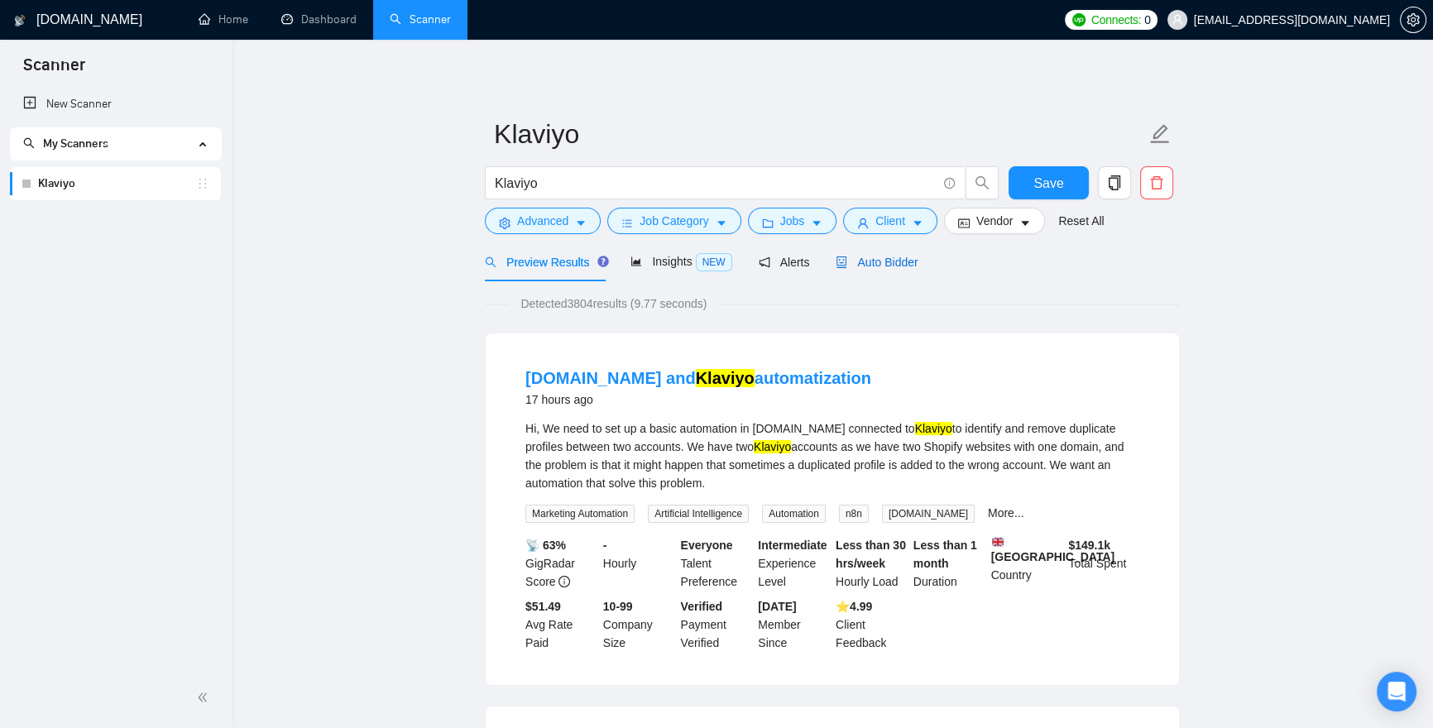
click at [886, 264] on span "Auto Bidder" at bounding box center [877, 262] width 82 height 13
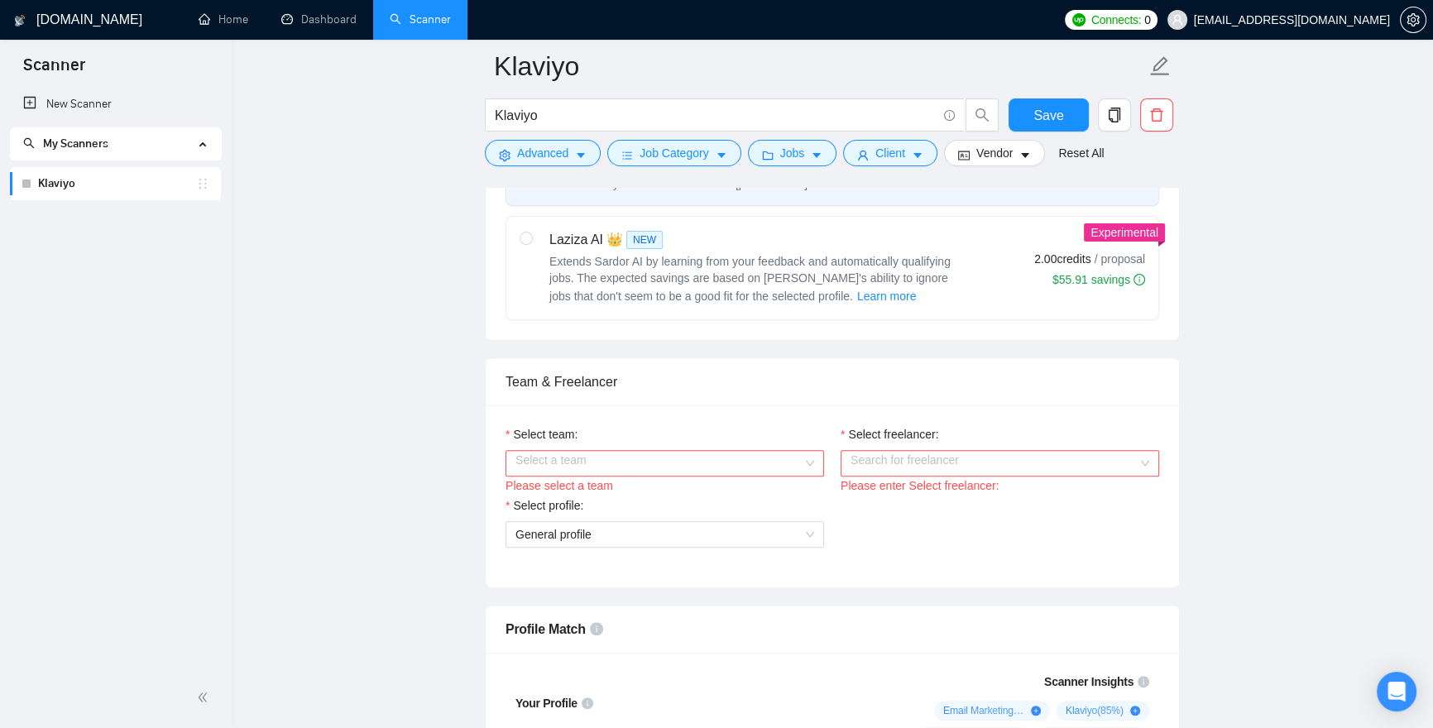
scroll to position [760, 0]
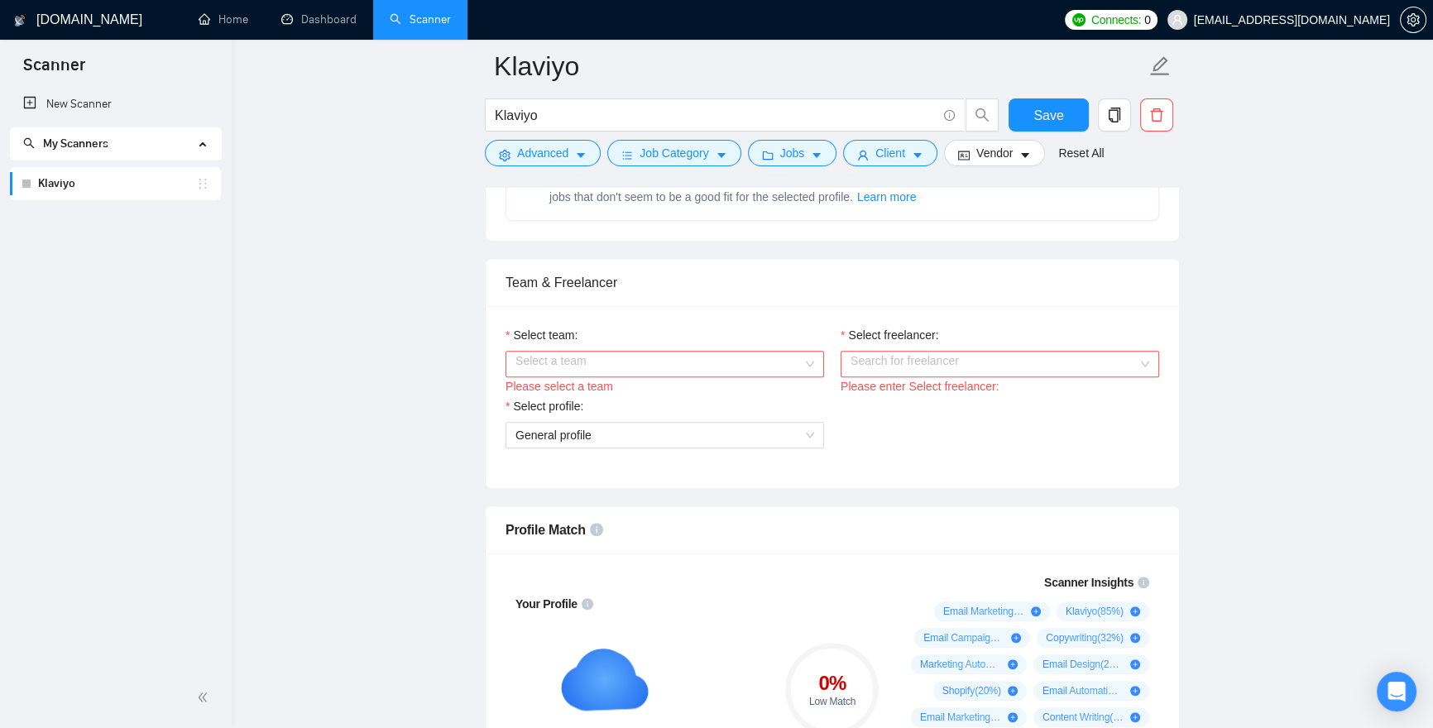
click at [566, 360] on input "Select team:" at bounding box center [659, 364] width 287 height 25
click at [566, 394] on div "Optimail" at bounding box center [664, 395] width 299 height 18
click at [896, 361] on input "Select freelancer:" at bounding box center [994, 364] width 287 height 25
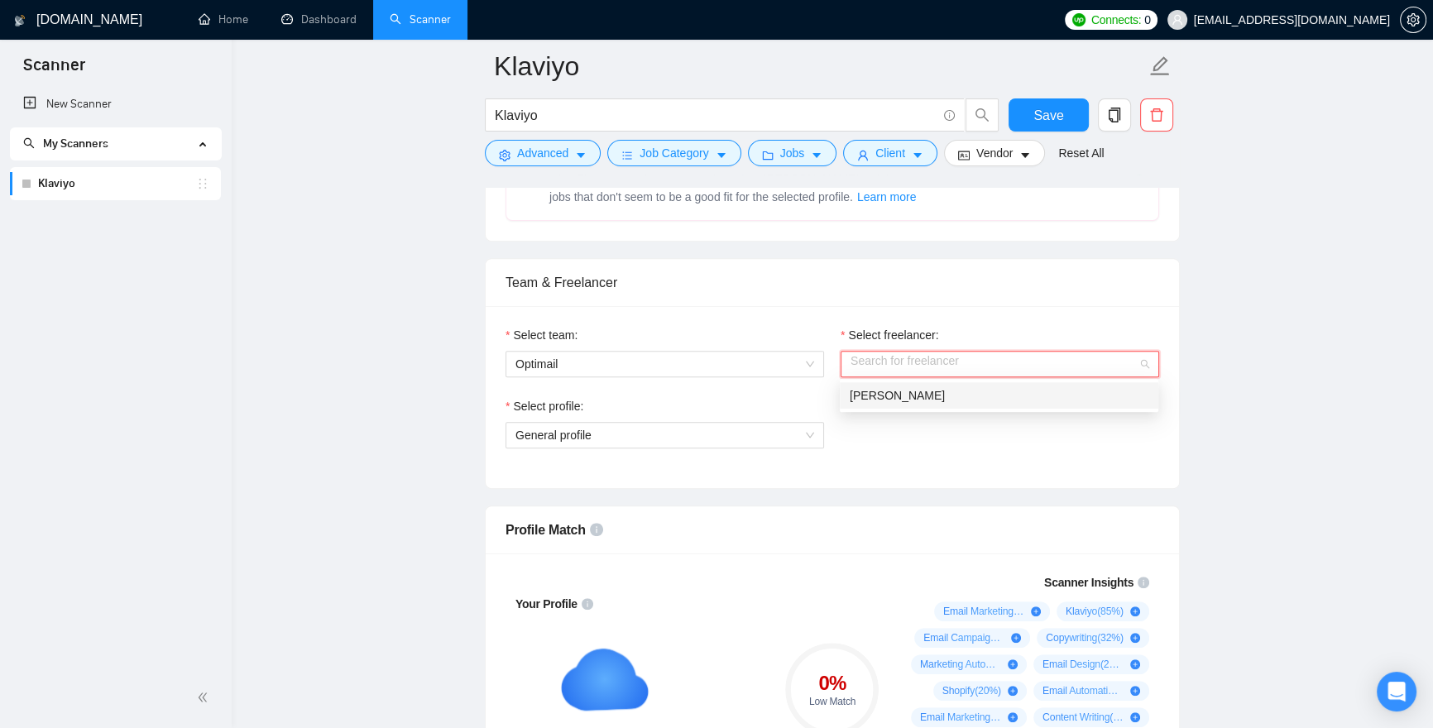
click at [911, 392] on span "[PERSON_NAME]" at bounding box center [897, 395] width 95 height 13
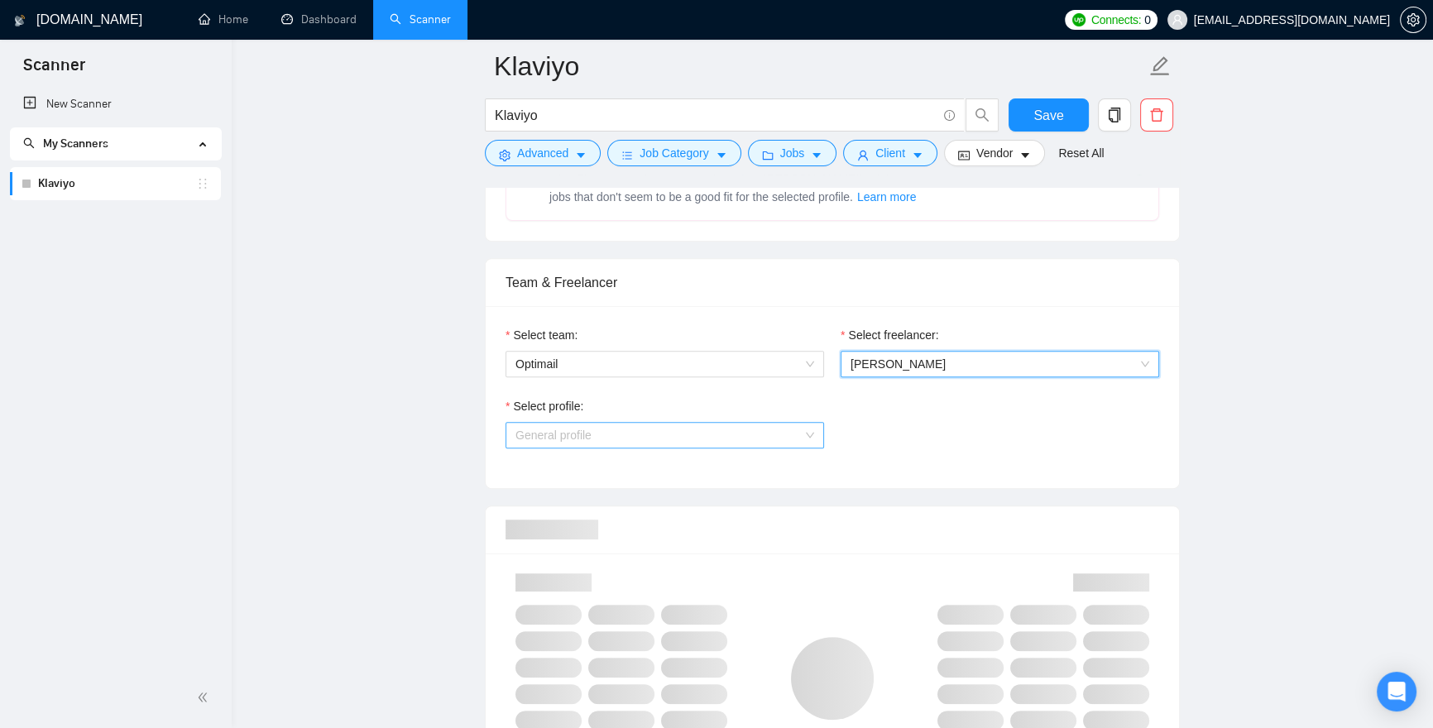
click at [712, 426] on span "General profile" at bounding box center [665, 435] width 299 height 25
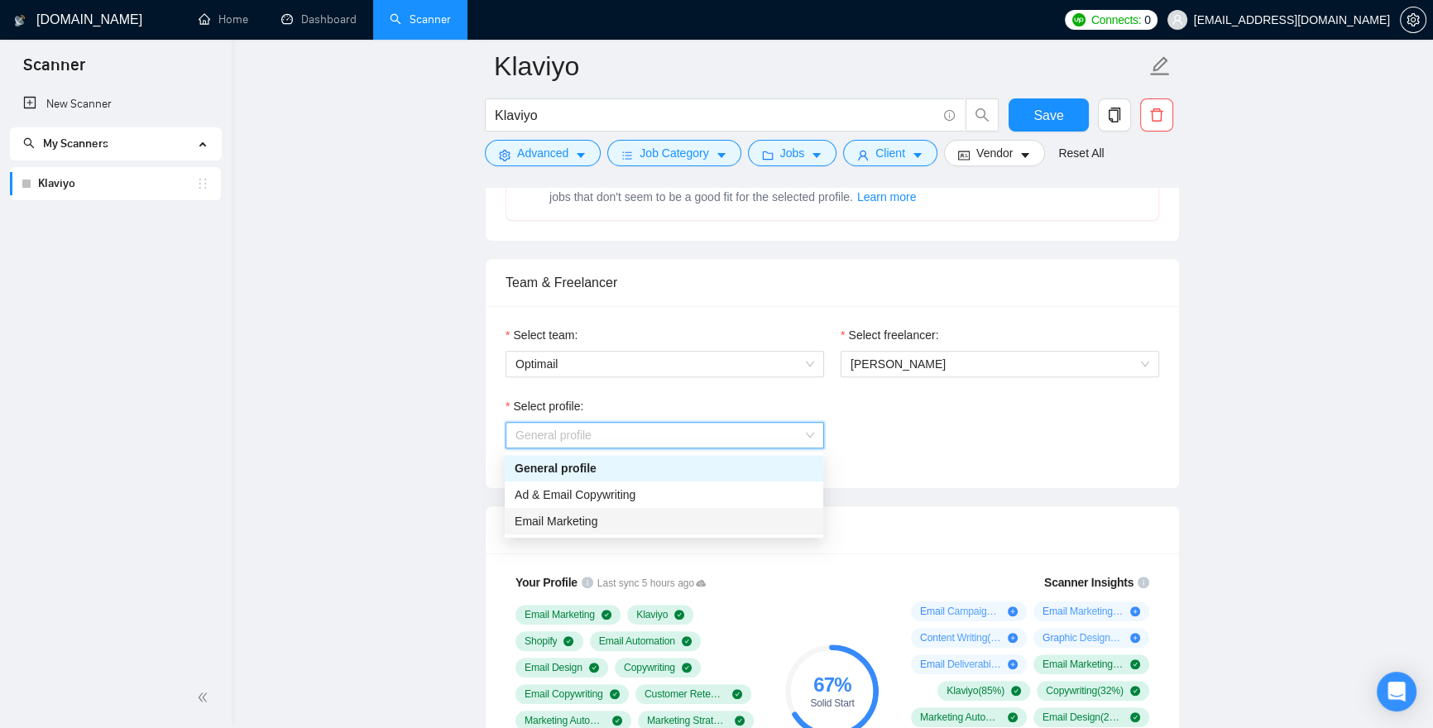
click at [677, 521] on div "Email Marketing" at bounding box center [664, 521] width 299 height 18
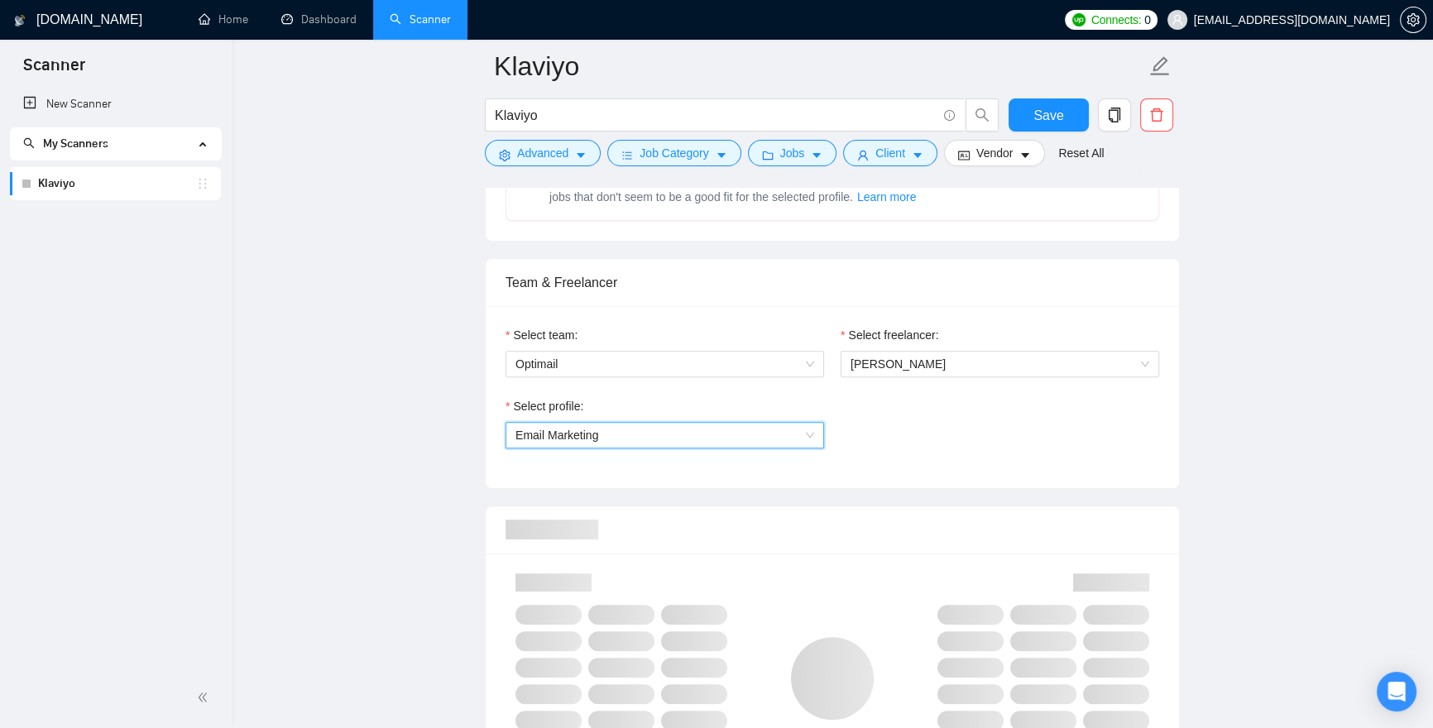
click at [909, 437] on div "Select profile: 1110580753946103808 Email Marketing" at bounding box center [832, 432] width 670 height 71
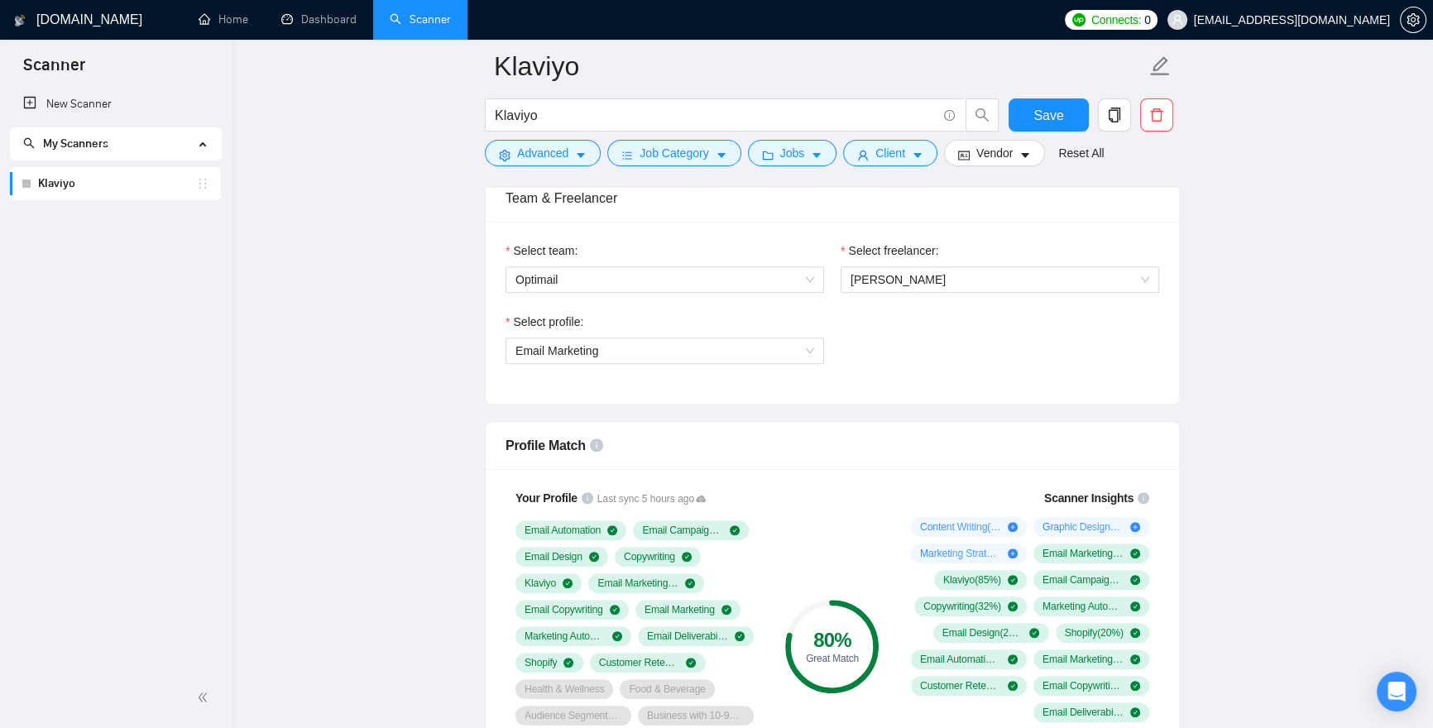
scroll to position [962, 0]
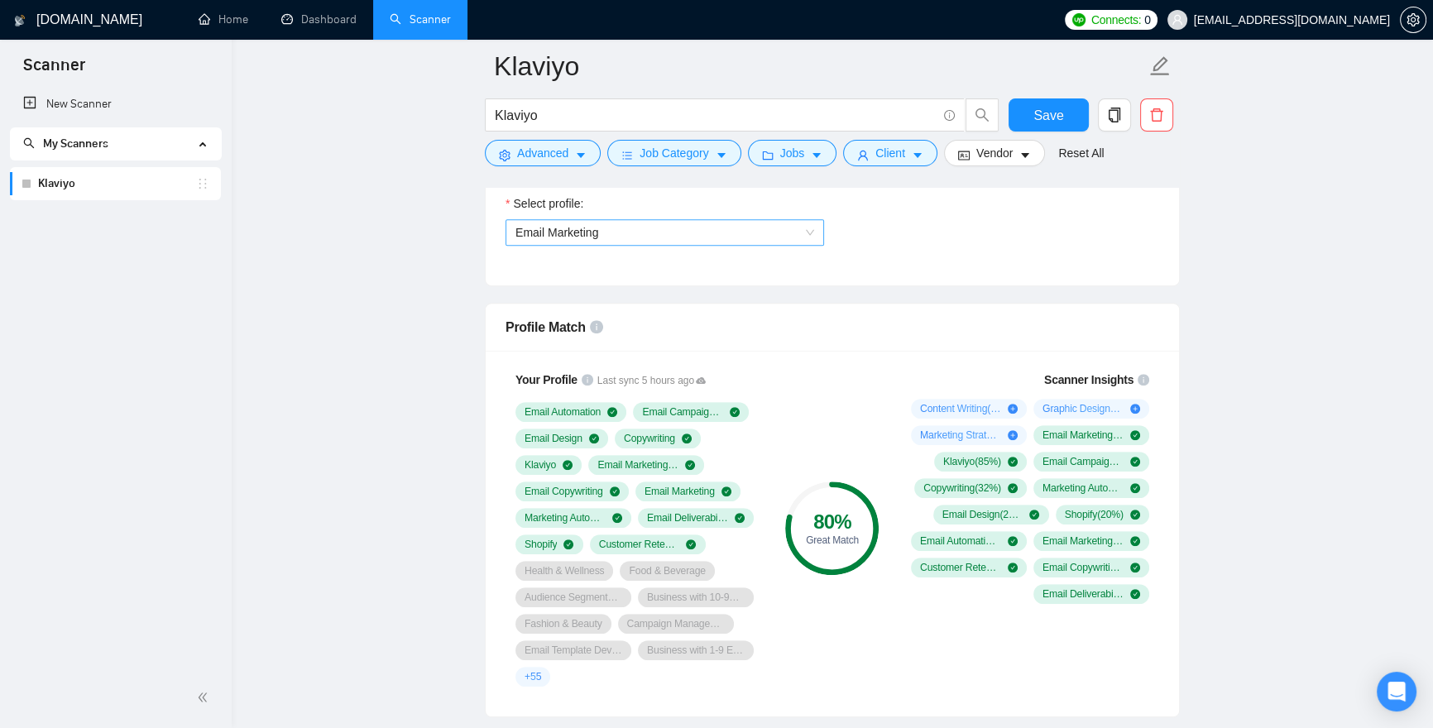
click at [563, 233] on span "Email Marketing" at bounding box center [557, 232] width 83 height 13
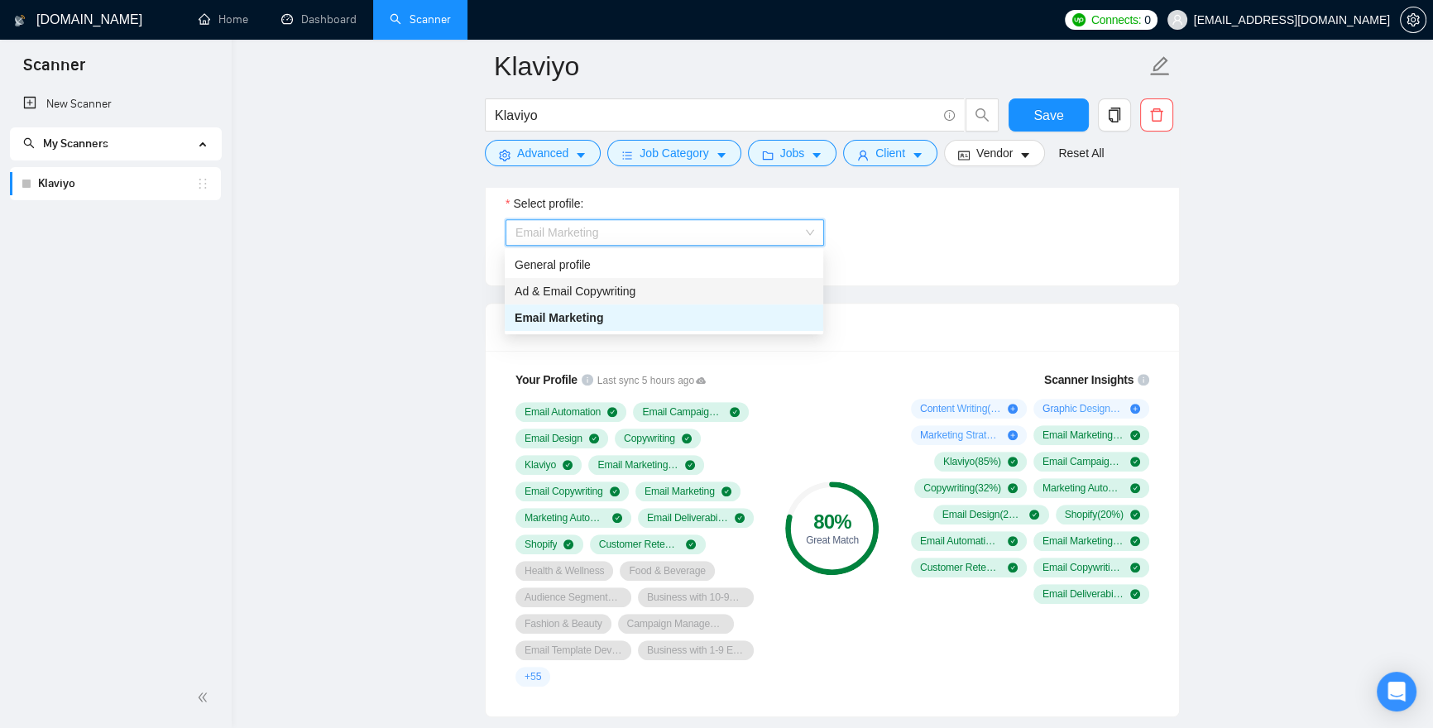
click at [580, 290] on span "Ad & Email Copywriting" at bounding box center [575, 291] width 121 height 13
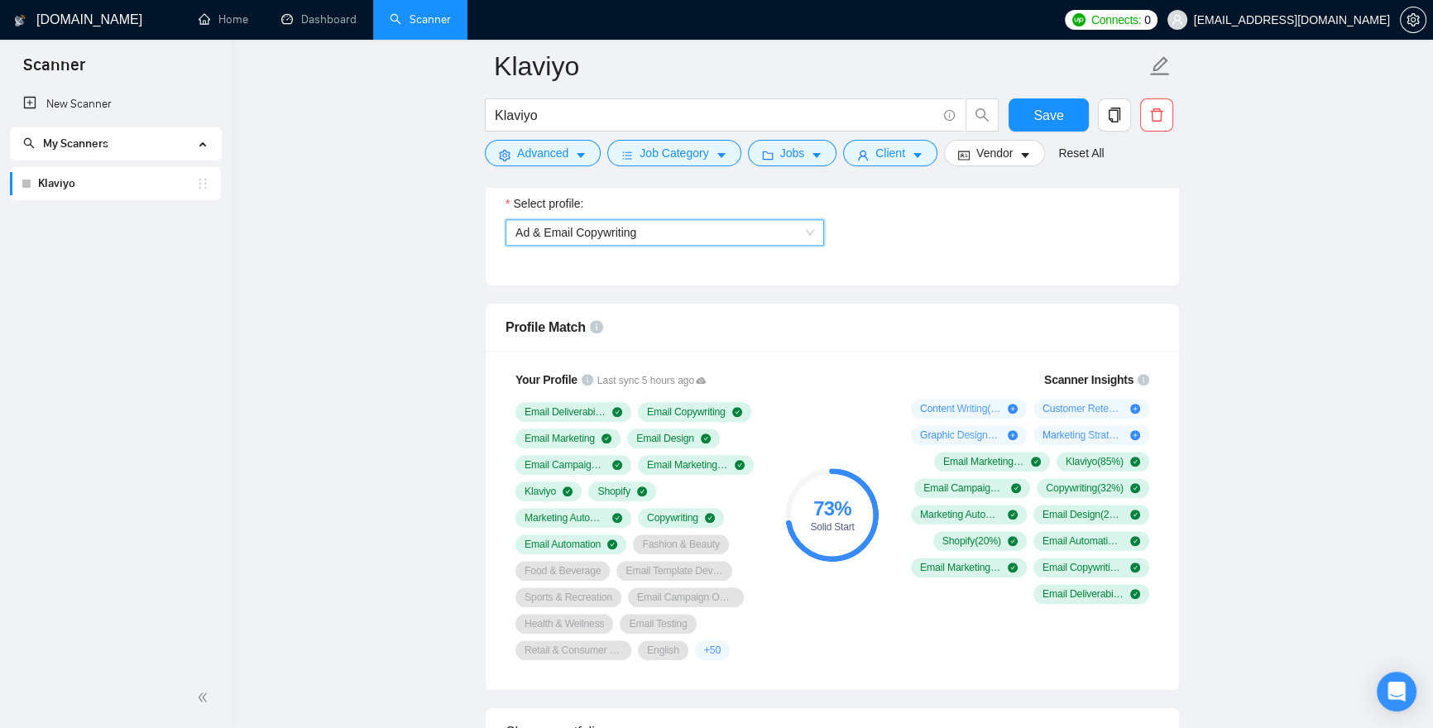
click at [578, 233] on span "Ad & Email Copywriting" at bounding box center [576, 232] width 121 height 13
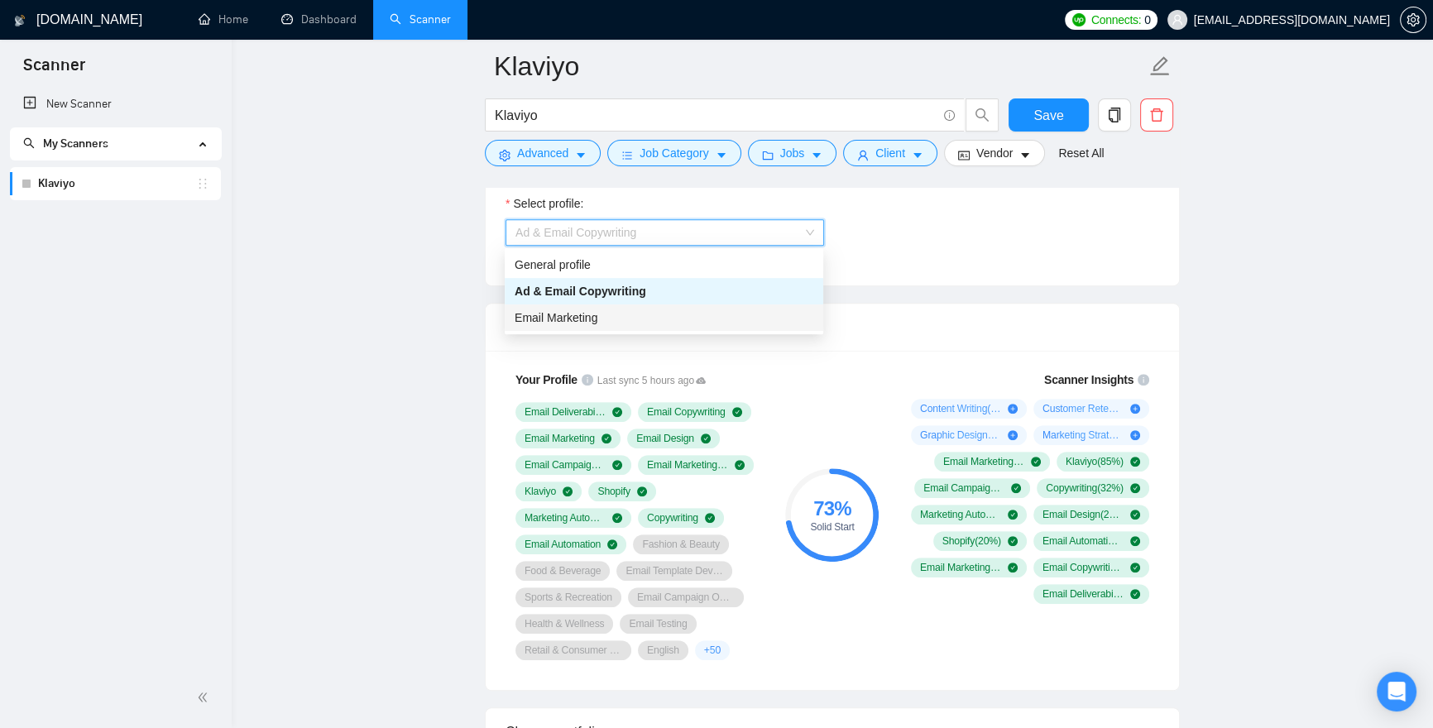
click at [588, 319] on span "Email Marketing" at bounding box center [556, 317] width 83 height 13
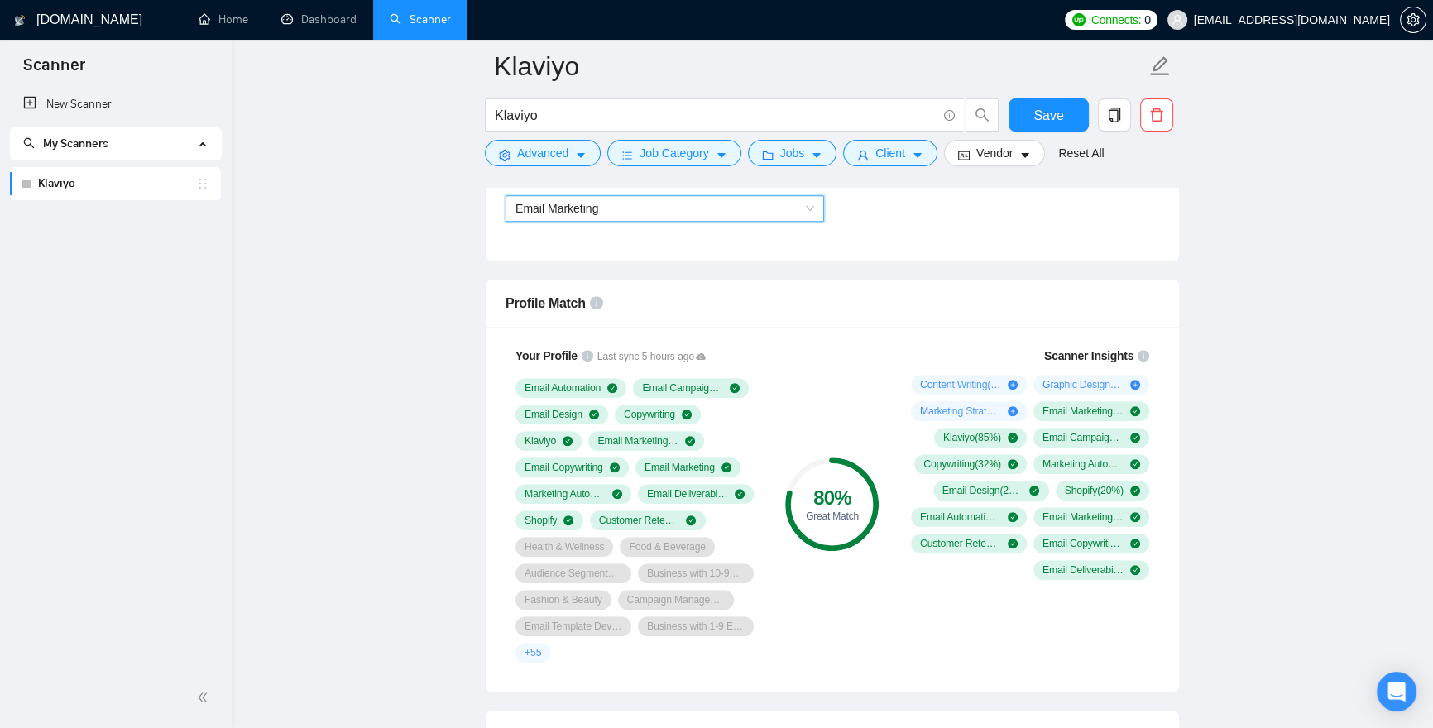
scroll to position [998, 0]
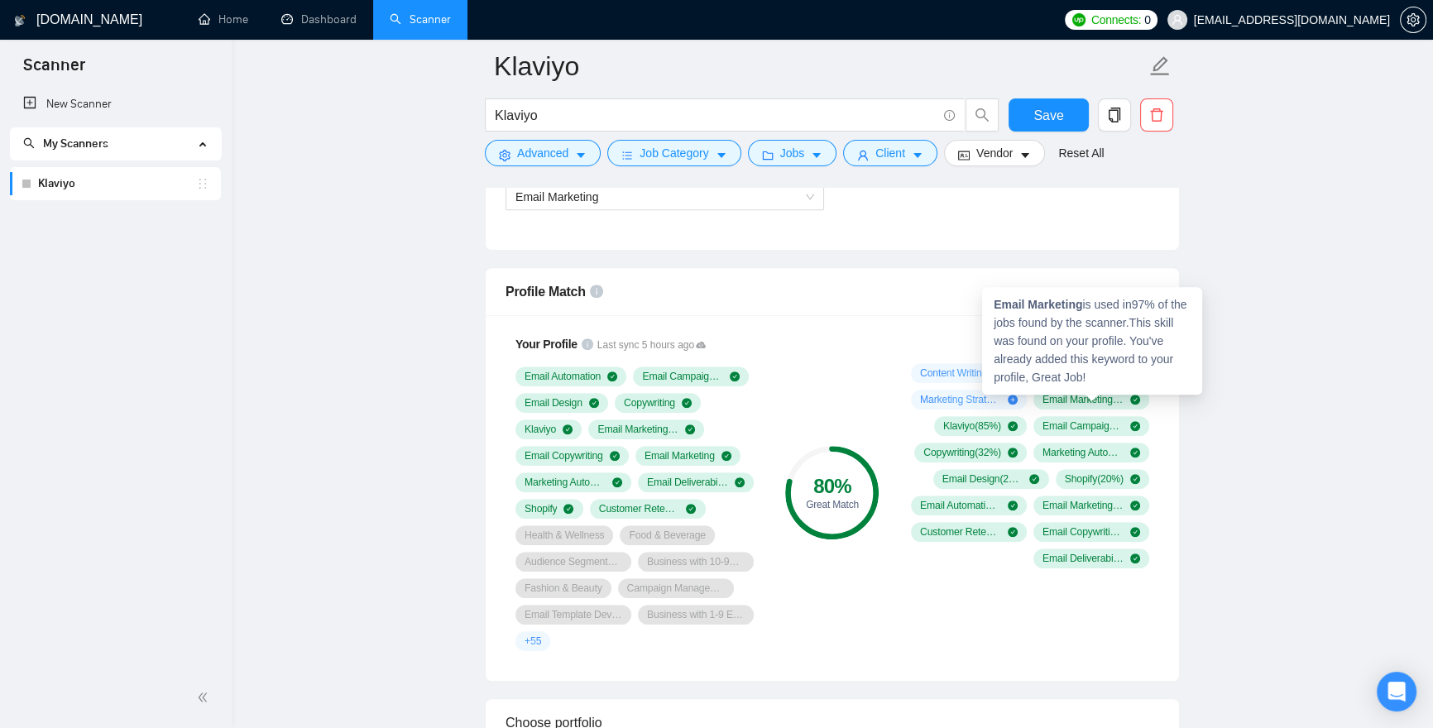
drag, startPoint x: 913, startPoint y: 351, endPoint x: 1120, endPoint y: 414, distance: 217.0
click at [1120, 414] on div "Scanner Insights Content Writing ( 16 %) Graphic Design ( 16 %) Marketing Strat…" at bounding box center [1027, 451] width 265 height 253
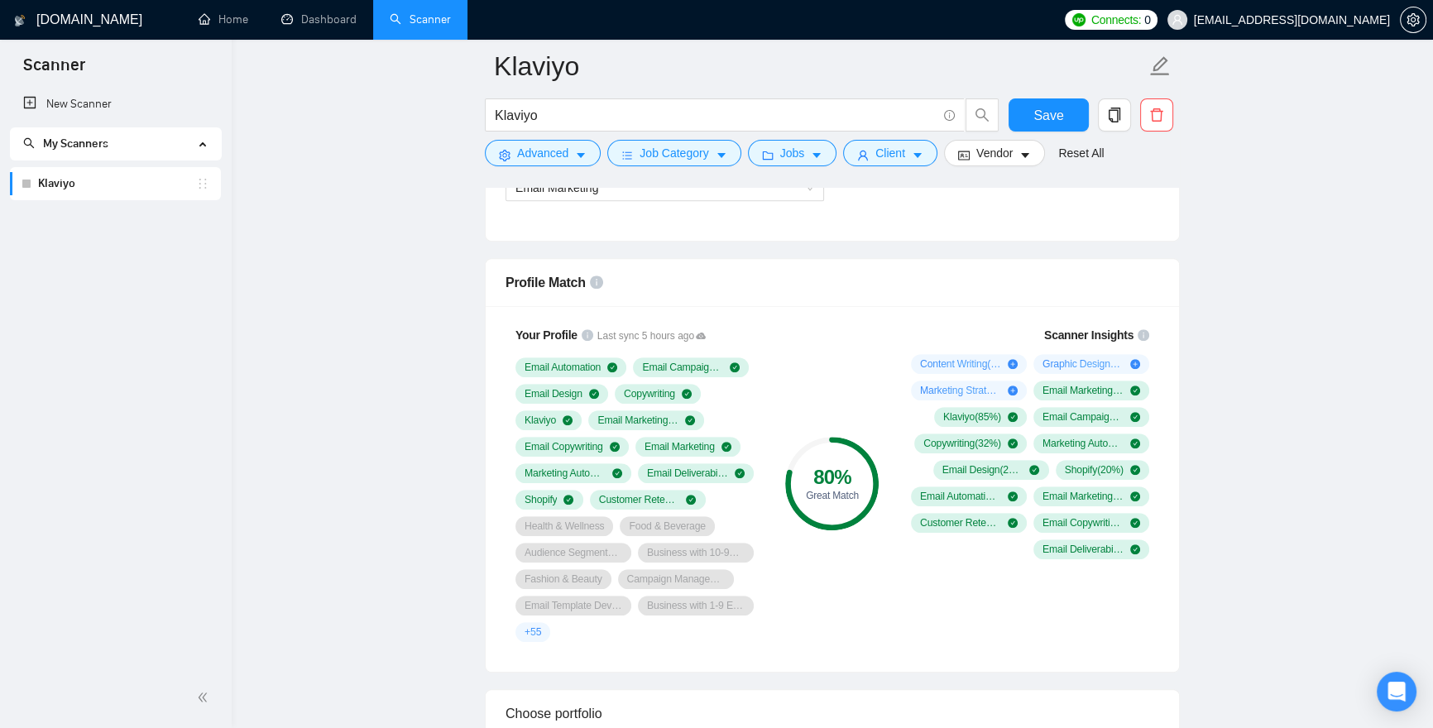
scroll to position [799, 0]
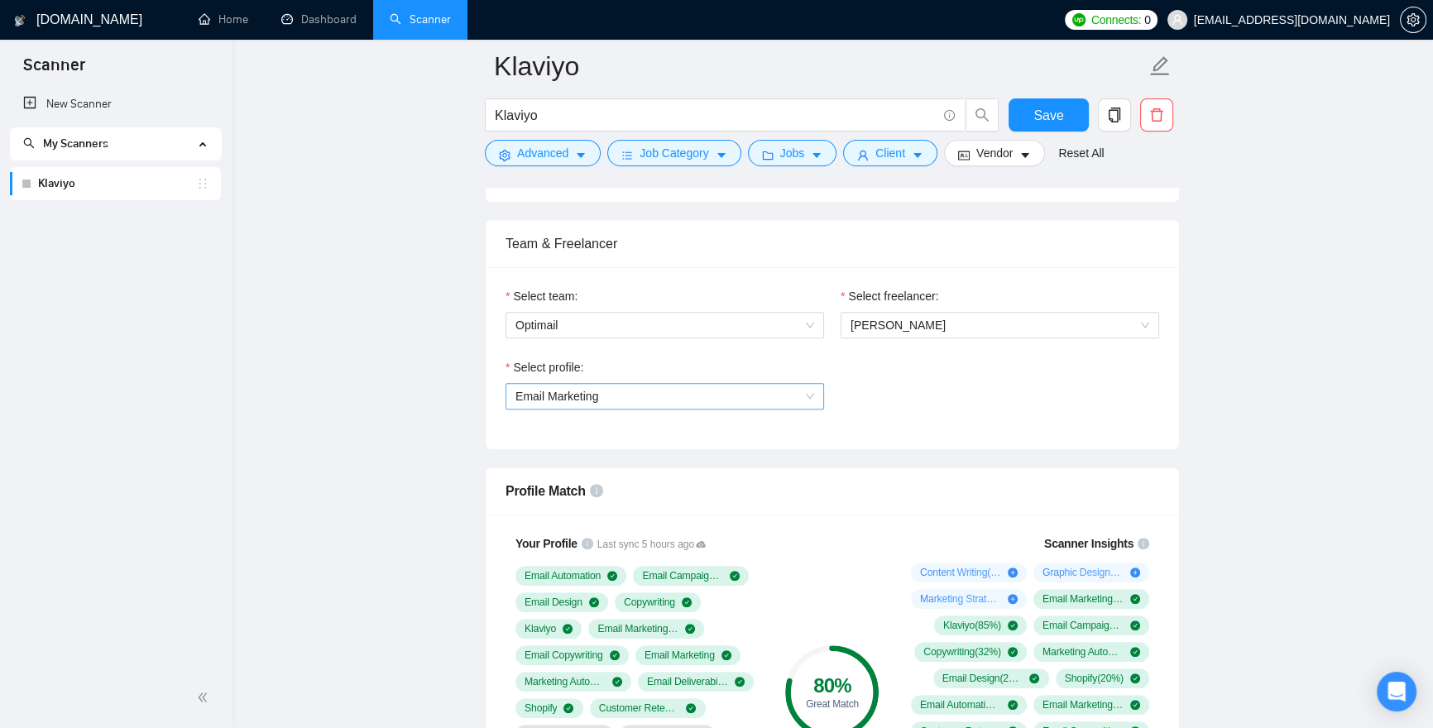
click at [595, 396] on span "Email Marketing" at bounding box center [557, 396] width 83 height 13
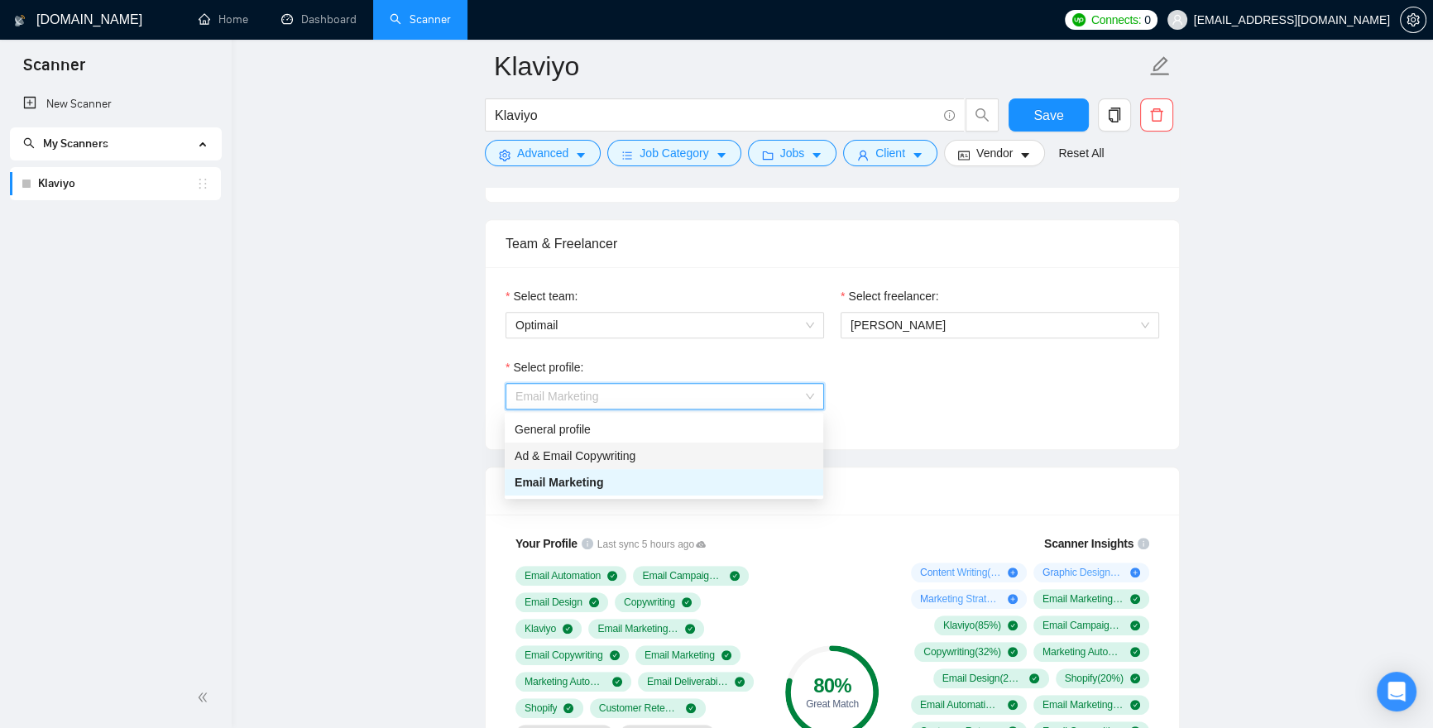
click at [594, 449] on span "Ad & Email Copywriting" at bounding box center [575, 455] width 121 height 13
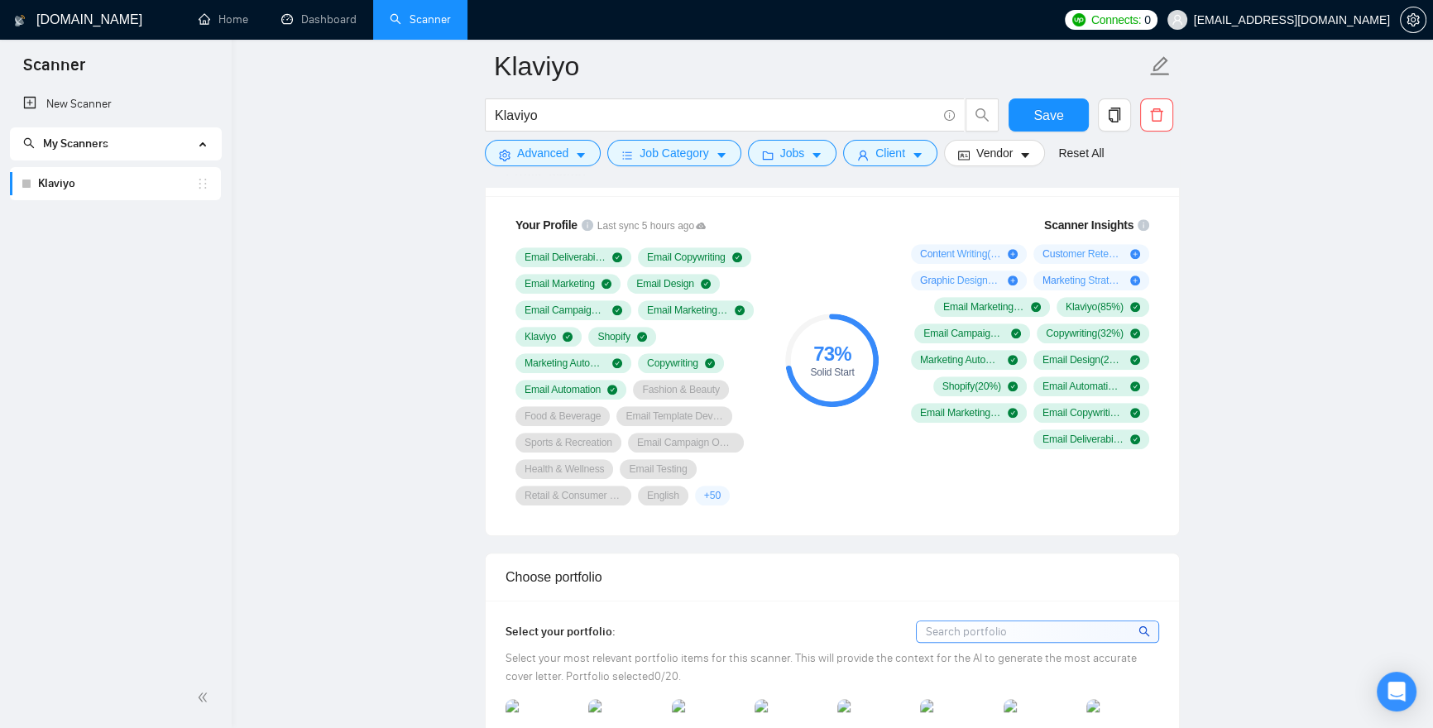
scroll to position [1114, 0]
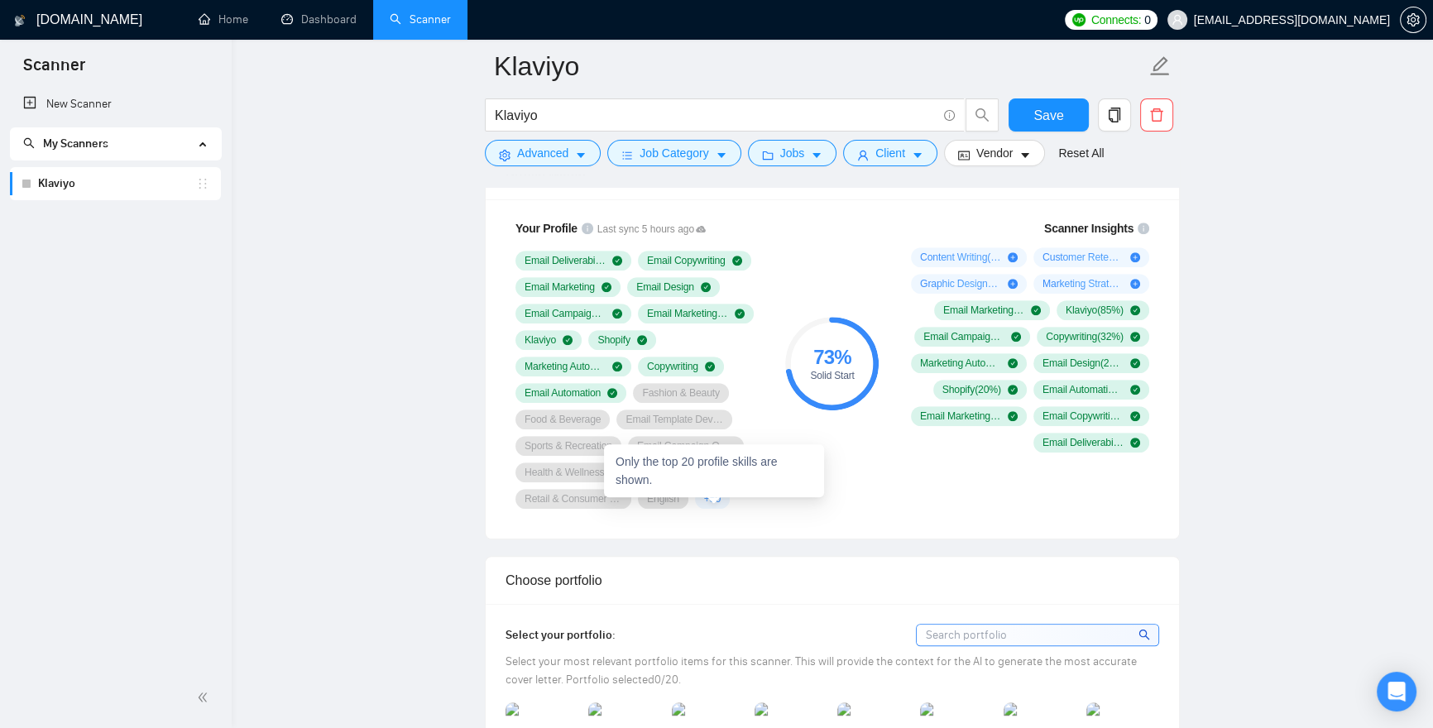
click at [712, 501] on span "+ 50" at bounding box center [712, 498] width 17 height 13
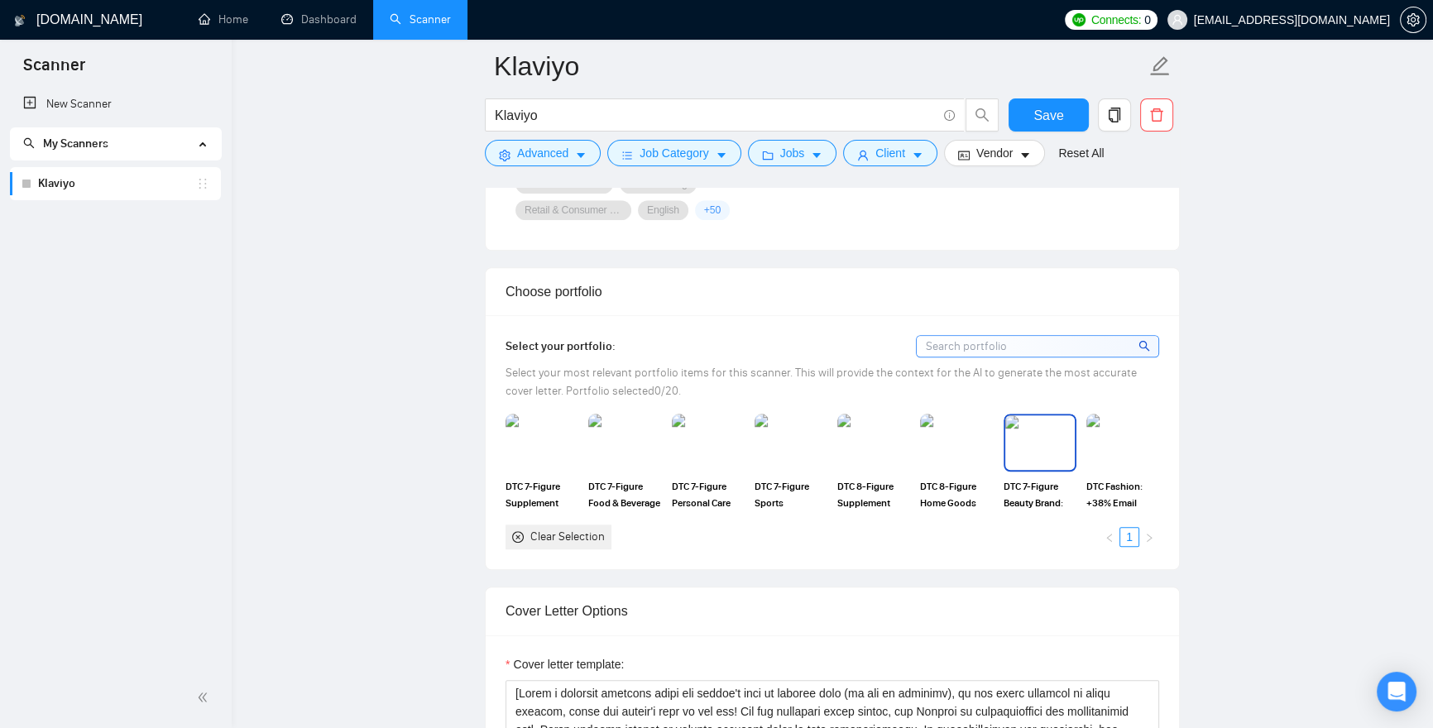
scroll to position [1403, 0]
click at [534, 453] on img at bounding box center [542, 442] width 70 height 55
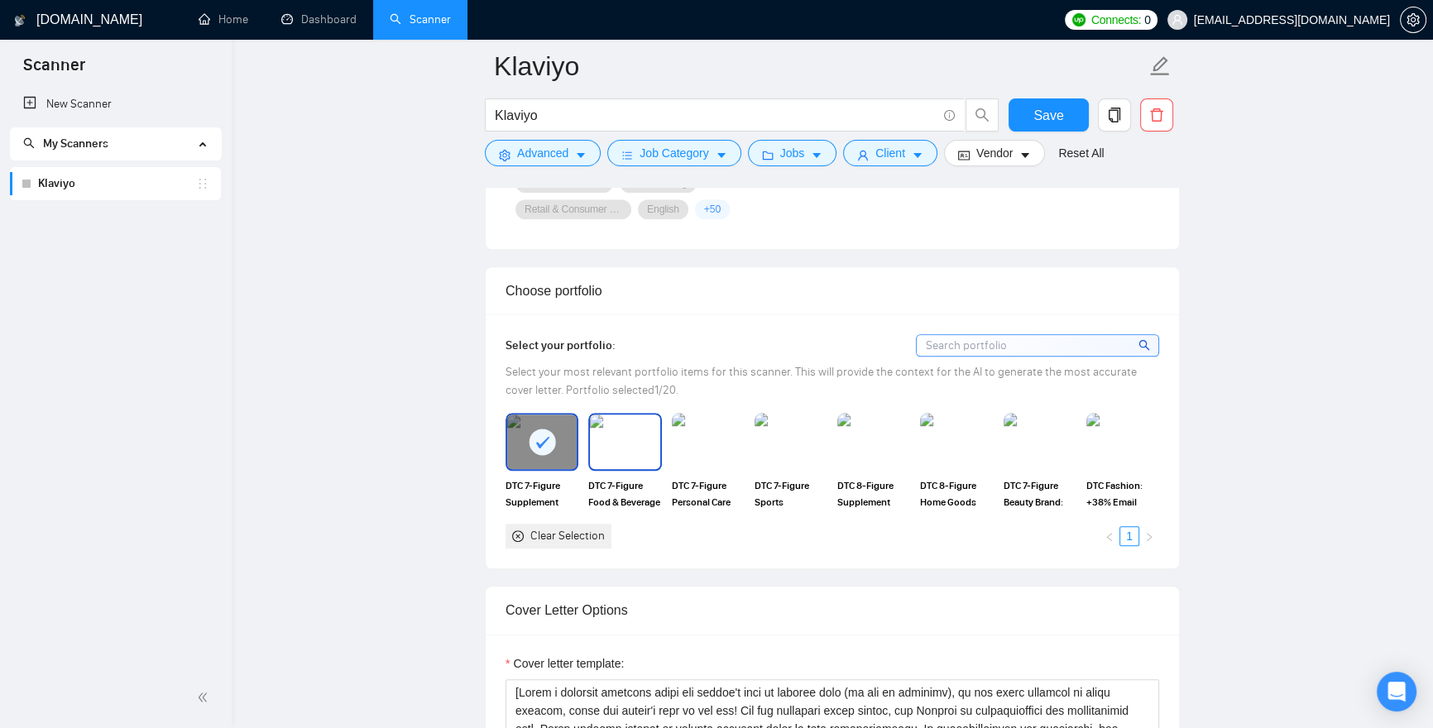
click at [596, 451] on img at bounding box center [625, 442] width 70 height 55
click at [734, 457] on img at bounding box center [709, 442] width 70 height 55
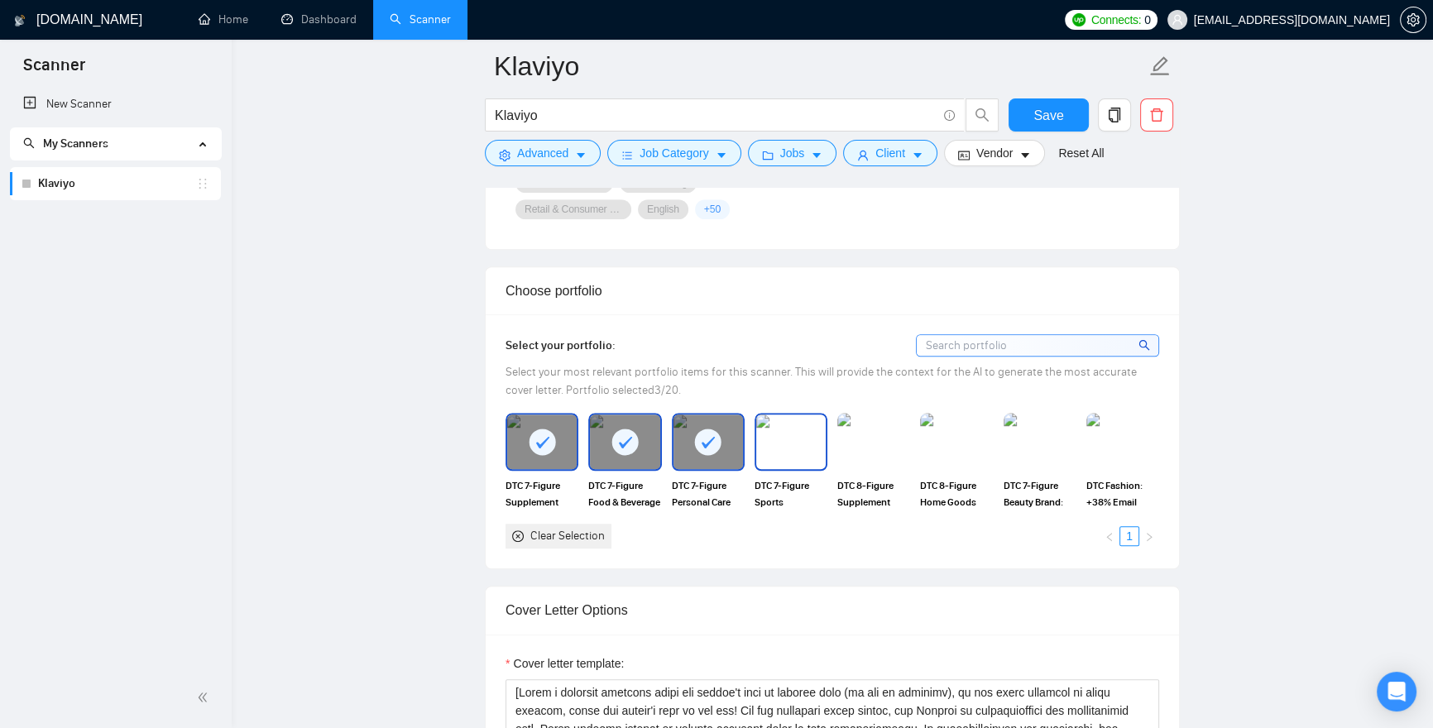
drag, startPoint x: 789, startPoint y: 455, endPoint x: 847, endPoint y: 455, distance: 57.1
click at [790, 455] on img at bounding box center [791, 442] width 70 height 55
click at [923, 458] on img at bounding box center [957, 442] width 70 height 55
click at [859, 452] on img at bounding box center [873, 442] width 73 height 58
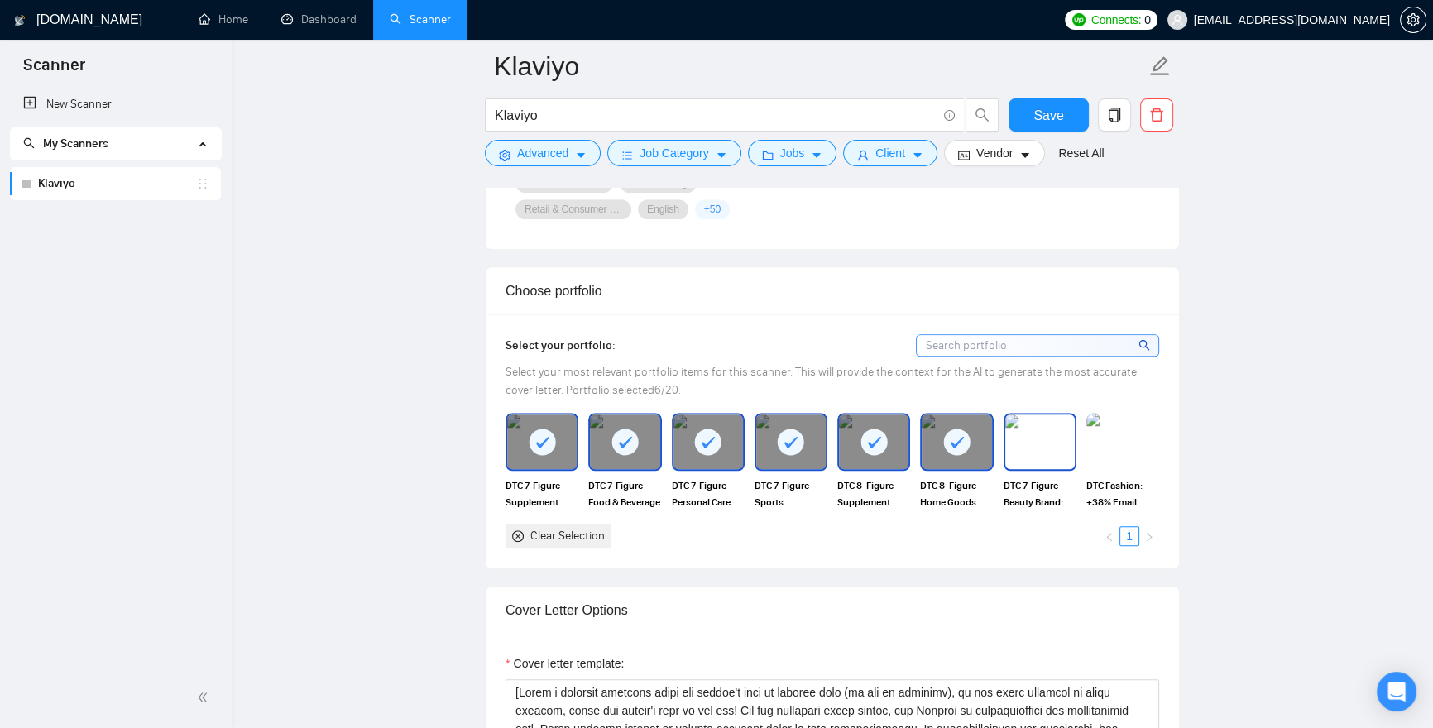
click at [1054, 456] on img at bounding box center [1040, 442] width 70 height 55
click at [1135, 455] on img at bounding box center [1123, 442] width 70 height 55
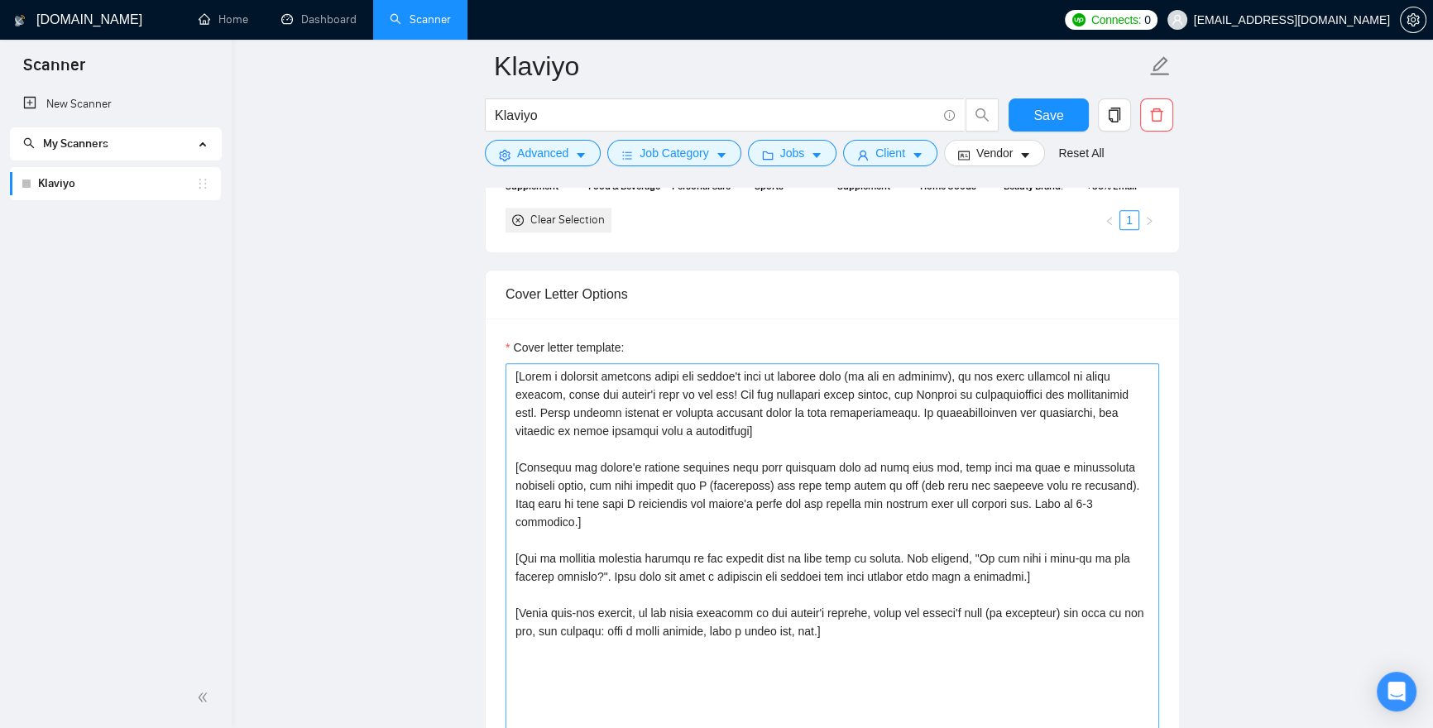
scroll to position [1800, 0]
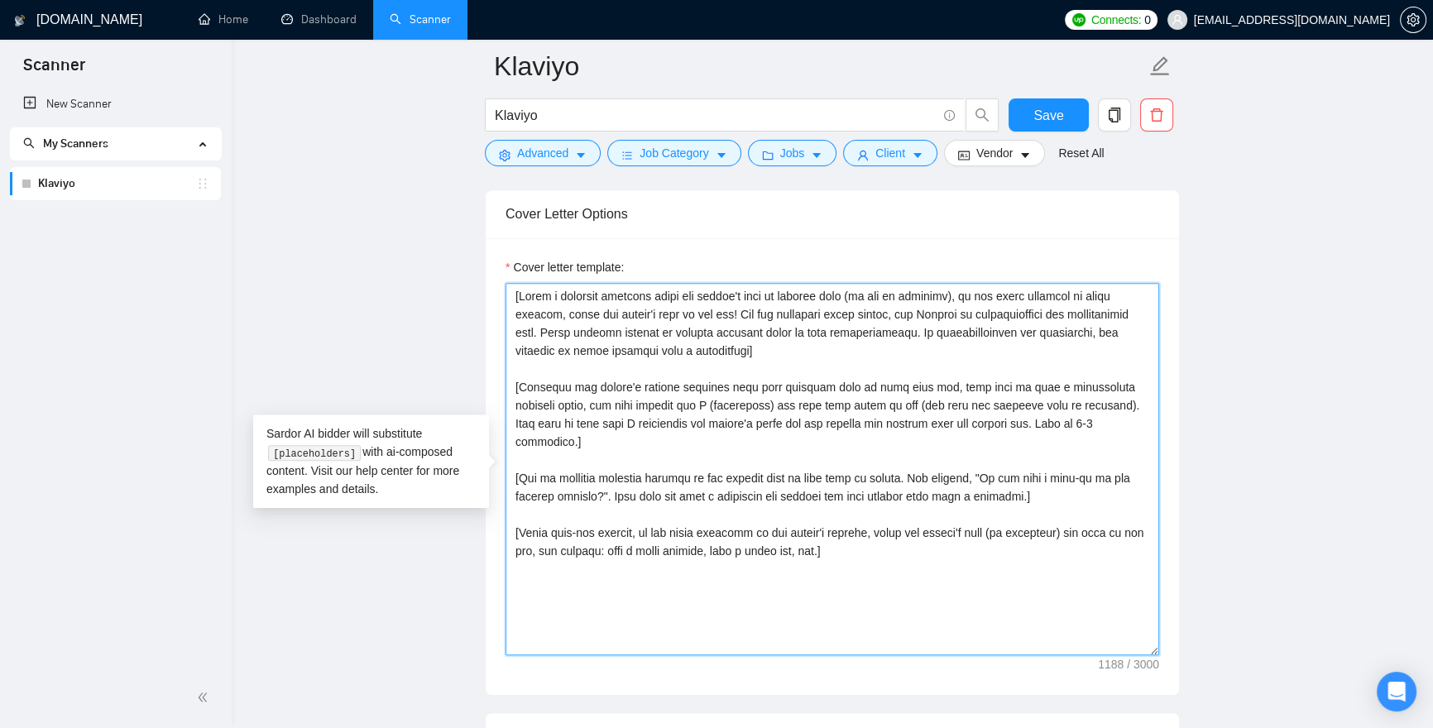
drag, startPoint x: 961, startPoint y: 556, endPoint x: 471, endPoint y: 186, distance: 613.8
click at [471, 186] on main "Klaviyo Klaviyo Save Advanced Job Category Jobs Client Vendor Reset All Preview…" at bounding box center [832, 496] width 1149 height 4461
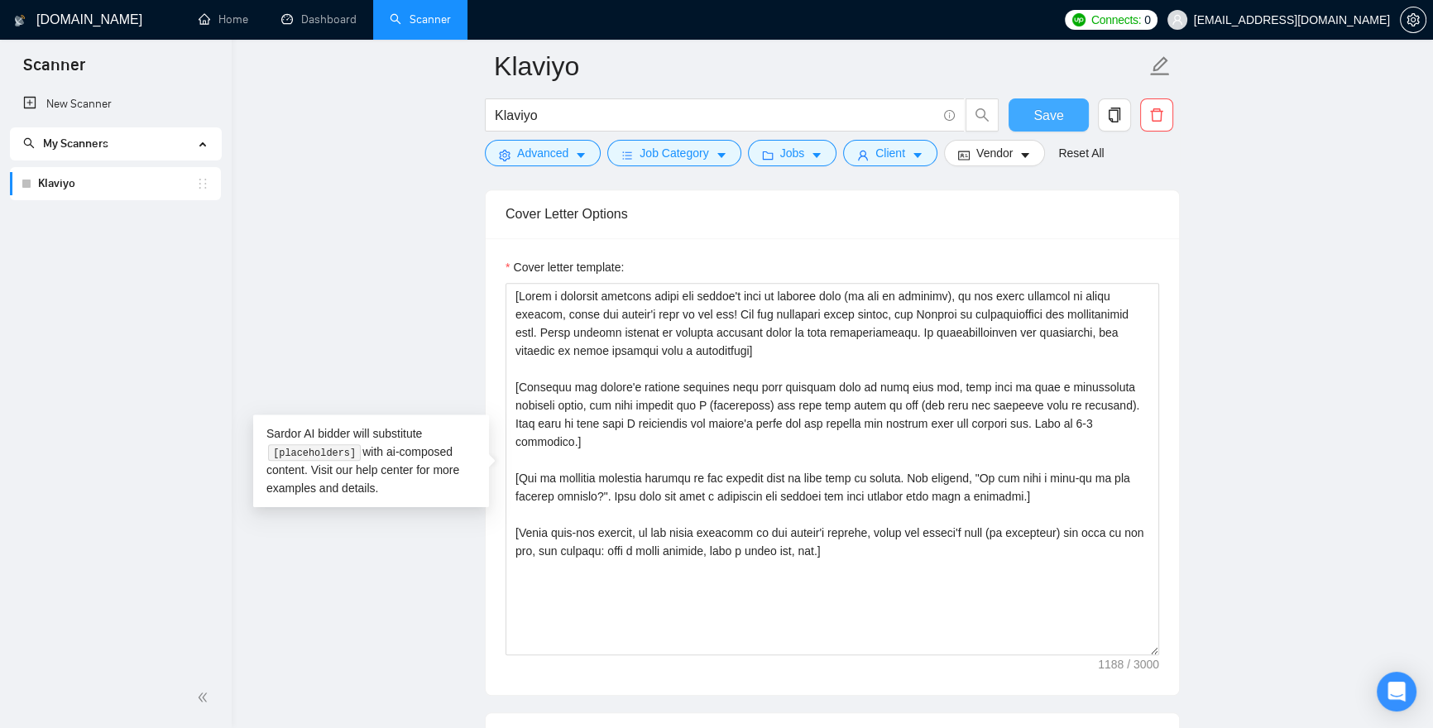
click at [1042, 118] on span "Save" at bounding box center [1049, 115] width 30 height 21
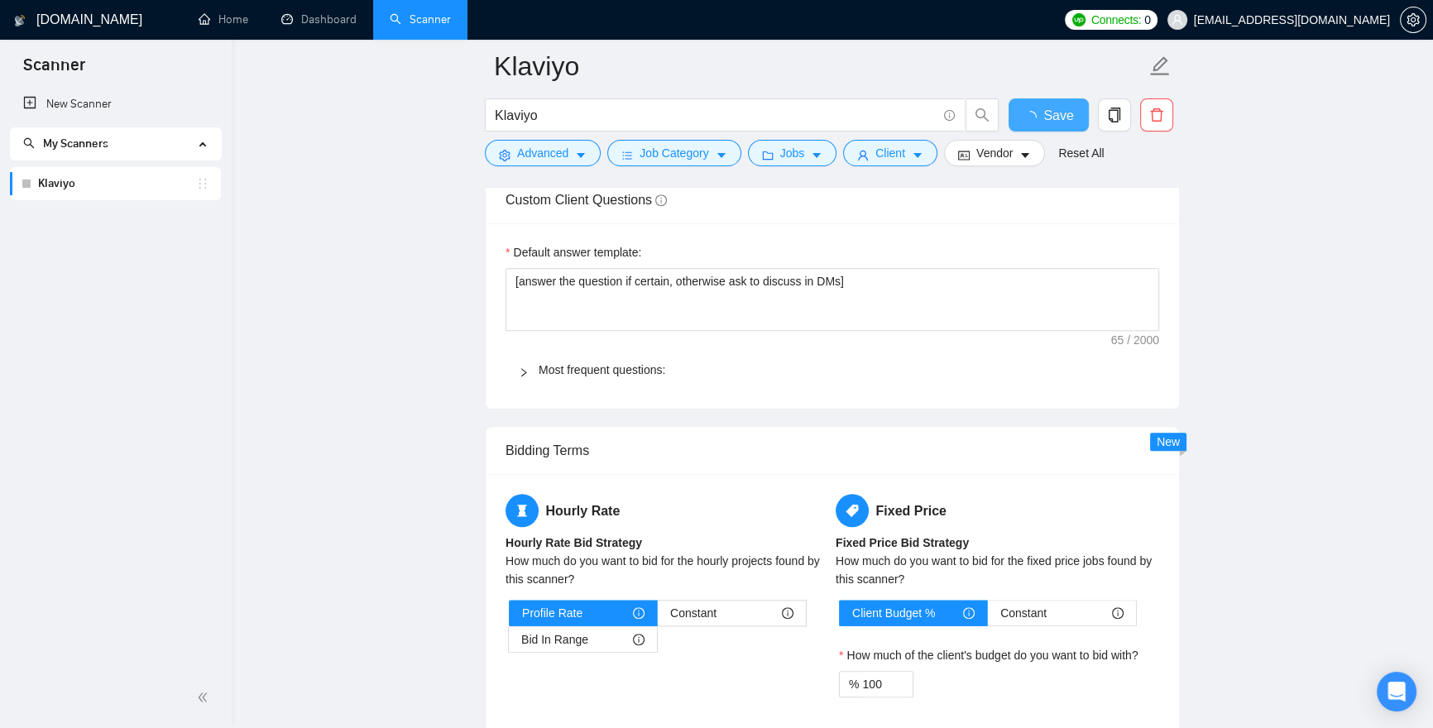
scroll to position [2306, 0]
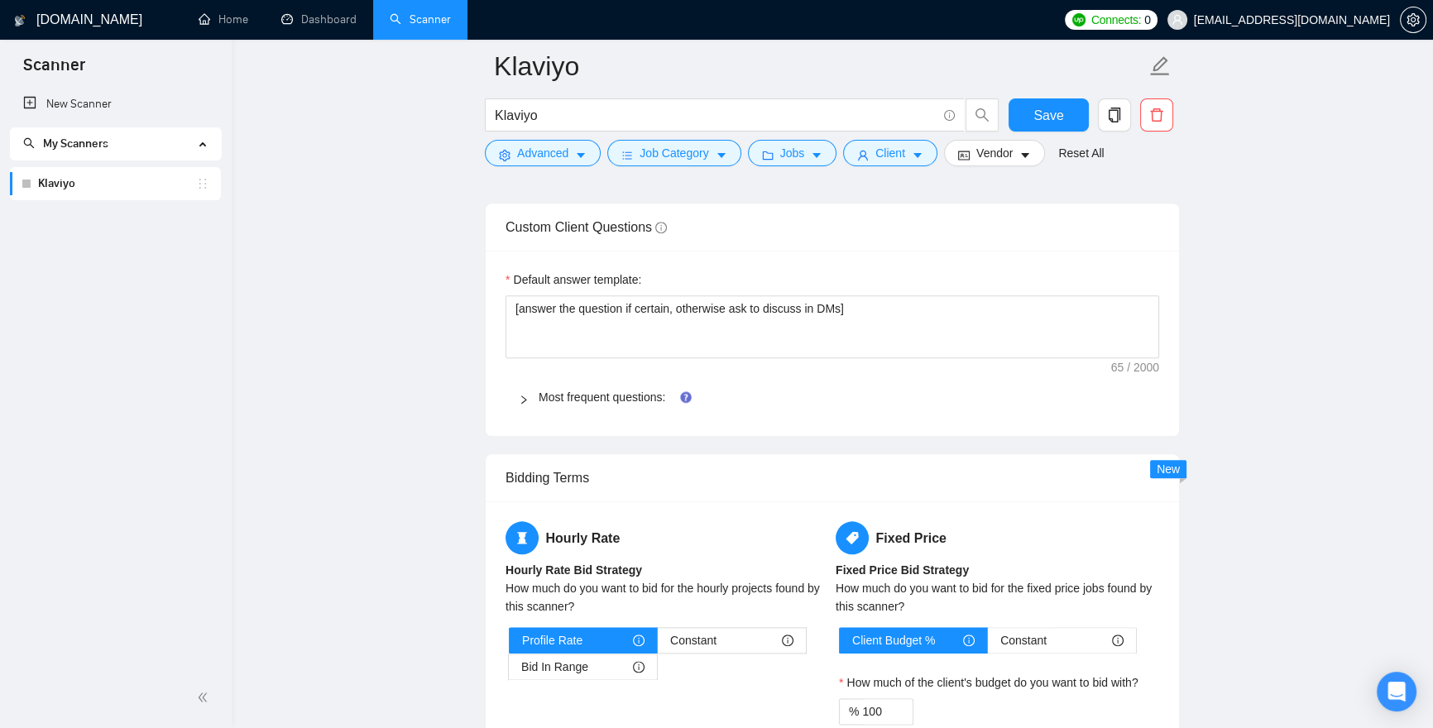
click at [606, 406] on span "Most frequent questions:" at bounding box center [842, 397] width 607 height 18
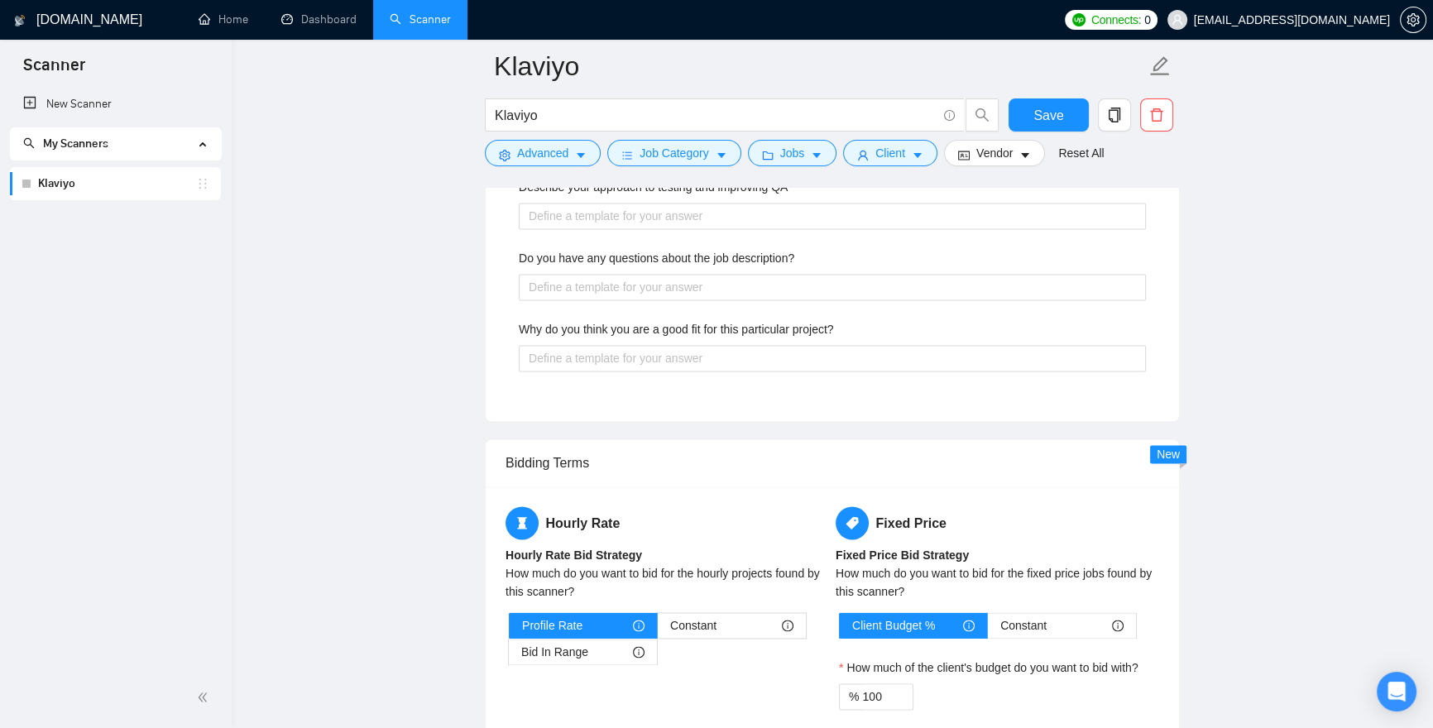
scroll to position [3798, 0]
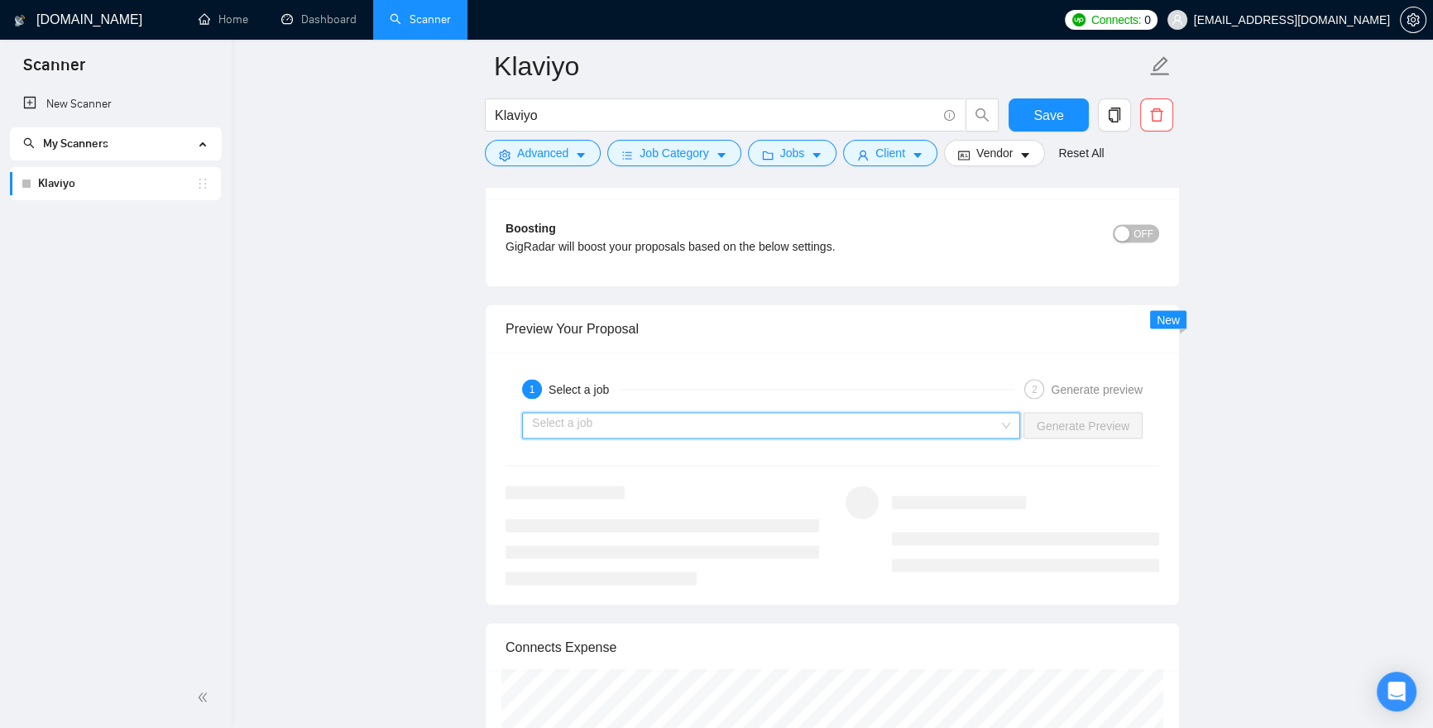
click at [706, 425] on input "search" at bounding box center [765, 425] width 467 height 25
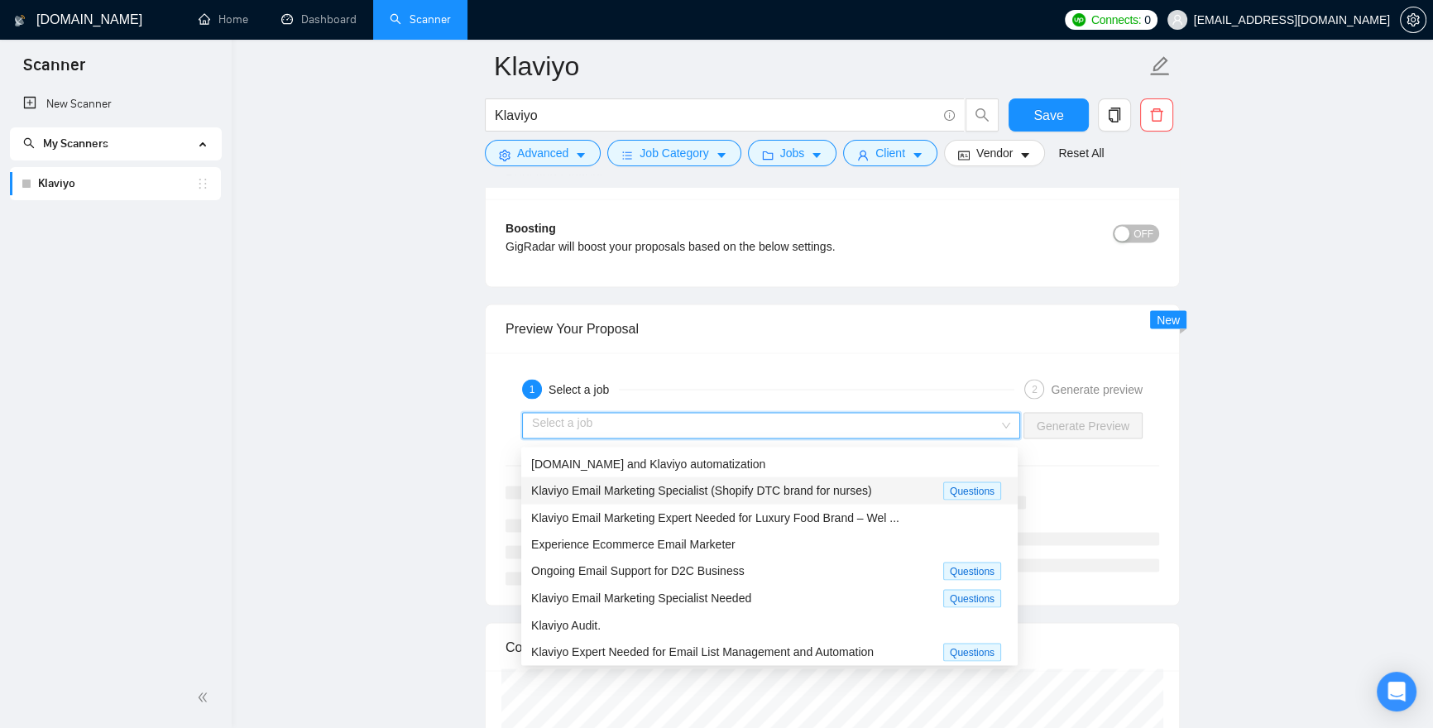
click at [705, 491] on span "Klaviyo Email Marketing Specialist (Shopify DTC brand for nurses)" at bounding box center [701, 489] width 341 height 13
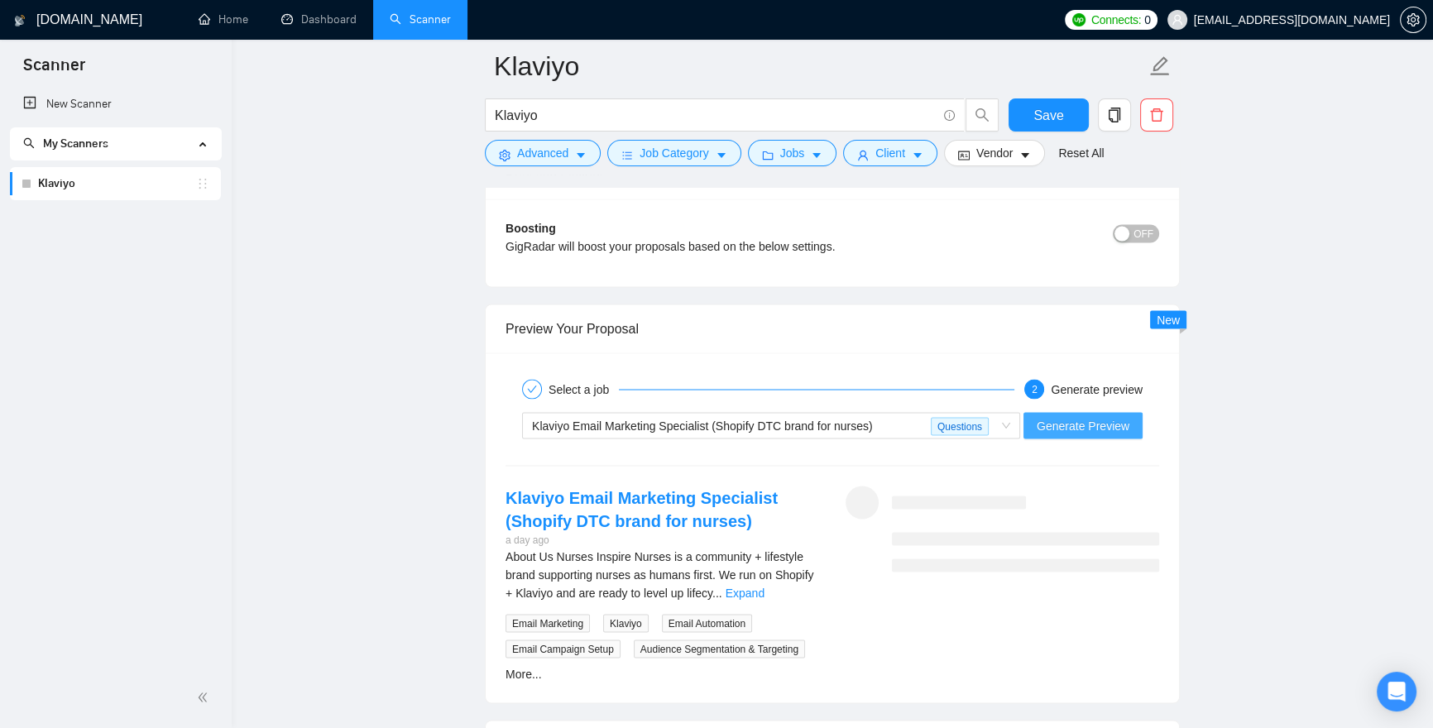
click at [1083, 429] on span "Generate Preview" at bounding box center [1083, 425] width 93 height 18
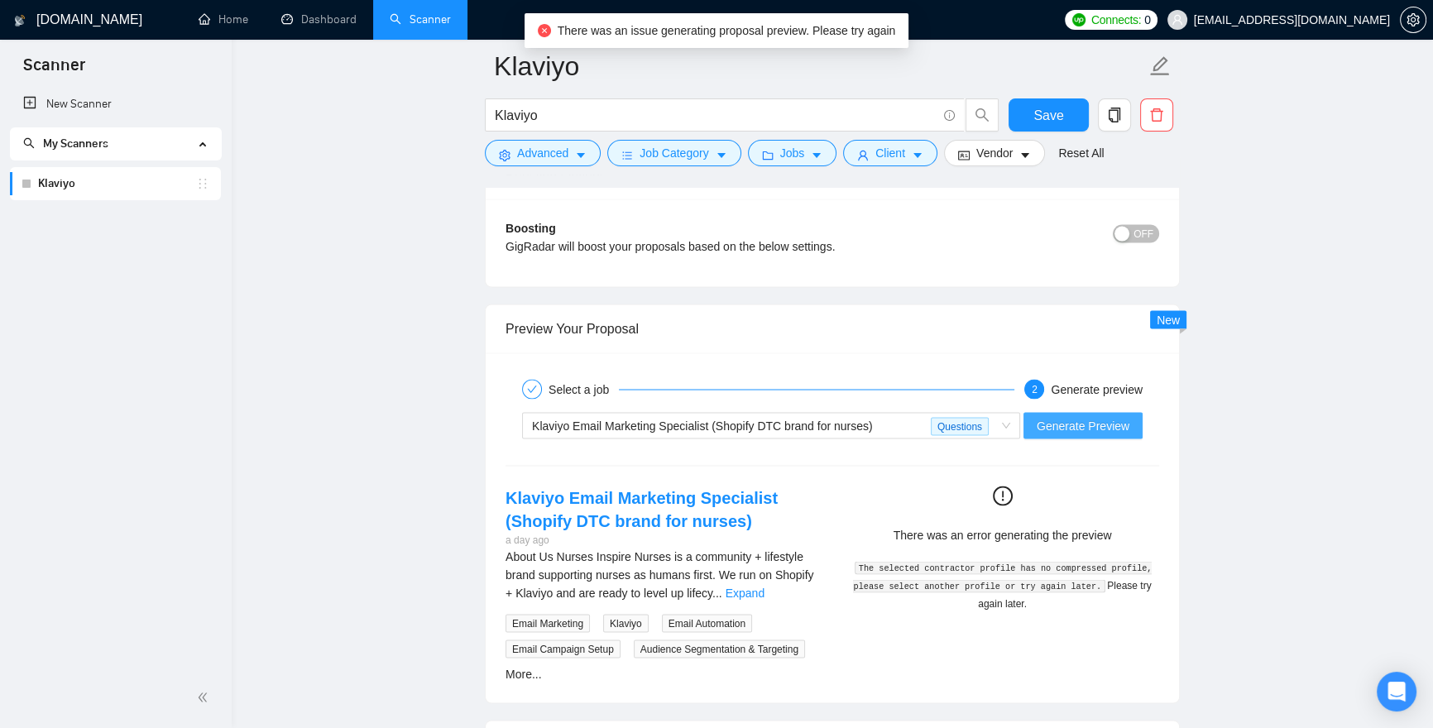
click at [1089, 434] on span "Generate Preview" at bounding box center [1083, 425] width 93 height 18
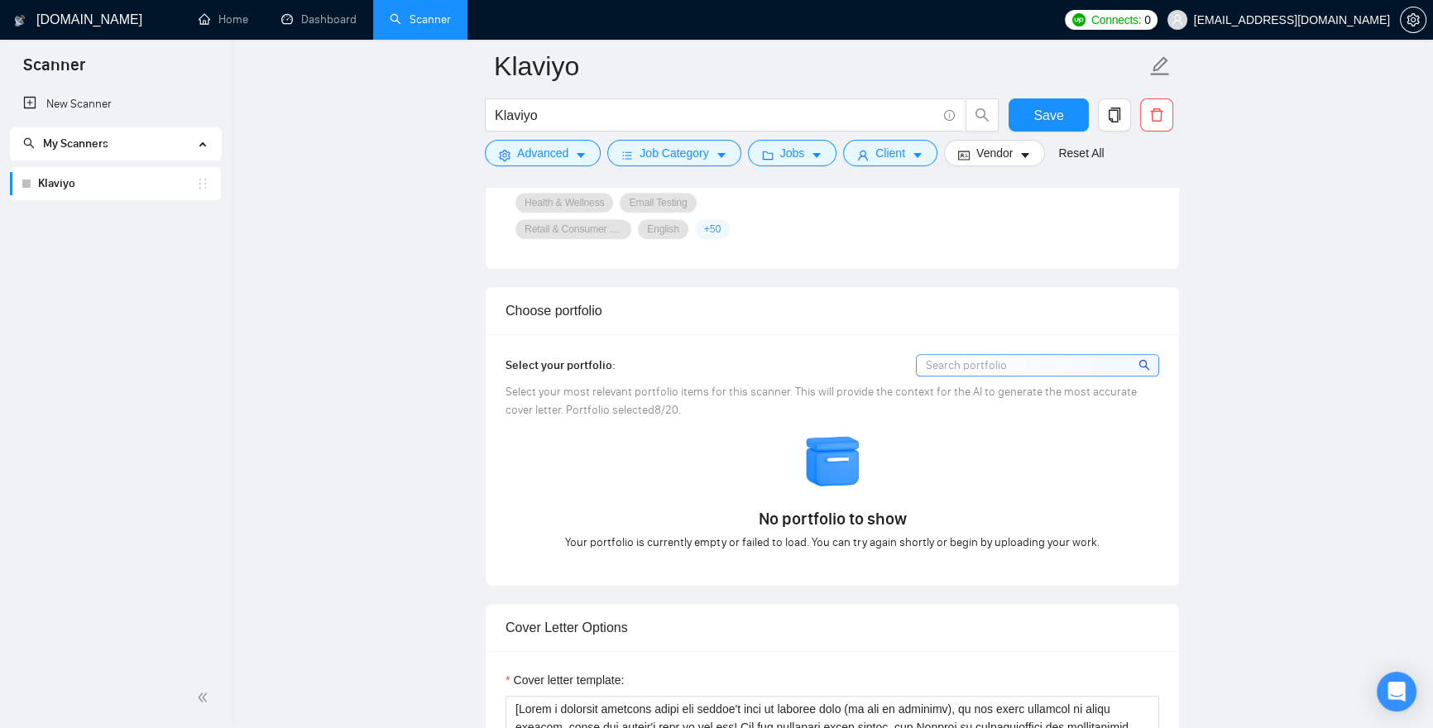
scroll to position [1400, 0]
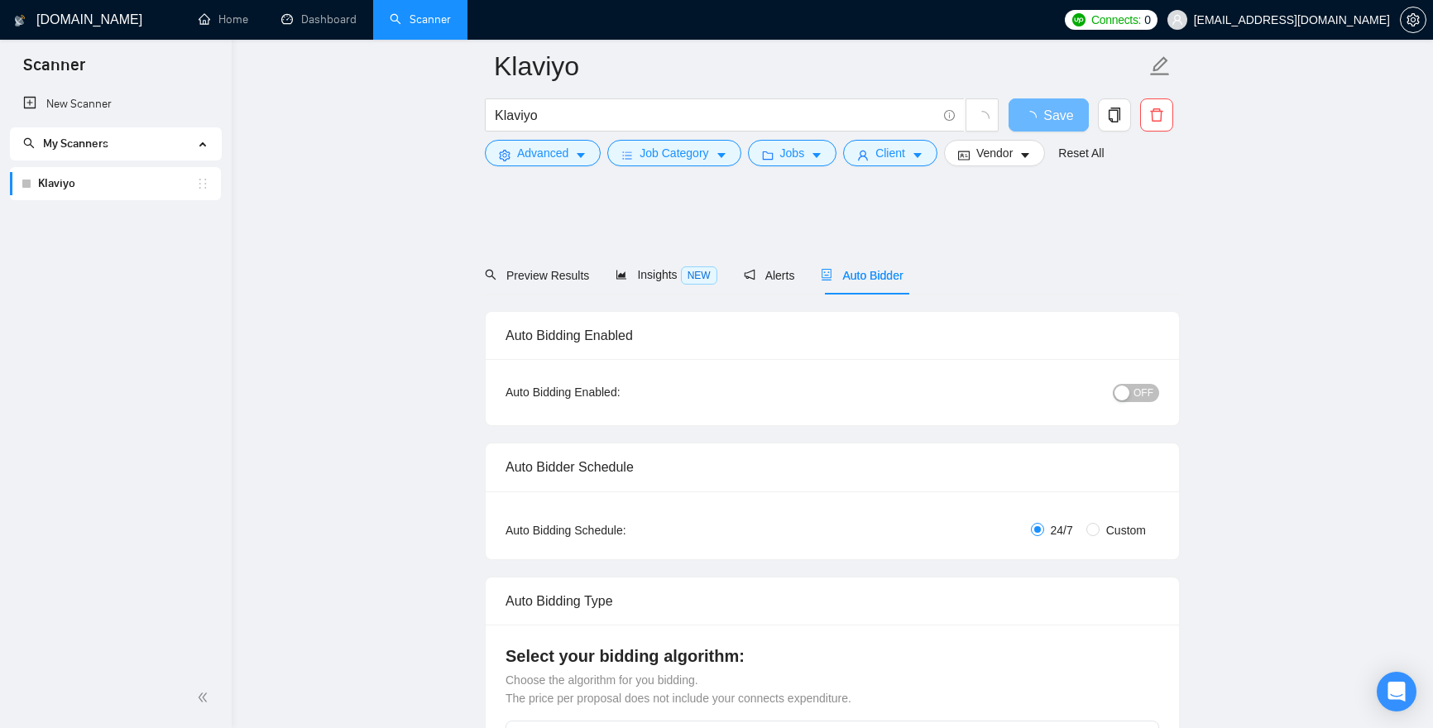
scroll to position [1400, 0]
